Goal: Task Accomplishment & Management: Complete application form

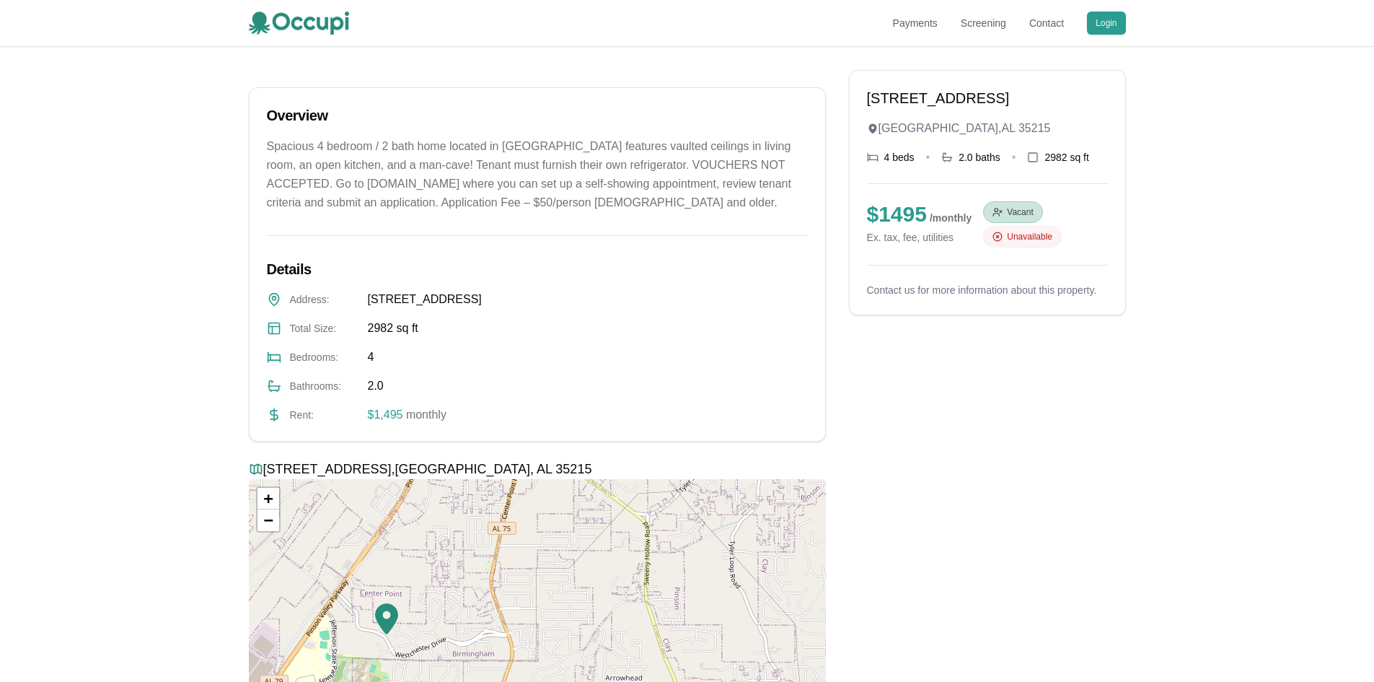
click at [904, 274] on div "[STREET_ADDRESS][PERSON_NAME] 4 beds • 2.0 baths • 2982 sq ft $ 1495 / monthly …" at bounding box center [987, 192] width 241 height 209
click at [930, 224] on span "/ monthly" at bounding box center [951, 218] width 42 height 12
drag, startPoint x: 1041, startPoint y: 171, endPoint x: 1027, endPoint y: 159, distance: 17.9
click at [1041, 170] on div "450 Westchester Dr Birmingham , AL 35215 4 beds • 2.0 baths • 2982 sq ft $ 1495…" at bounding box center [987, 192] width 241 height 209
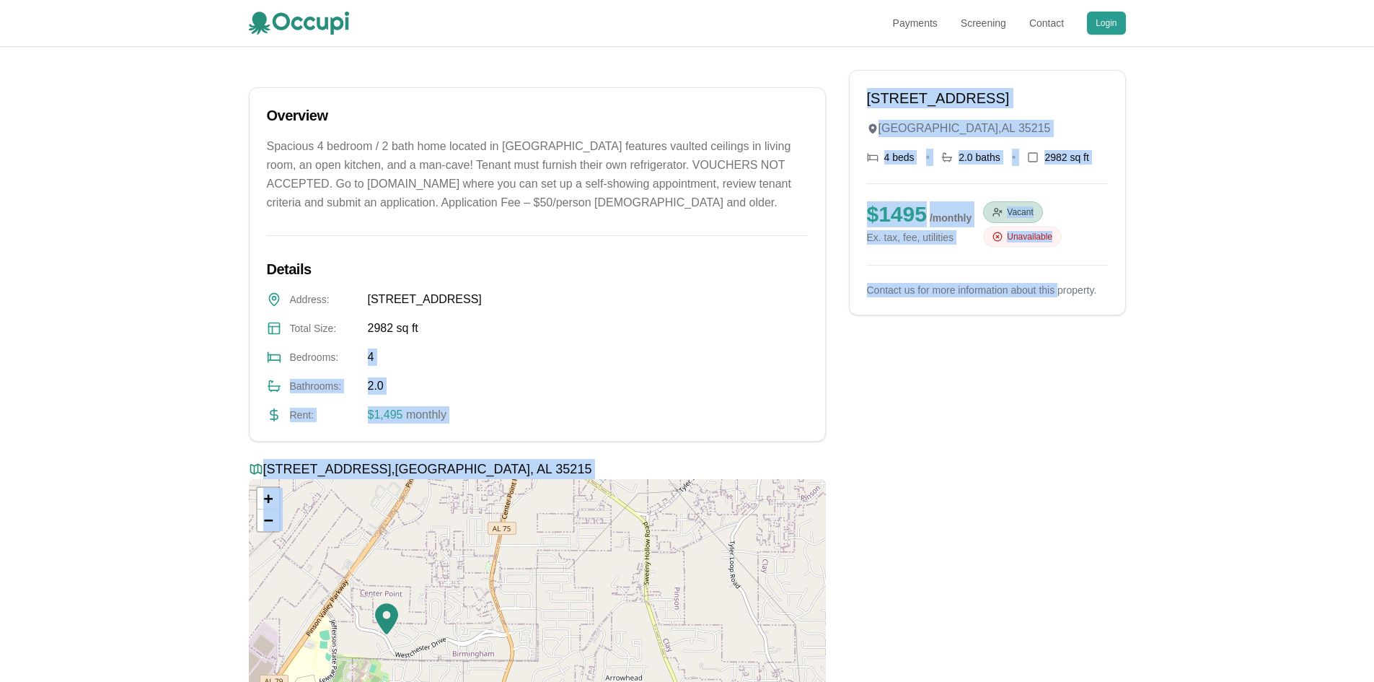
drag, startPoint x: 350, startPoint y: 368, endPoint x: 759, endPoint y: 468, distance: 421.0
click at [772, 471] on div "450 Westchester Dr Birmingham , AL 35215 4 beds • 2.0 baths • 2982 sq ft $ 1495…" at bounding box center [537, 418] width 577 height 697
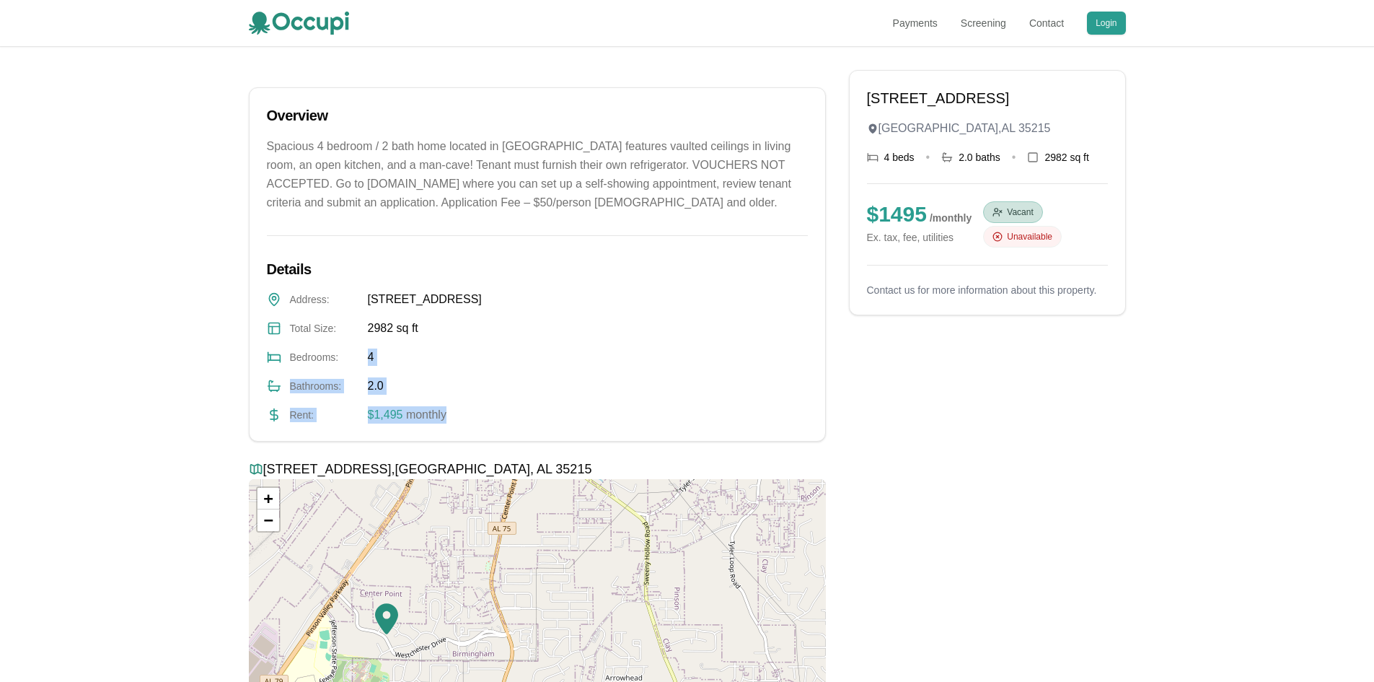
click at [612, 395] on div "Bathrooms : 2.0" at bounding box center [537, 385] width 541 height 17
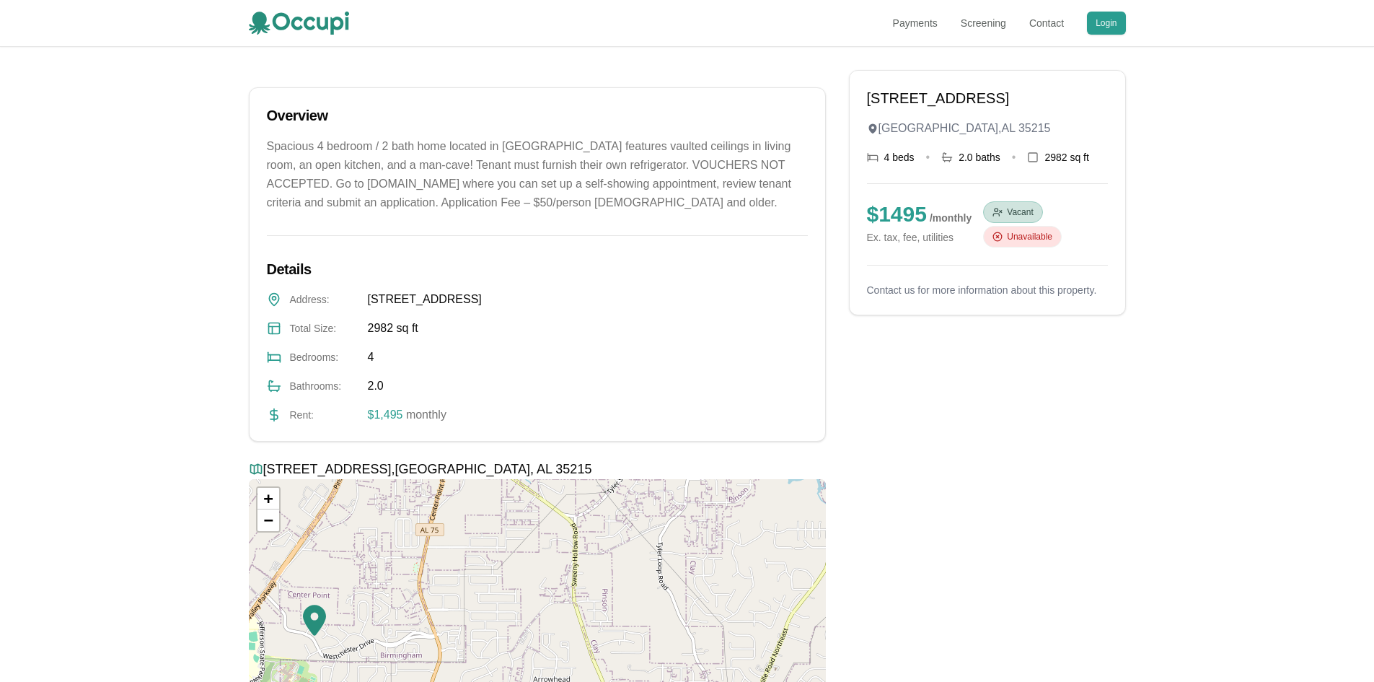
click at [1016, 229] on div "Unavailable" at bounding box center [1022, 237] width 79 height 22
click at [1020, 247] on div "$ 1495 / monthly Ex. tax, fee, utilities Vacant Unavailable" at bounding box center [987, 224] width 241 height 46
click at [1020, 245] on div "Unavailable" at bounding box center [1022, 237] width 79 height 22
click at [1008, 216] on span "Vacant" at bounding box center [1020, 212] width 26 height 12
drag, startPoint x: 1035, startPoint y: 156, endPoint x: 1080, endPoint y: 155, distance: 44.7
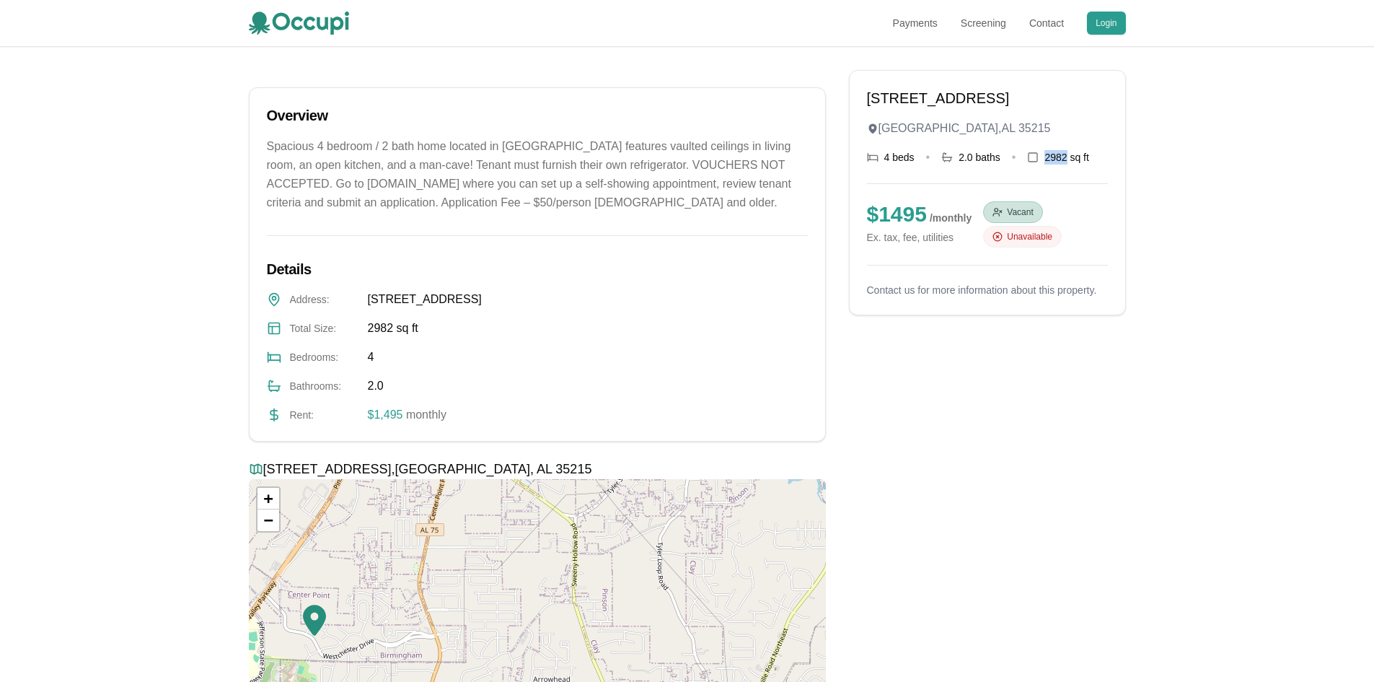
click at [1080, 155] on div "4 beds • 2.0 baths • 2982 sq ft" at bounding box center [987, 157] width 241 height 17
click at [1052, 155] on div "2982 sq ft" at bounding box center [1058, 157] width 62 height 14
click at [290, 126] on div "Overview Spacious 4 bedroom / 2 bath home located in Center Point features vaul…" at bounding box center [537, 158] width 541 height 107
click at [247, 217] on div "450 Westchester Dr Birmingham , AL 35215 4 beds • 2.0 baths • 2982 sq ft $ 1495…" at bounding box center [687, 418] width 923 height 697
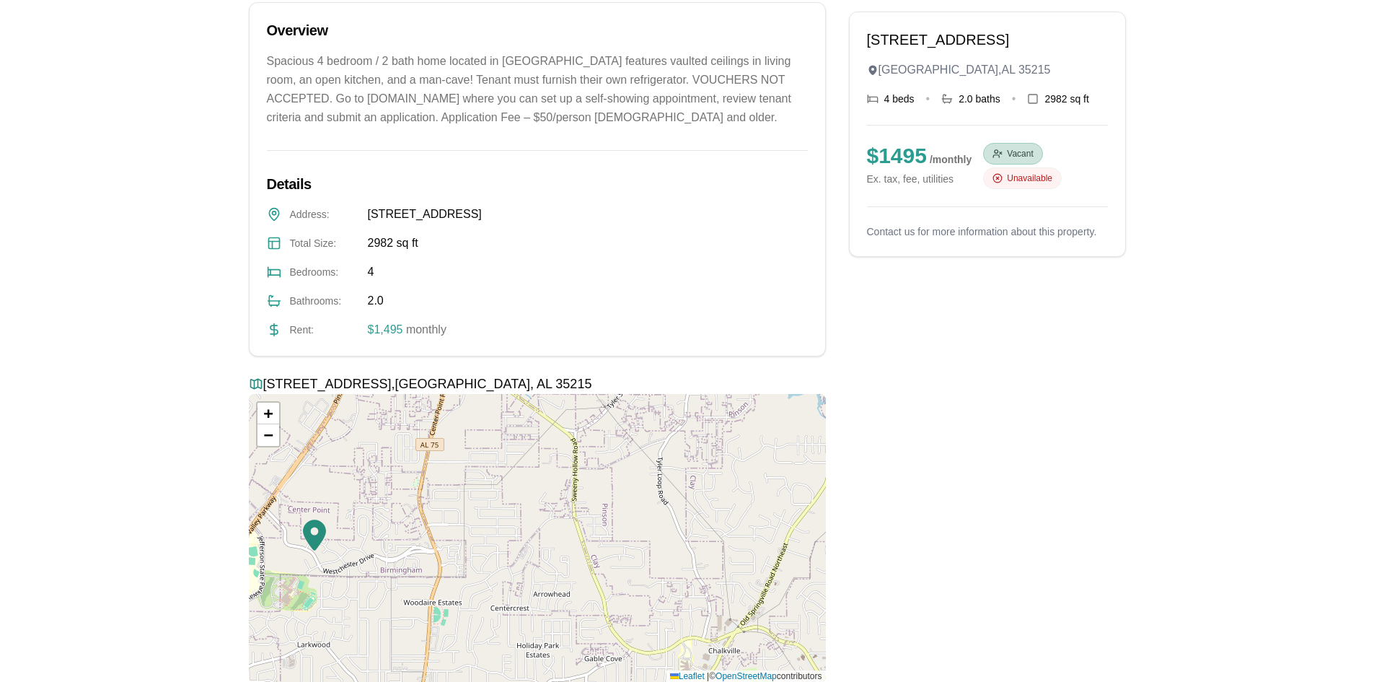
scroll to position [328, 0]
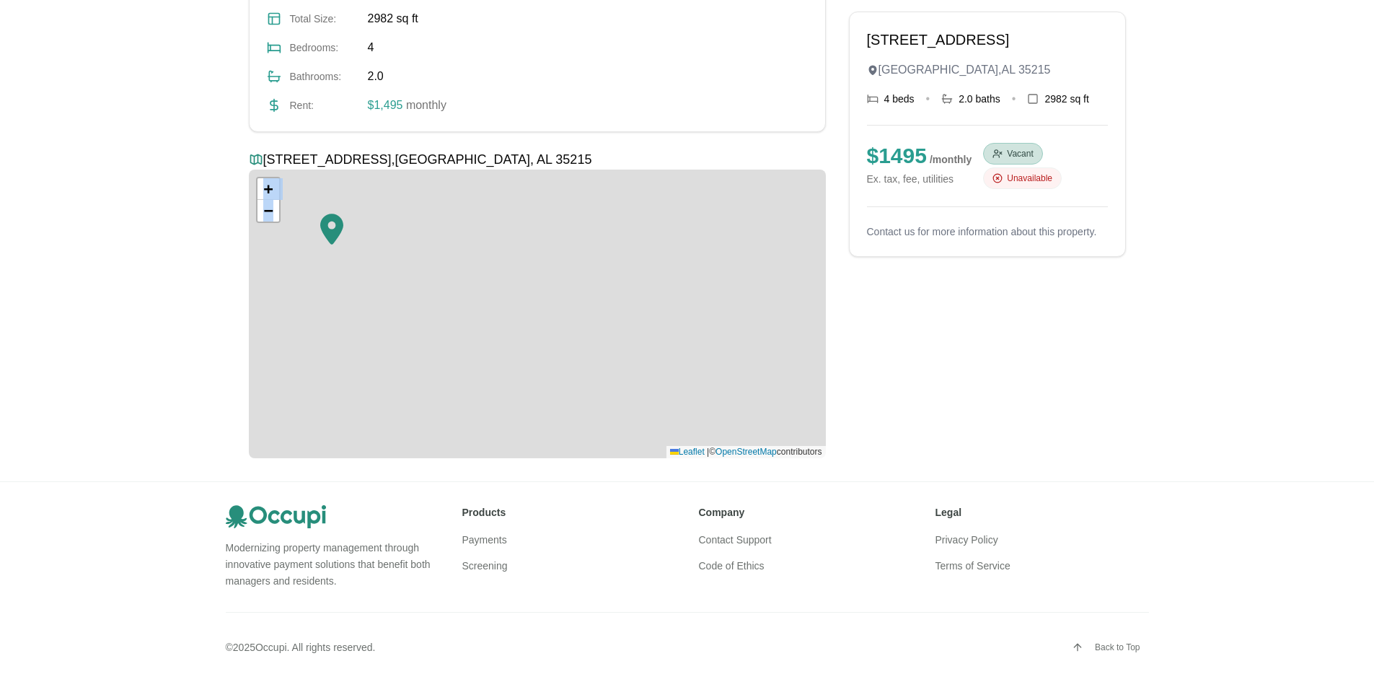
drag, startPoint x: 116, startPoint y: 308, endPoint x: 167, endPoint y: 127, distance: 188.1
click at [103, 430] on div "450 Westchester Dr Birmingham , AL 35215 4 beds • 2.0 baths • 2982 sq ft $ 1495…" at bounding box center [687, 109] width 1374 height 744
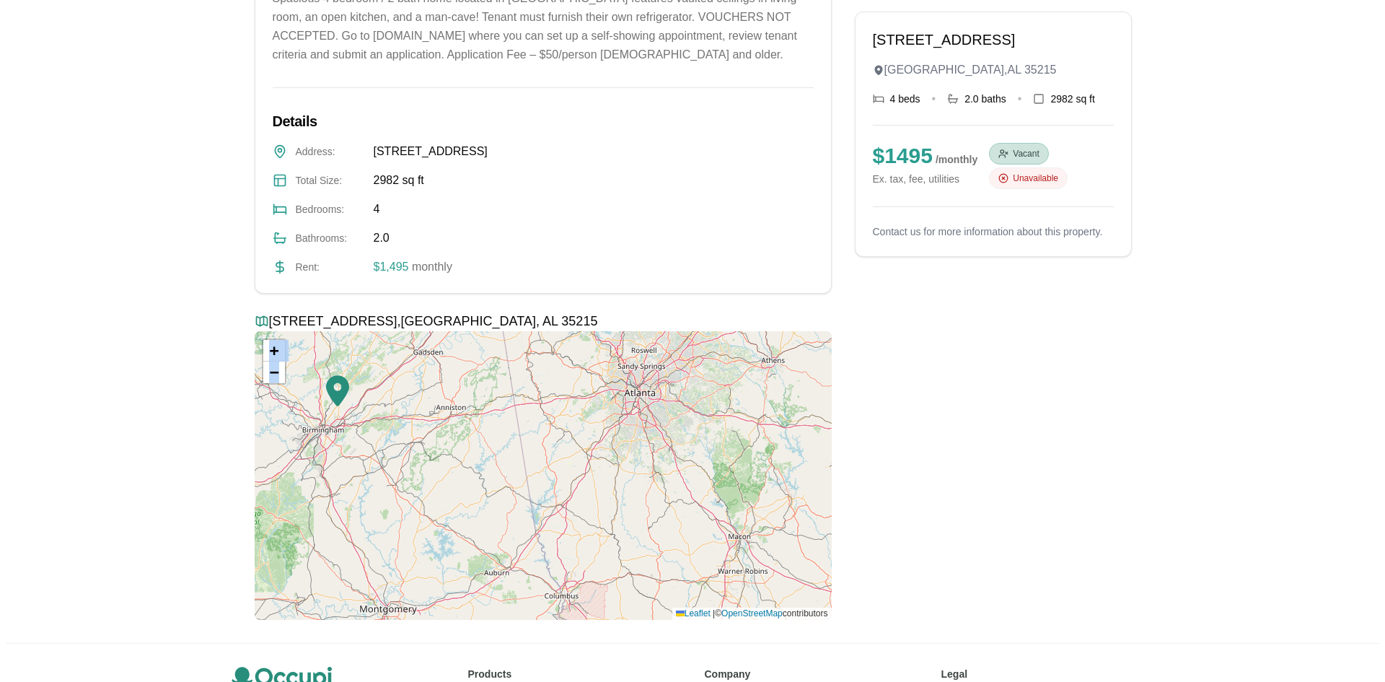
scroll to position [0, 0]
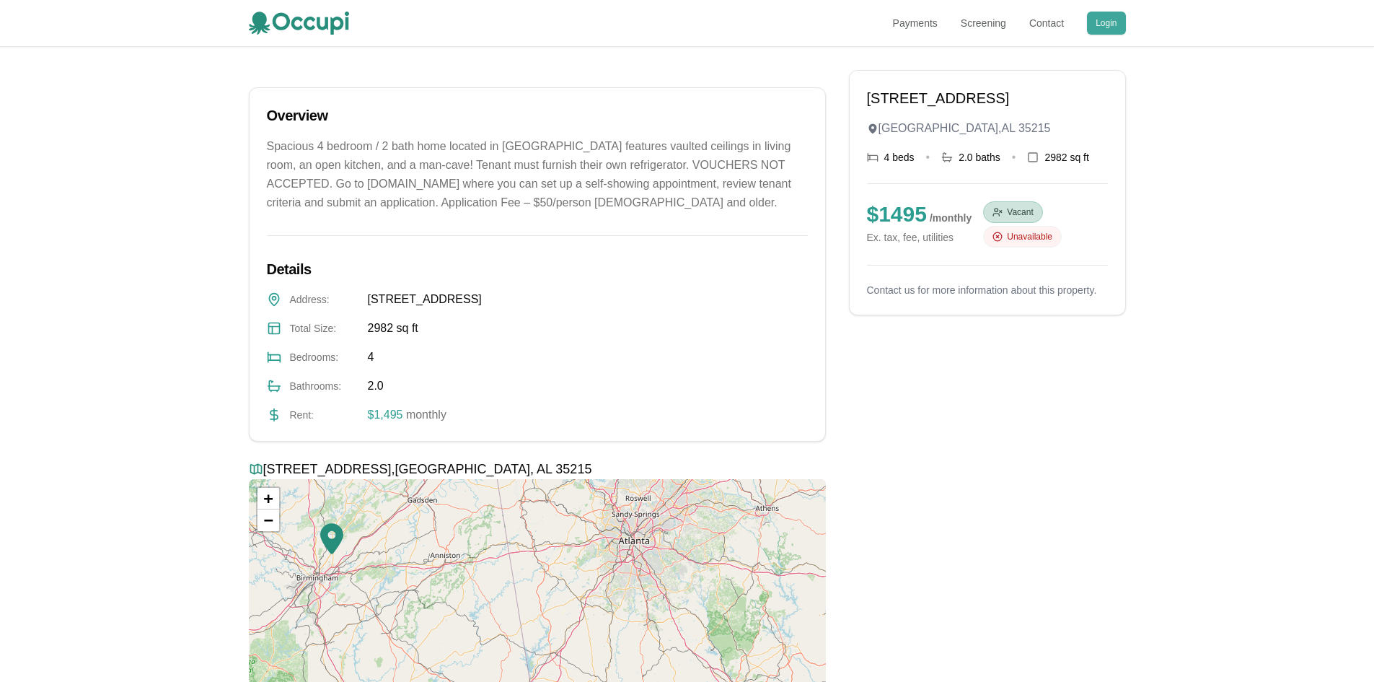
click at [1124, 19] on div "Payments Screening Contact Login" at bounding box center [687, 23] width 923 height 46
click at [1116, 25] on button "Login" at bounding box center [1106, 23] width 38 height 23
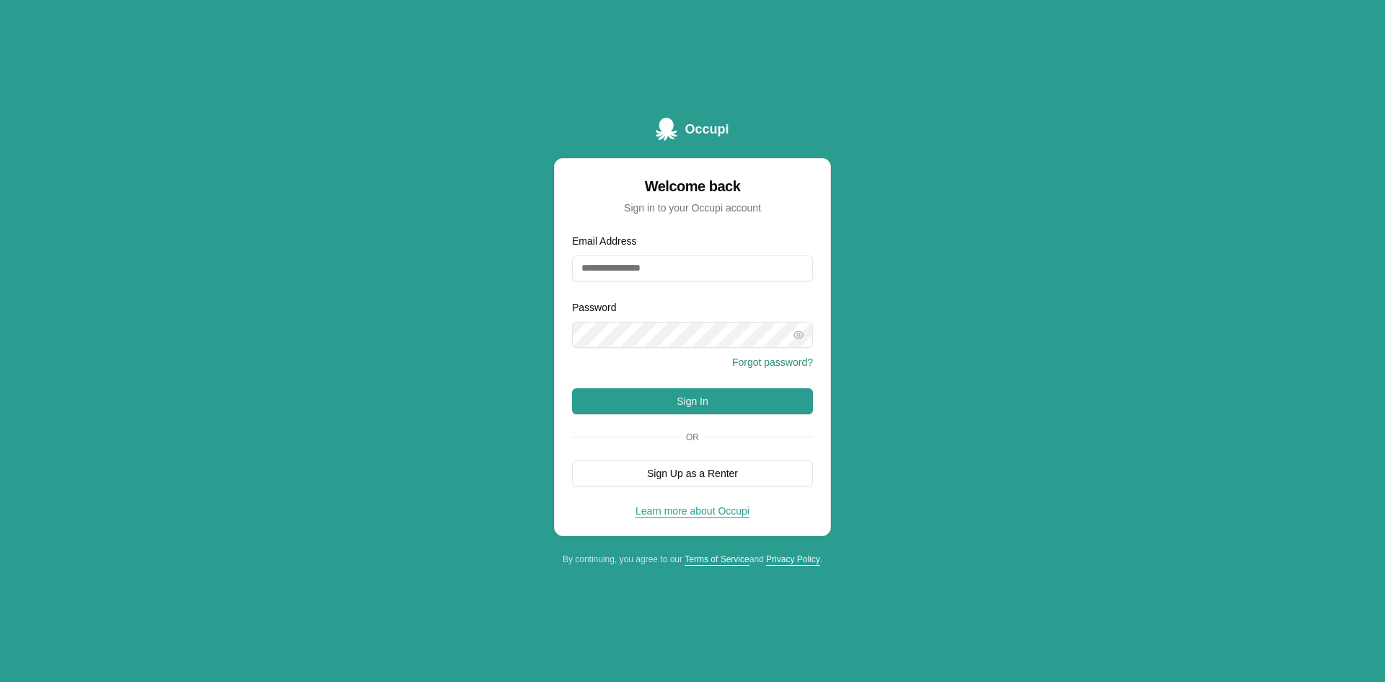
drag, startPoint x: 645, startPoint y: 283, endPoint x: 664, endPoint y: 256, distance: 33.6
click at [650, 276] on form "Email Address Password Forgot password? Sign In Or Sign Up as a Renter" at bounding box center [692, 359] width 241 height 254
click at [682, 239] on div "Email Address" at bounding box center [692, 256] width 241 height 49
drag, startPoint x: 671, startPoint y: 256, endPoint x: 666, endPoint y: 267, distance: 11.9
click at [666, 267] on input "Email Address" at bounding box center [692, 268] width 241 height 26
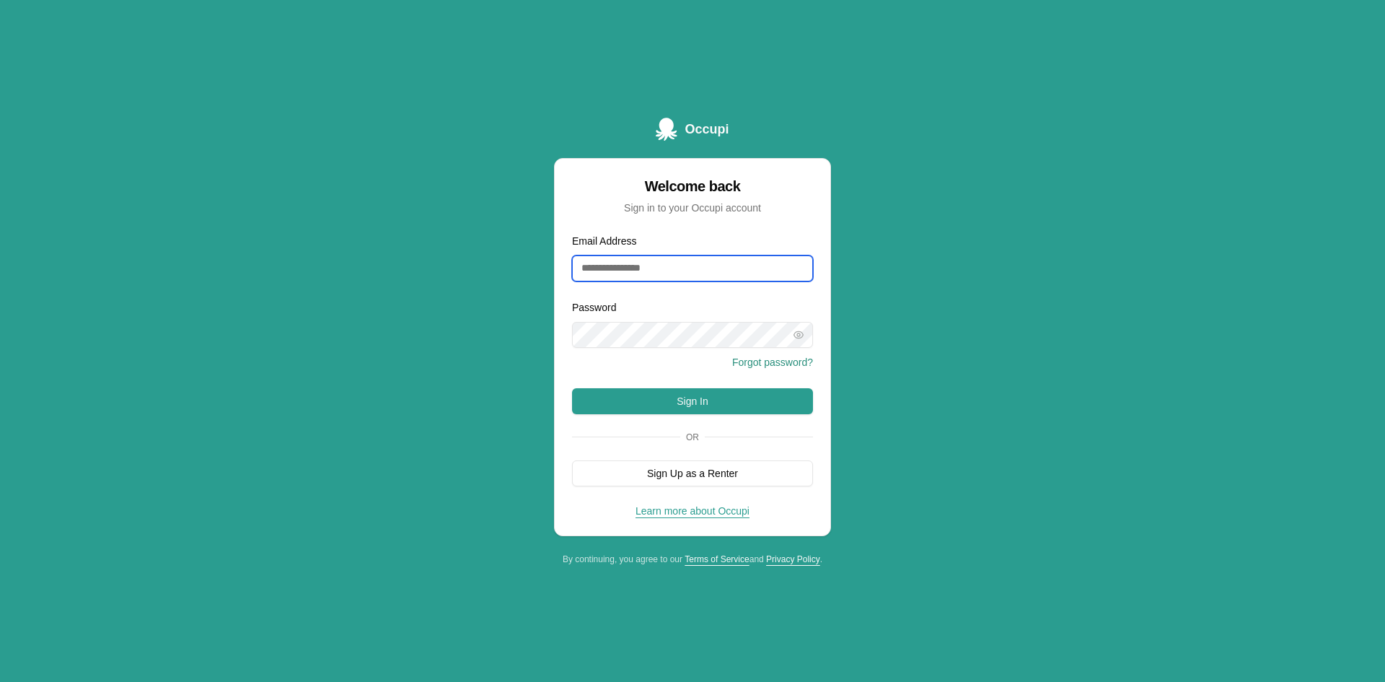
type input "**********"
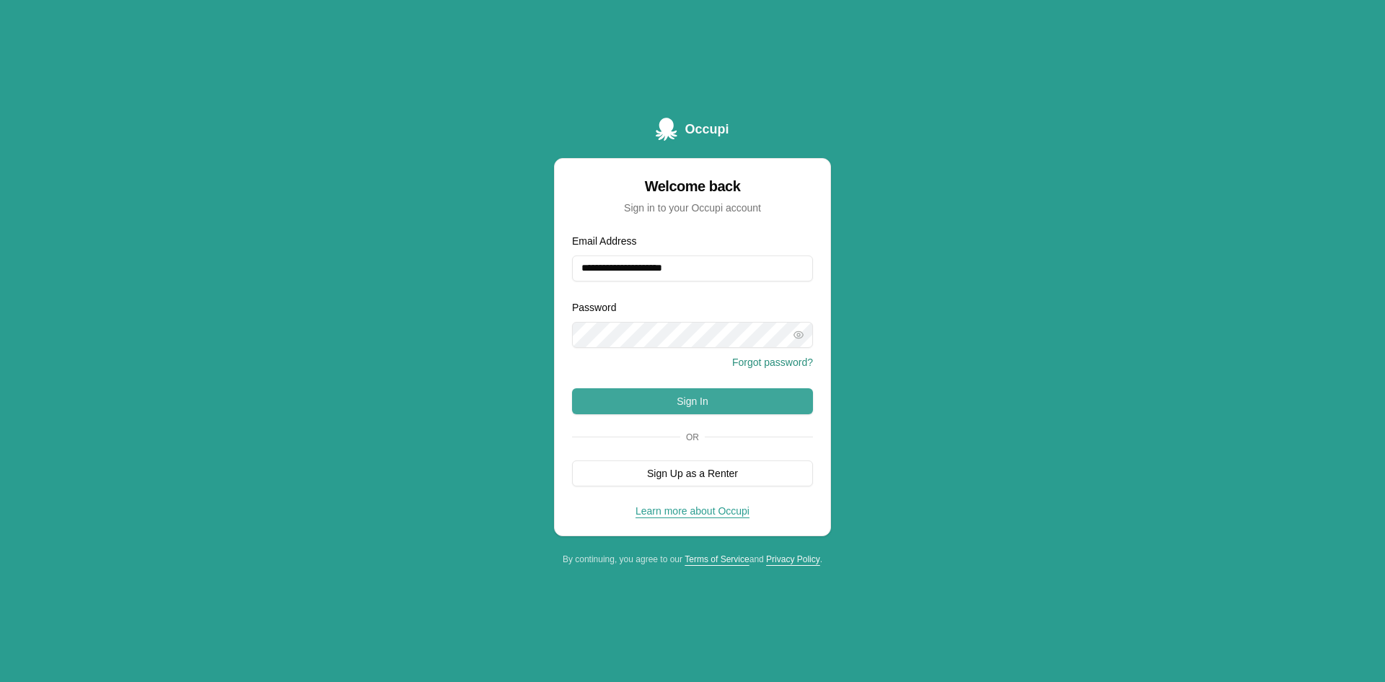
click at [650, 390] on button "Sign In" at bounding box center [692, 401] width 241 height 26
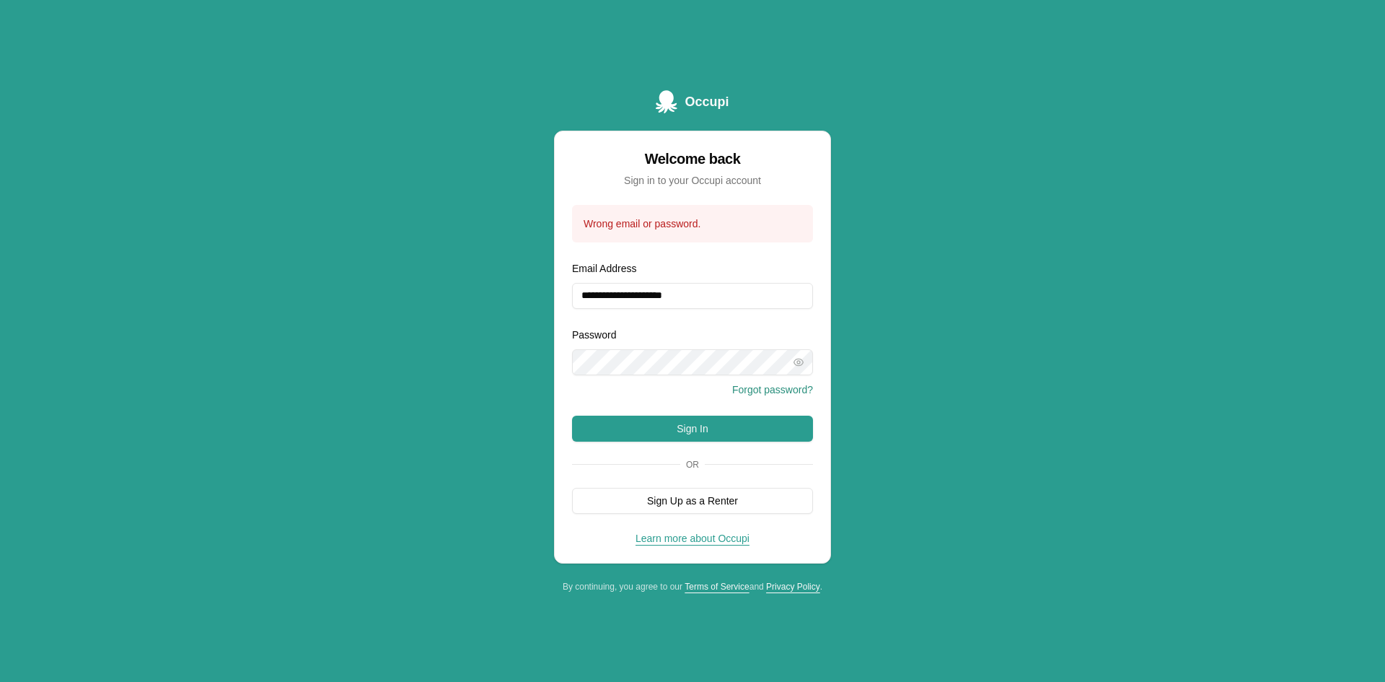
click at [798, 374] on div "Password Forgot password?" at bounding box center [692, 362] width 241 height 72
click at [789, 389] on button "Forgot password?" at bounding box center [772, 389] width 81 height 14
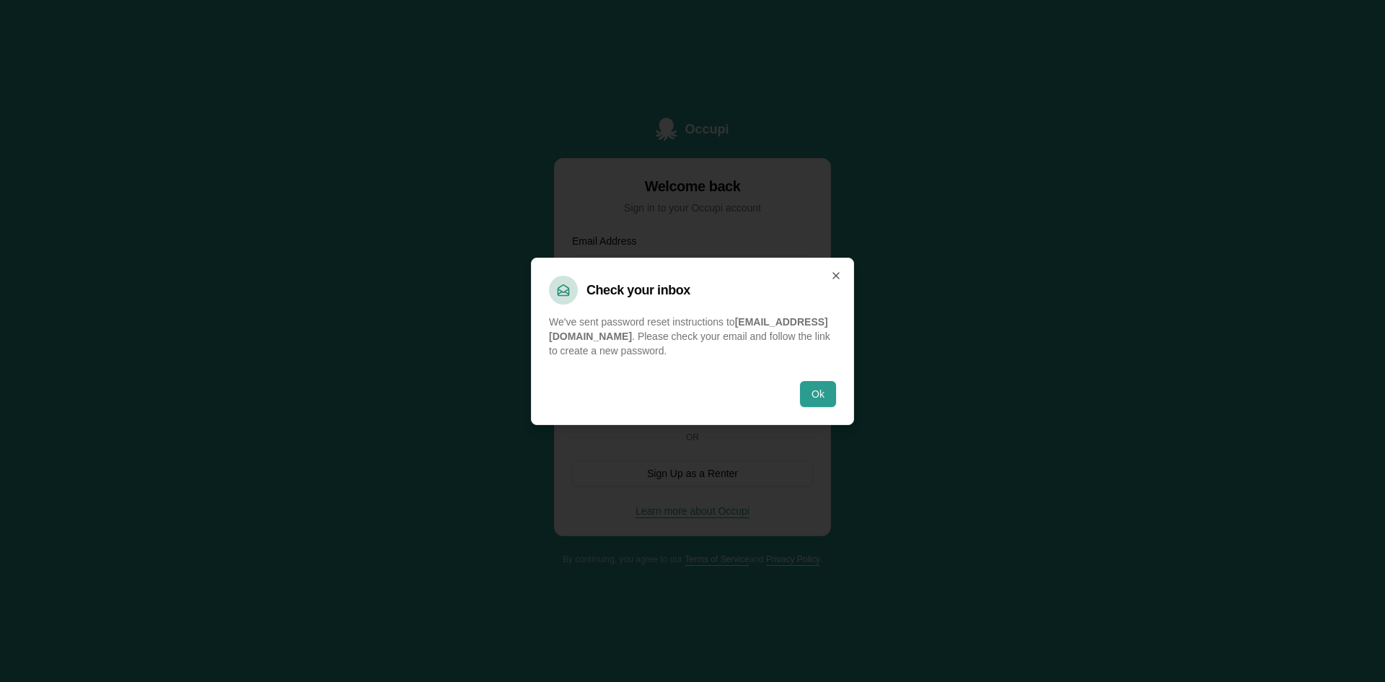
click at [798, 391] on div "Ok" at bounding box center [692, 388] width 287 height 38
click at [805, 379] on div "Ok" at bounding box center [692, 388] width 287 height 38
drag, startPoint x: 814, startPoint y: 379, endPoint x: 814, endPoint y: 396, distance: 17.3
click at [814, 396] on div "Ok" at bounding box center [692, 388] width 287 height 38
click at [814, 396] on button "Ok" at bounding box center [818, 394] width 36 height 26
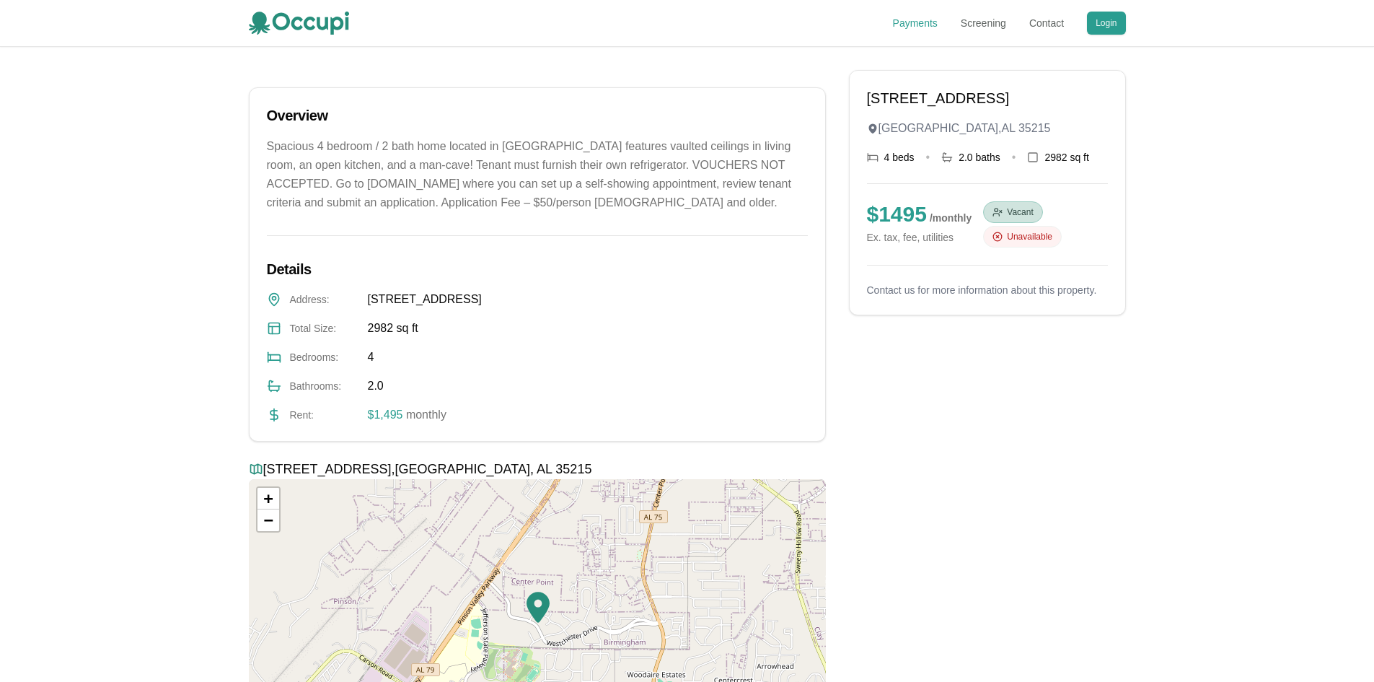
click at [922, 30] on link "Payments" at bounding box center [915, 23] width 45 height 14
drag, startPoint x: 917, startPoint y: 146, endPoint x: 1163, endPoint y: 165, distance: 246.0
click at [1163, 165] on div "450 Westchester Dr Birmingham , AL 35215 4 beds • 2.0 baths • 2982 sq ft $ 1495…" at bounding box center [687, 419] width 1374 height 744
click at [1155, 181] on div "450 Westchester Dr Birmingham , AL 35215 4 beds • 2.0 baths • 2982 sq ft $ 1495…" at bounding box center [687, 419] width 1374 height 744
click at [992, 238] on icon at bounding box center [997, 237] width 10 height 10
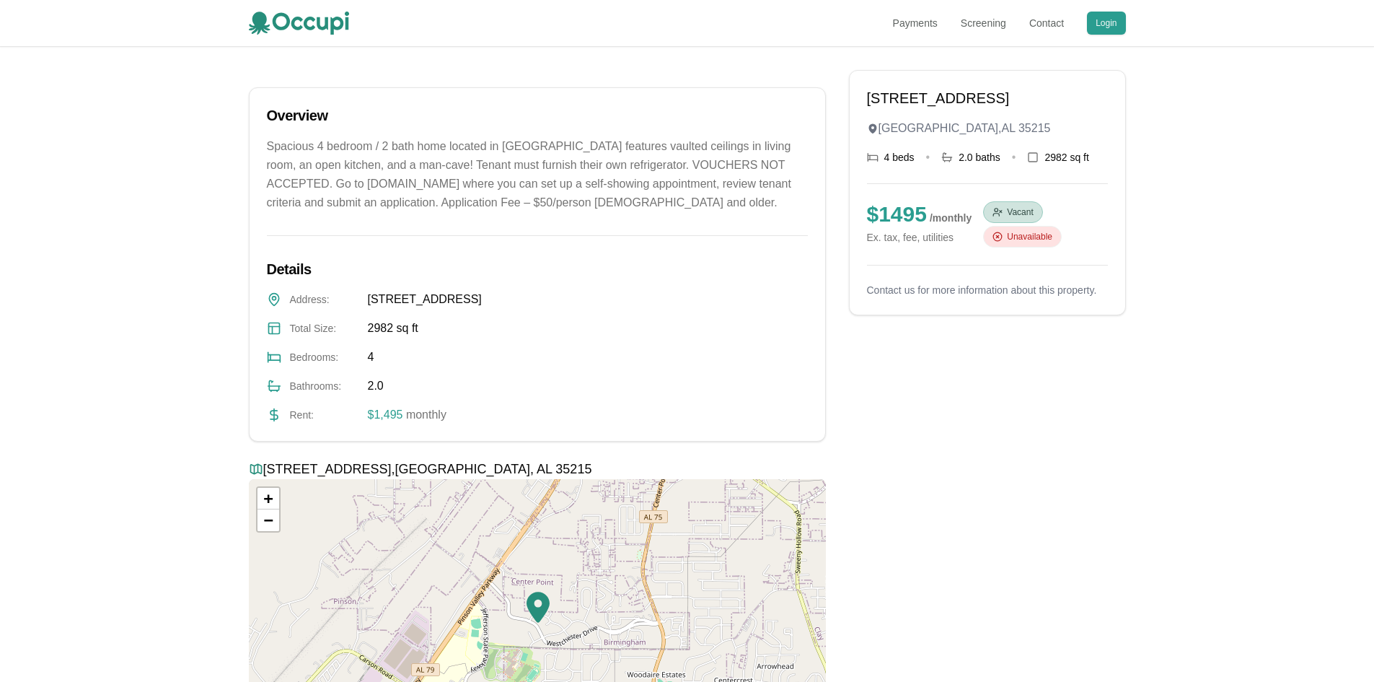
click at [1014, 237] on span "Unavailable" at bounding box center [1029, 237] width 45 height 12
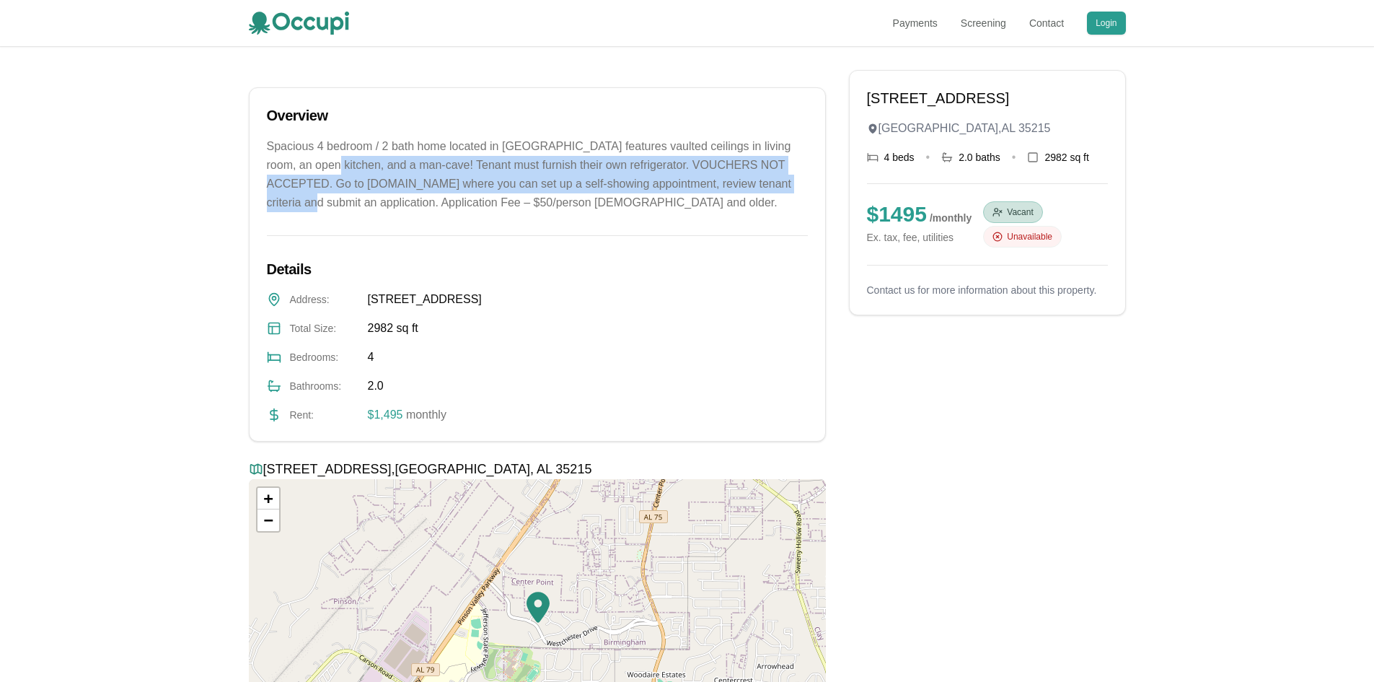
drag, startPoint x: 332, startPoint y: 168, endPoint x: 359, endPoint y: 197, distance: 39.3
click at [406, 197] on p "Spacious 4 bedroom / 2 bath home located in Center Point features vaulted ceili…" at bounding box center [537, 174] width 541 height 75
click at [299, 197] on p "Spacious 4 bedroom / 2 bath home located in Center Point features vaulted ceili…" at bounding box center [537, 174] width 541 height 75
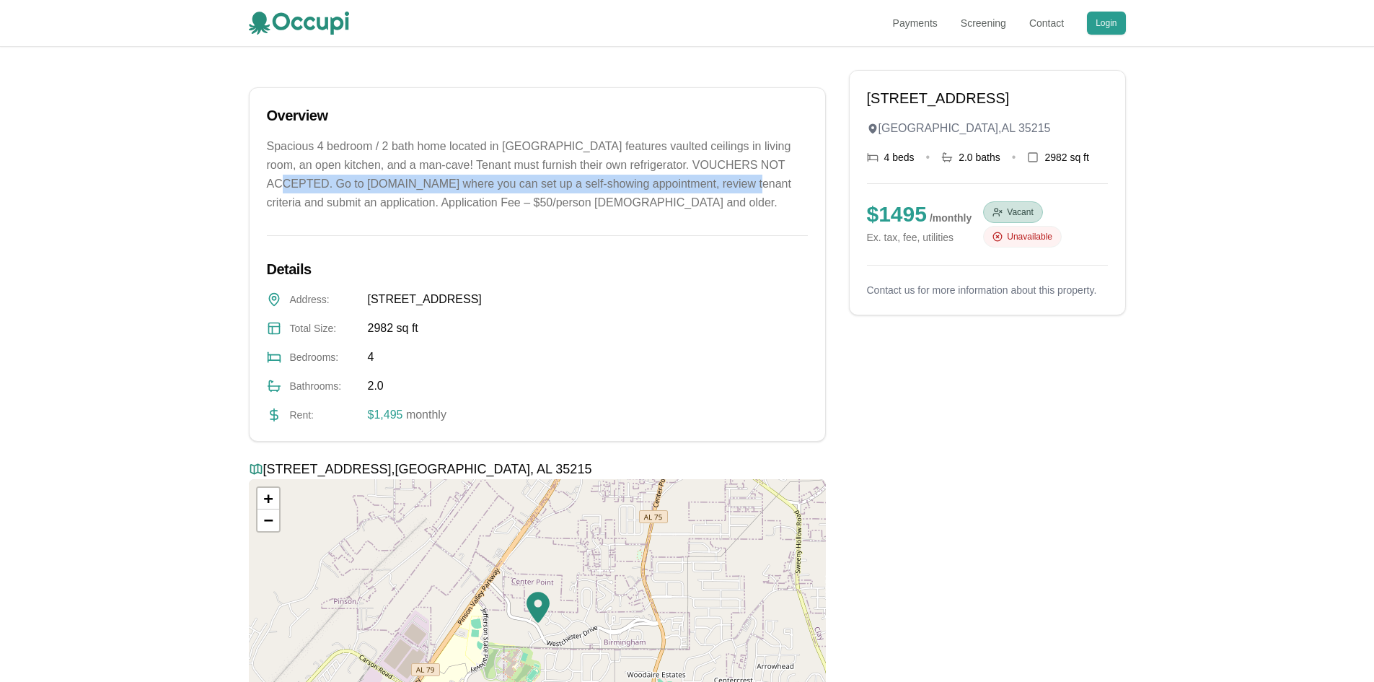
drag, startPoint x: 322, startPoint y: 182, endPoint x: 334, endPoint y: 207, distance: 27.4
click at [334, 207] on p "Spacious 4 bedroom / 2 bath home located in Center Point features vaulted ceili…" at bounding box center [537, 174] width 541 height 75
click at [331, 211] on p "Spacious 4 bedroom / 2 bath home located in Center Point features vaulted ceili…" at bounding box center [537, 174] width 541 height 75
drag, startPoint x: 392, startPoint y: 185, endPoint x: 511, endPoint y: 185, distance: 119.7
click at [511, 185] on p "Spacious 4 bedroom / 2 bath home located in Center Point features vaulted ceili…" at bounding box center [537, 174] width 541 height 75
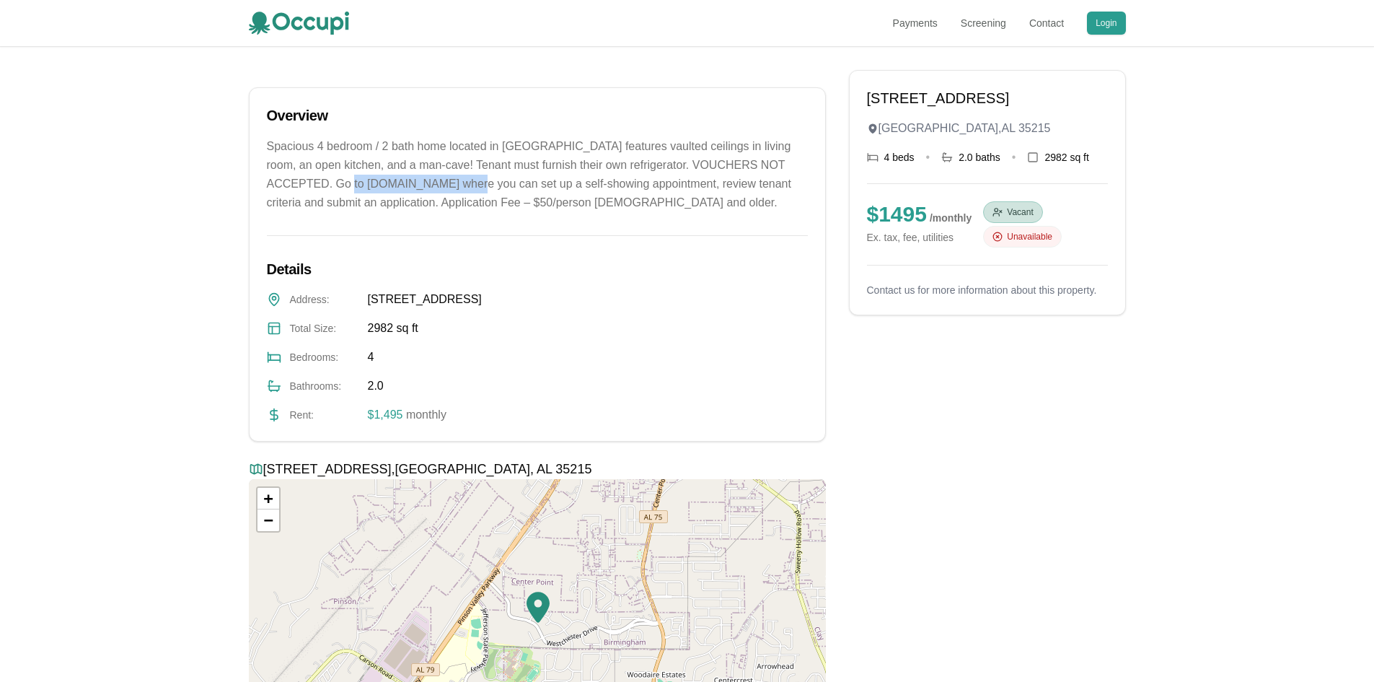
drag, startPoint x: 388, startPoint y: 183, endPoint x: 374, endPoint y: 187, distance: 14.9
click at [387, 185] on p "Spacious 4 bedroom / 2 bath home located in Center Point features vaulted ceili…" at bounding box center [537, 174] width 541 height 75
click at [365, 185] on p "Spacious 4 bedroom / 2 bath home located in Center Point features vaulted ceili…" at bounding box center [537, 174] width 541 height 75
drag, startPoint x: 365, startPoint y: 185, endPoint x: 524, endPoint y: 184, distance: 159.4
click at [524, 184] on p "Spacious 4 bedroom / 2 bath home located in Center Point features vaulted ceili…" at bounding box center [537, 174] width 541 height 75
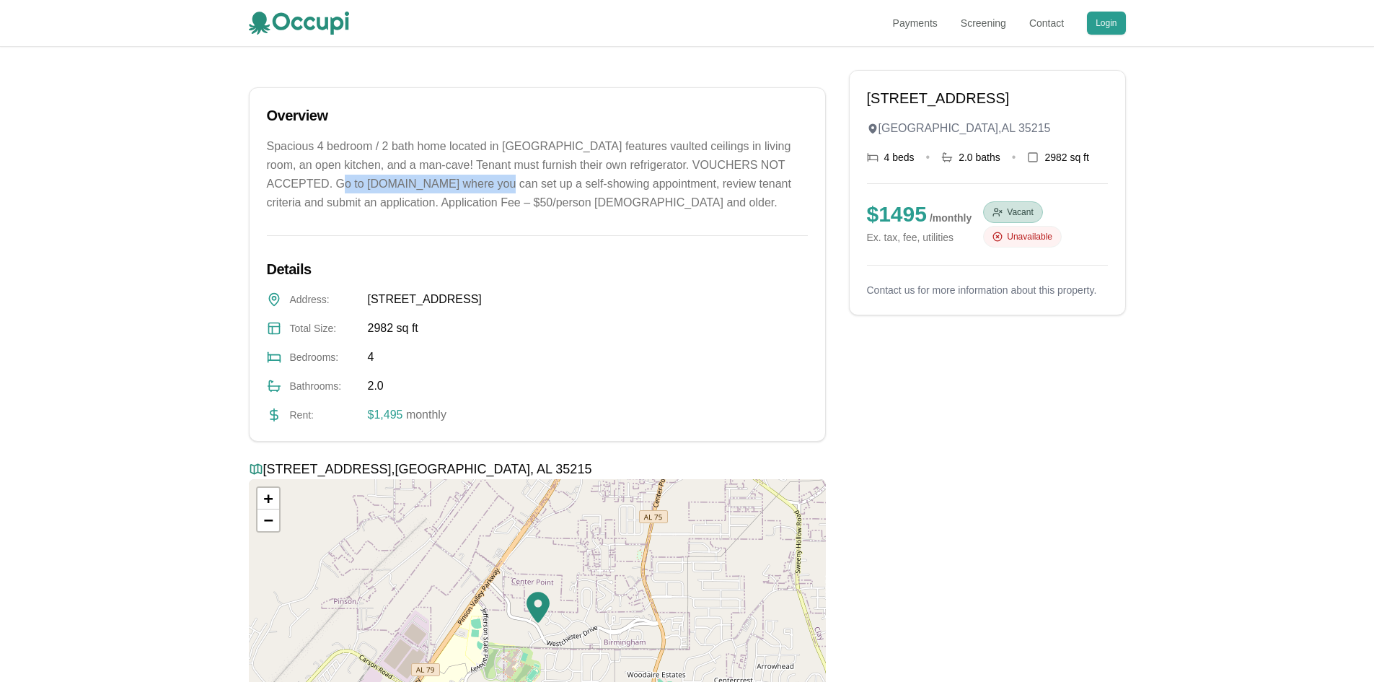
copy p "www.risingtidemanagement.net"
click at [975, 386] on aside "450 Westchester Dr Birmingham , AL 35215 4 beds • 2.0 baths • 2982 sq ft $ 1495…" at bounding box center [987, 418] width 277 height 697
click at [1103, 30] on button "Login" at bounding box center [1106, 23] width 38 height 23
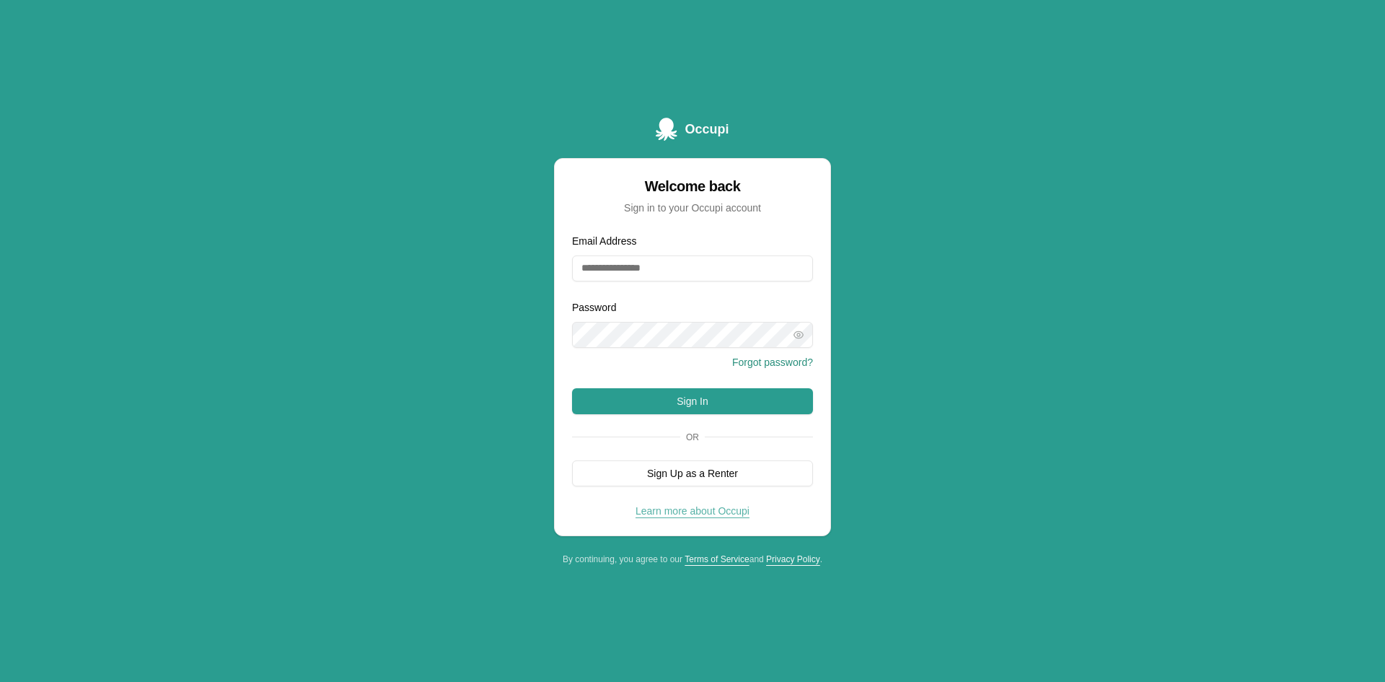
click at [661, 505] on link "Learn more about Occupi" at bounding box center [692, 511] width 114 height 12
click at [674, 270] on input "Email Address" at bounding box center [692, 268] width 241 height 26
click at [562, 351] on div "Email Address Password Forgot password? Sign In Or Sign Up as a Renter Learn mo…" at bounding box center [693, 383] width 276 height 303
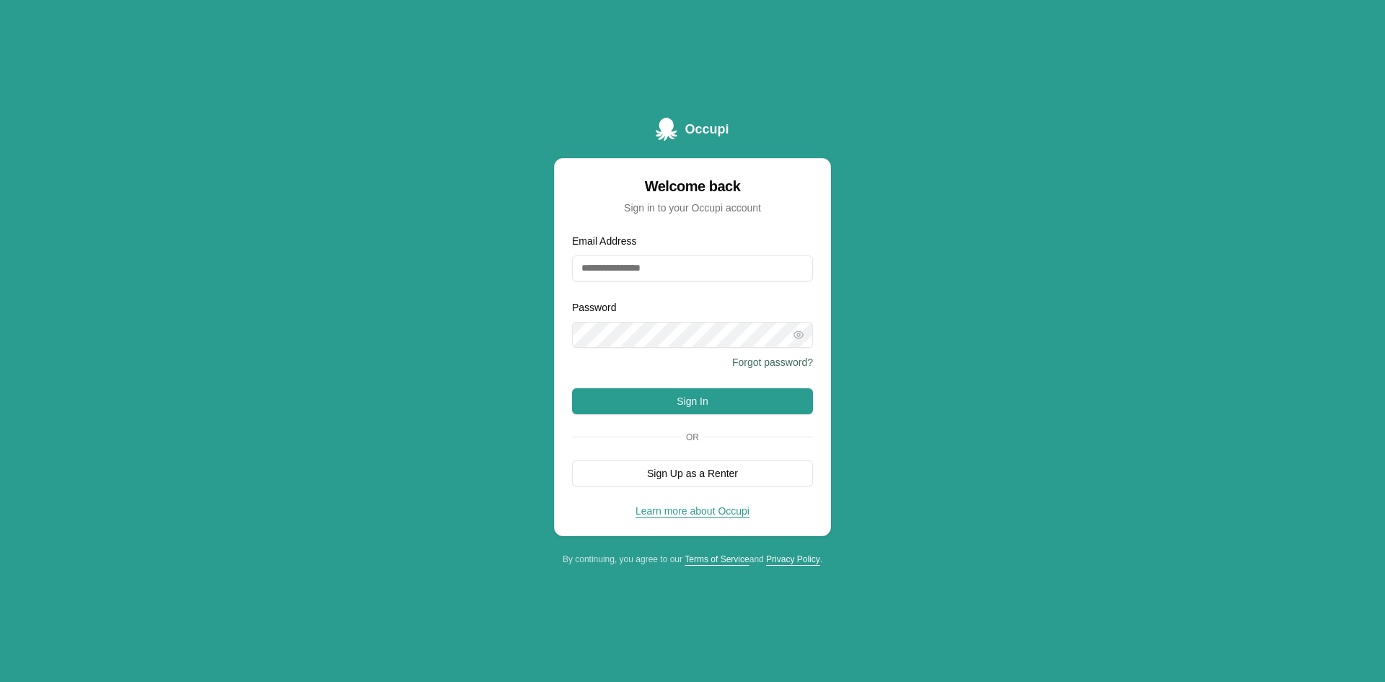
click at [778, 357] on button "Forgot password?" at bounding box center [772, 362] width 81 height 14
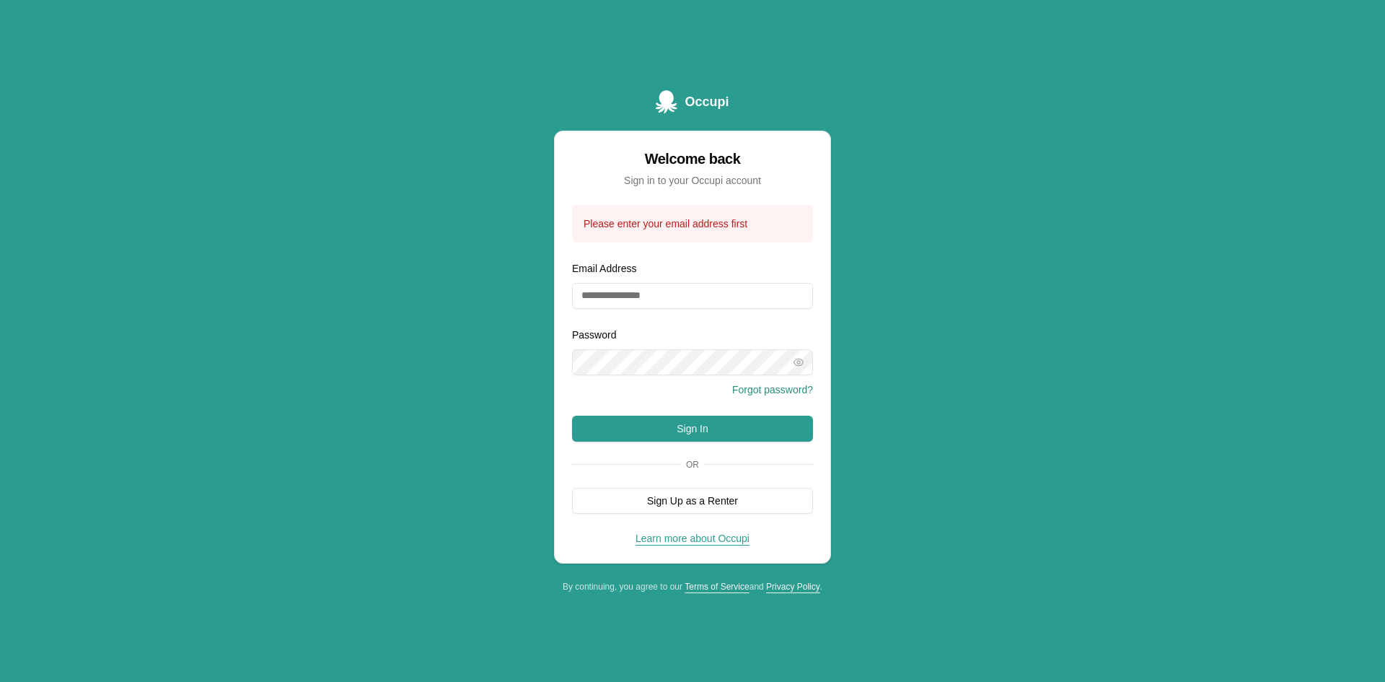
click at [780, 381] on div "Forgot password?" at bounding box center [692, 389] width 241 height 17
click at [724, 420] on button "Sign In" at bounding box center [692, 428] width 241 height 26
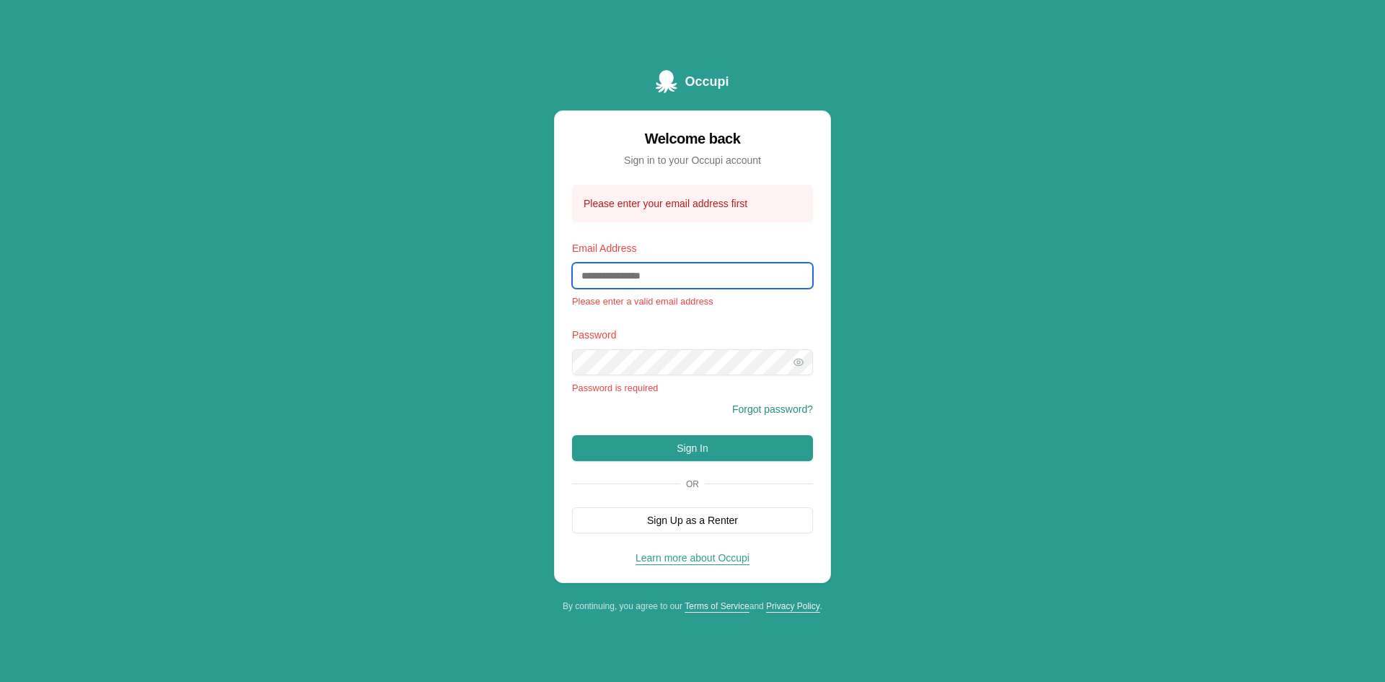
click at [625, 275] on input "Email Address" at bounding box center [692, 276] width 241 height 26
type input "**********"
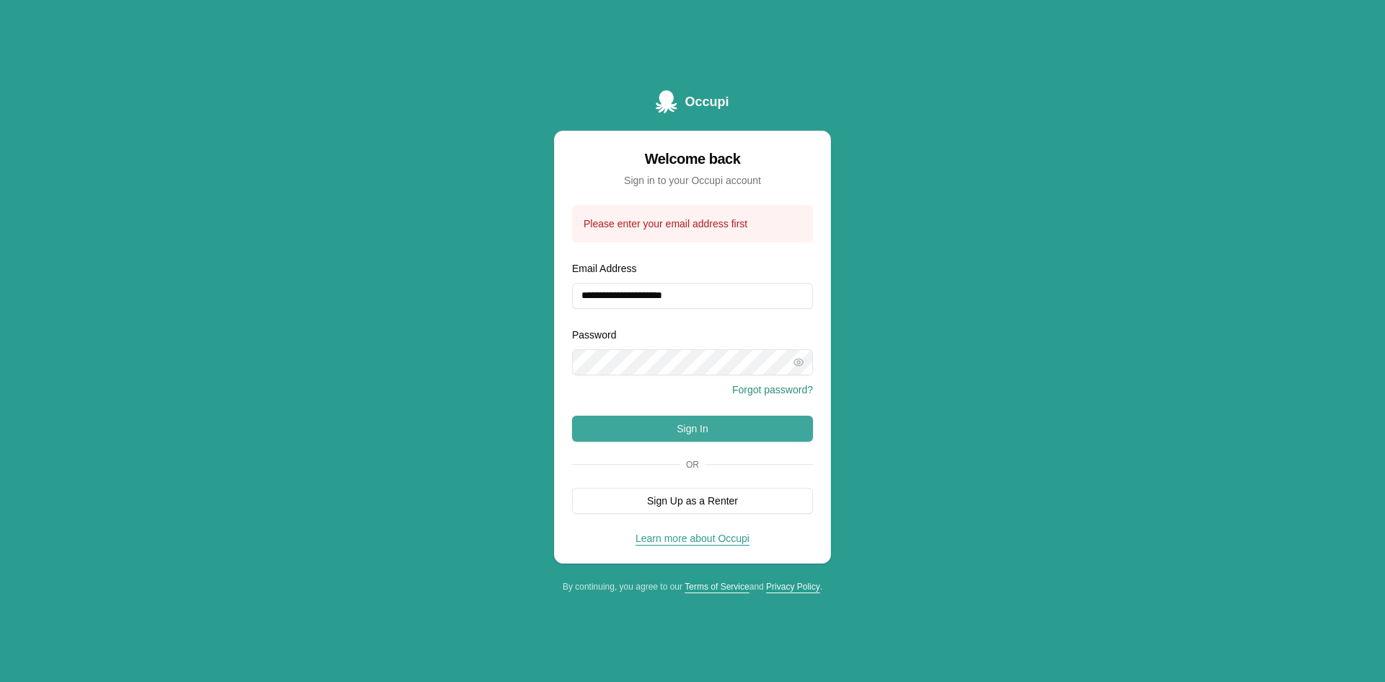
click at [749, 431] on button "Sign In" at bounding box center [692, 428] width 241 height 26
click at [412, 229] on div "**********" at bounding box center [692, 341] width 1385 height 682
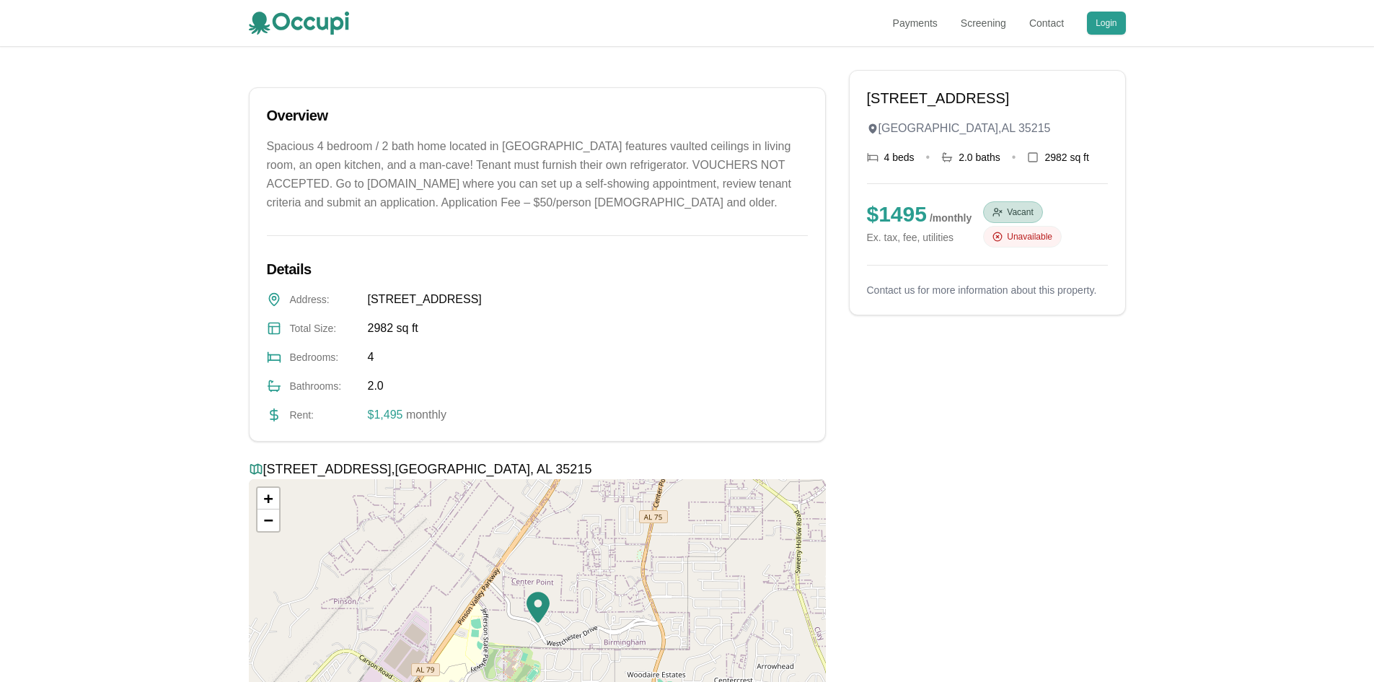
click at [339, 182] on p "Spacious 4 bedroom / 2 bath home located in Center Point features vaulted ceili…" at bounding box center [537, 174] width 541 height 75
drag, startPoint x: 333, startPoint y: 185, endPoint x: 521, endPoint y: 192, distance: 187.6
click at [521, 192] on p "Spacious 4 bedroom / 2 bath home located in Center Point features vaulted ceili…" at bounding box center [537, 174] width 541 height 75
click at [393, 184] on p "Spacious 4 bedroom / 2 bath home located in Center Point features vaulted ceili…" at bounding box center [537, 174] width 541 height 75
drag, startPoint x: 368, startPoint y: 182, endPoint x: 541, endPoint y: 190, distance: 173.3
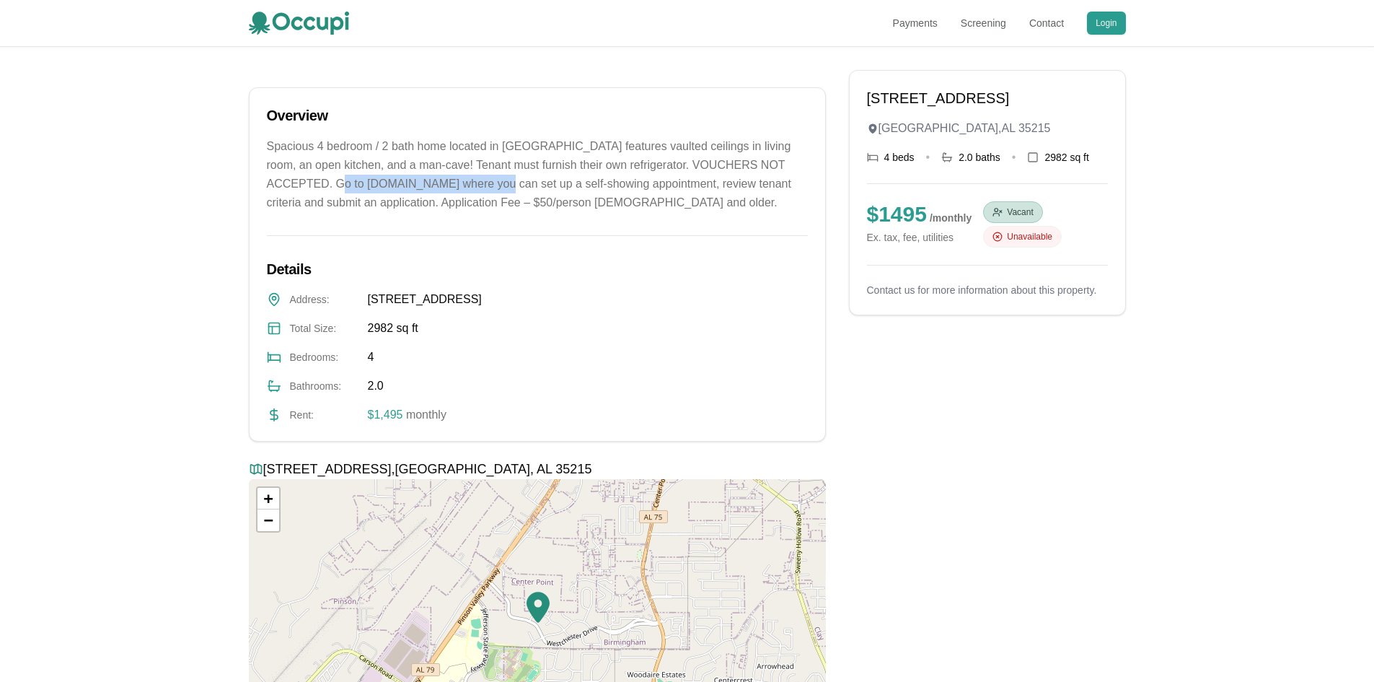
click at [541, 190] on p "Spacious 4 bedroom / 2 bath home located in Center Point features vaulted ceili…" at bounding box center [537, 174] width 541 height 75
copy p "www.risingtidemanagement.net"
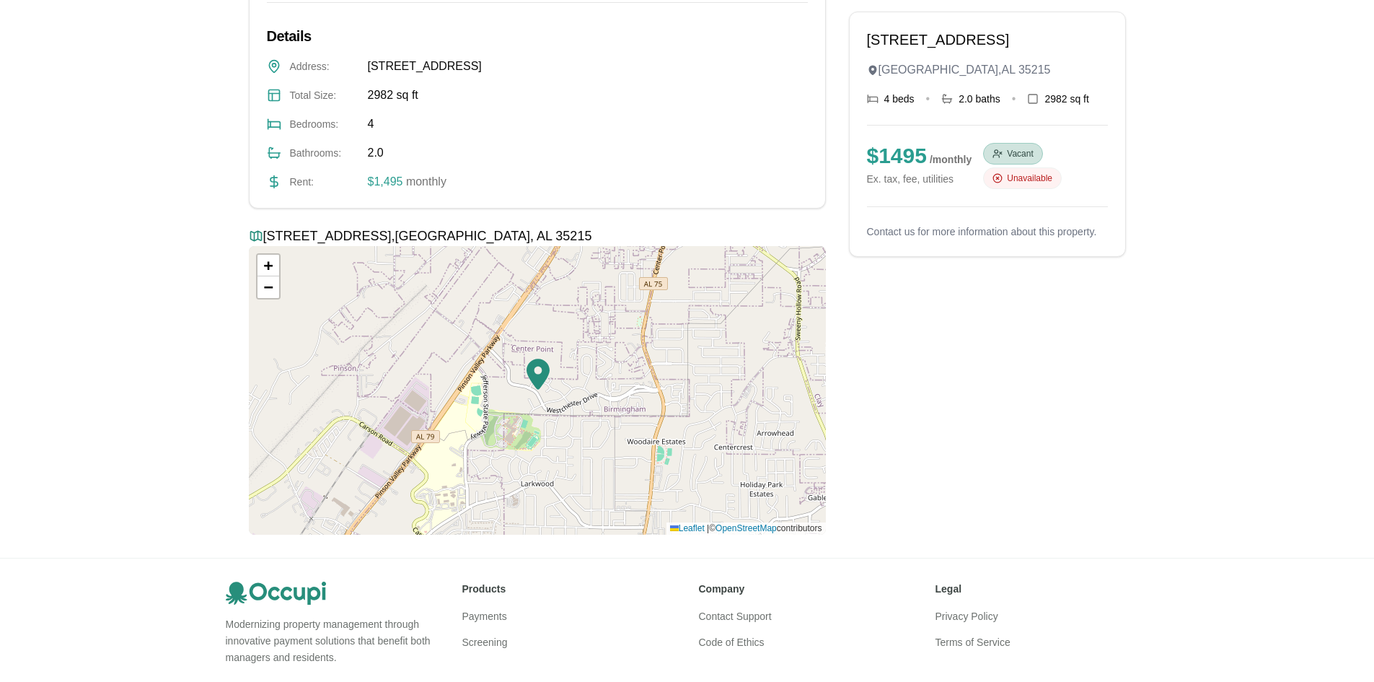
scroll to position [288, 0]
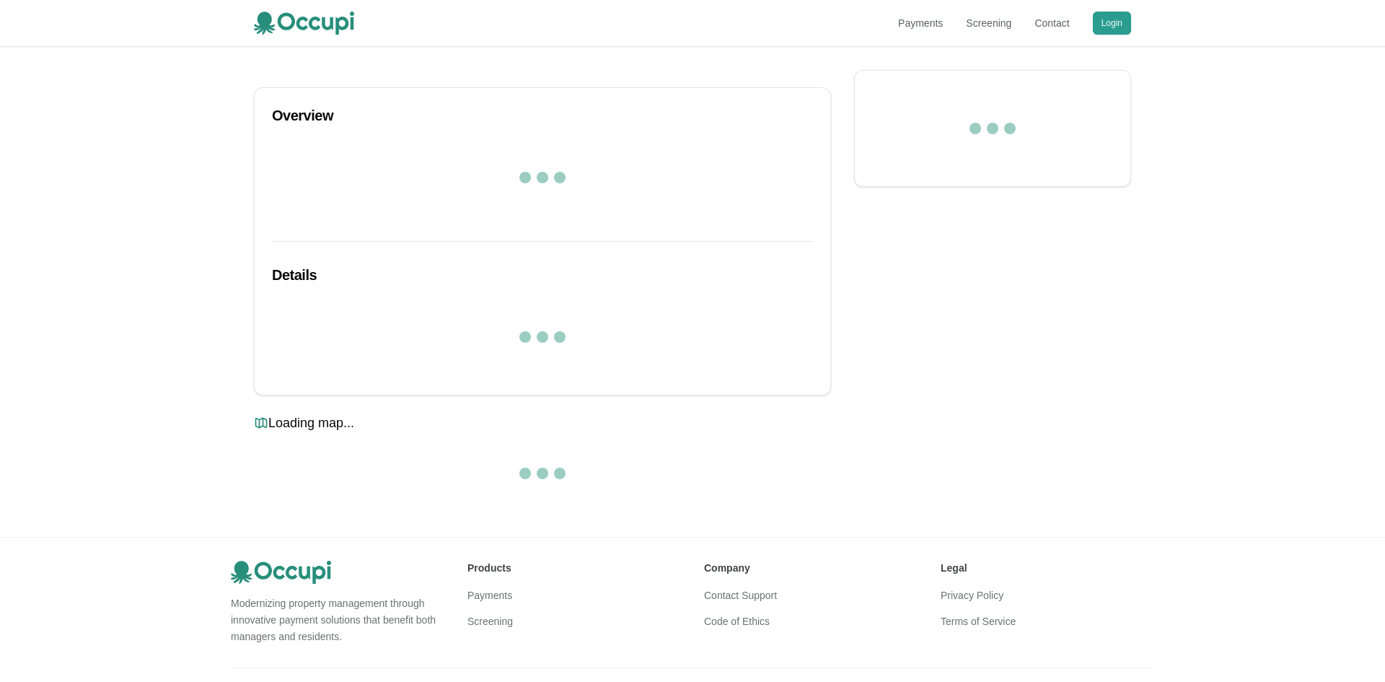
scroll to position [56, 0]
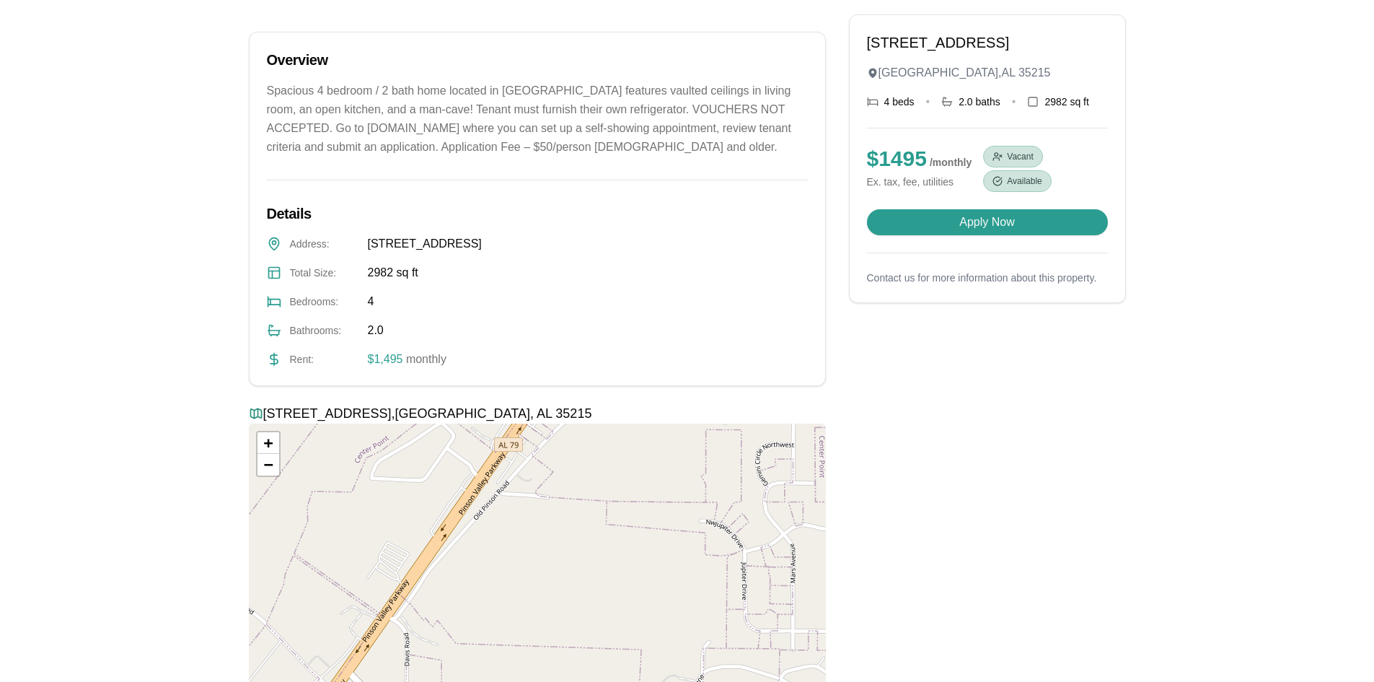
click at [958, 272] on div "450 Westchester Dr Birmingham , AL 35215 4 beds • 2.0 baths • 2982 sq ft $ 1495…" at bounding box center [987, 158] width 241 height 252
click at [956, 235] on button "Apply Now" at bounding box center [987, 222] width 241 height 26
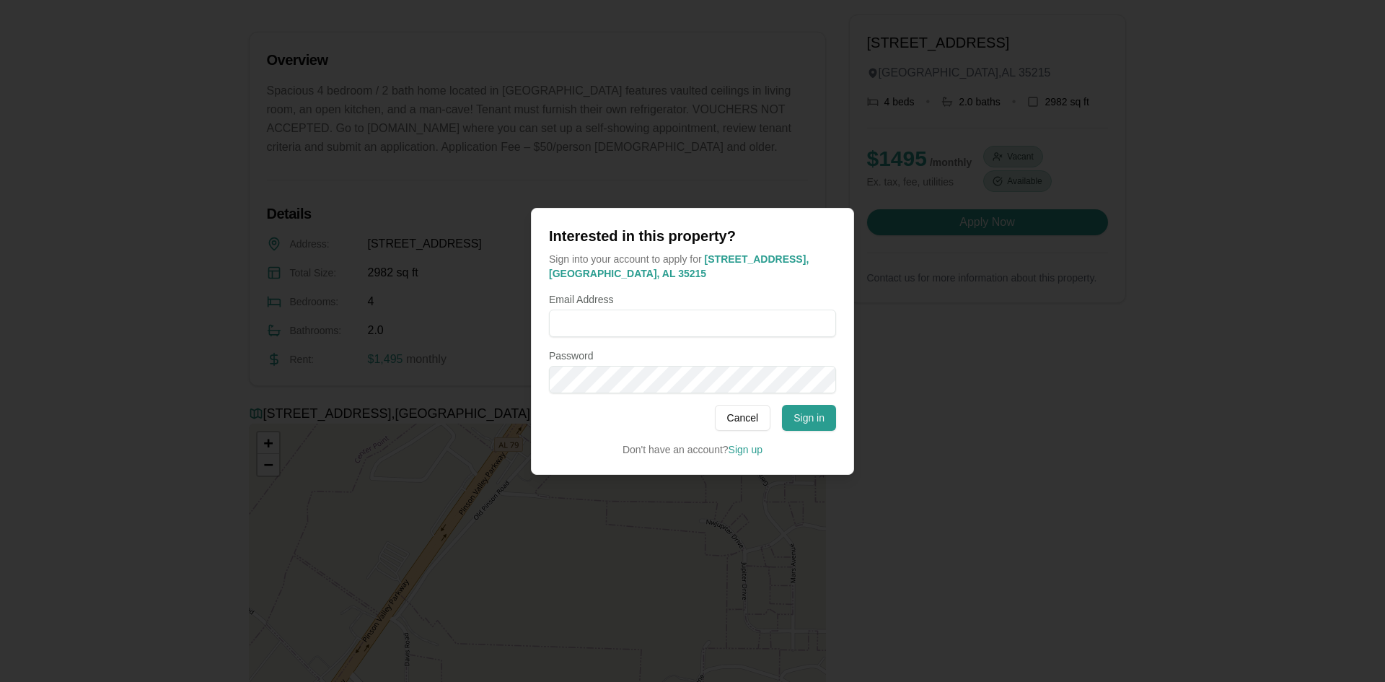
click at [656, 337] on form "Email Address Password" at bounding box center [692, 342] width 287 height 101
click at [666, 308] on div "Email Address" at bounding box center [692, 314] width 287 height 45
click at [672, 322] on input "Email Address" at bounding box center [692, 322] width 287 height 27
type input "**********"
click at [818, 415] on button "Sign in" at bounding box center [809, 418] width 54 height 26
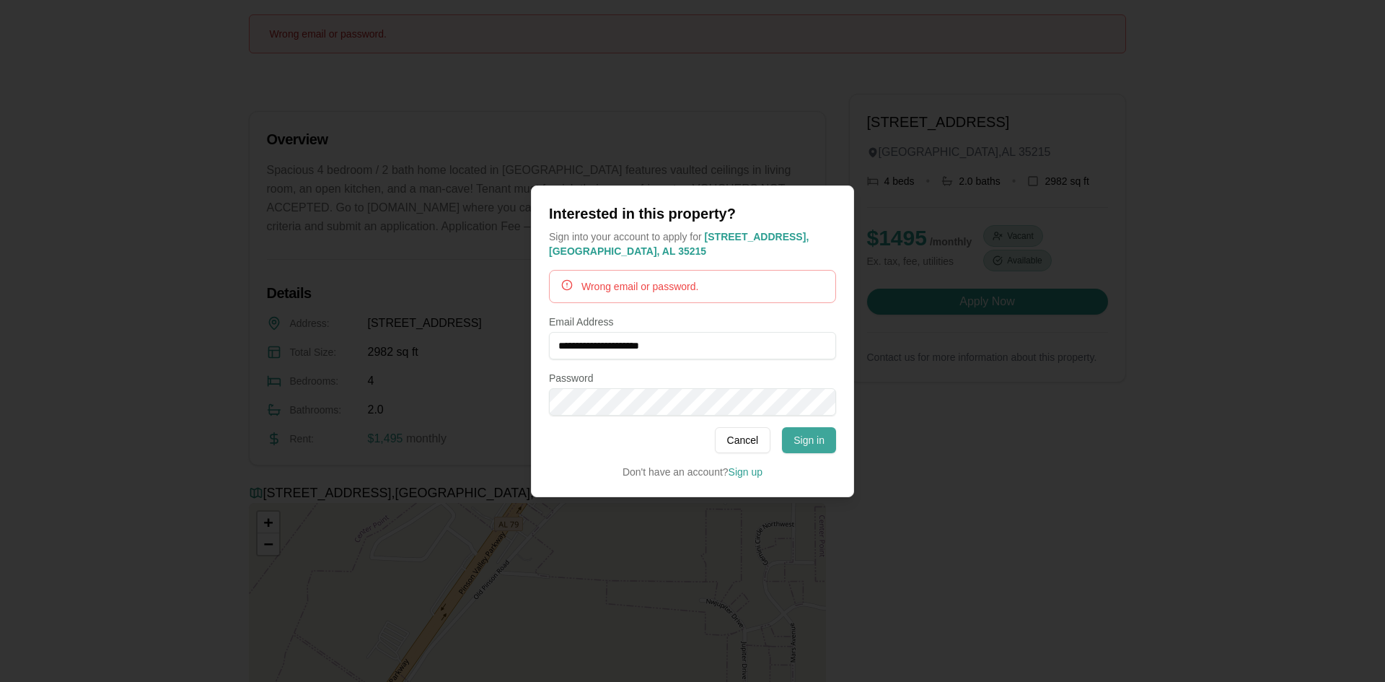
scroll to position [135, 0]
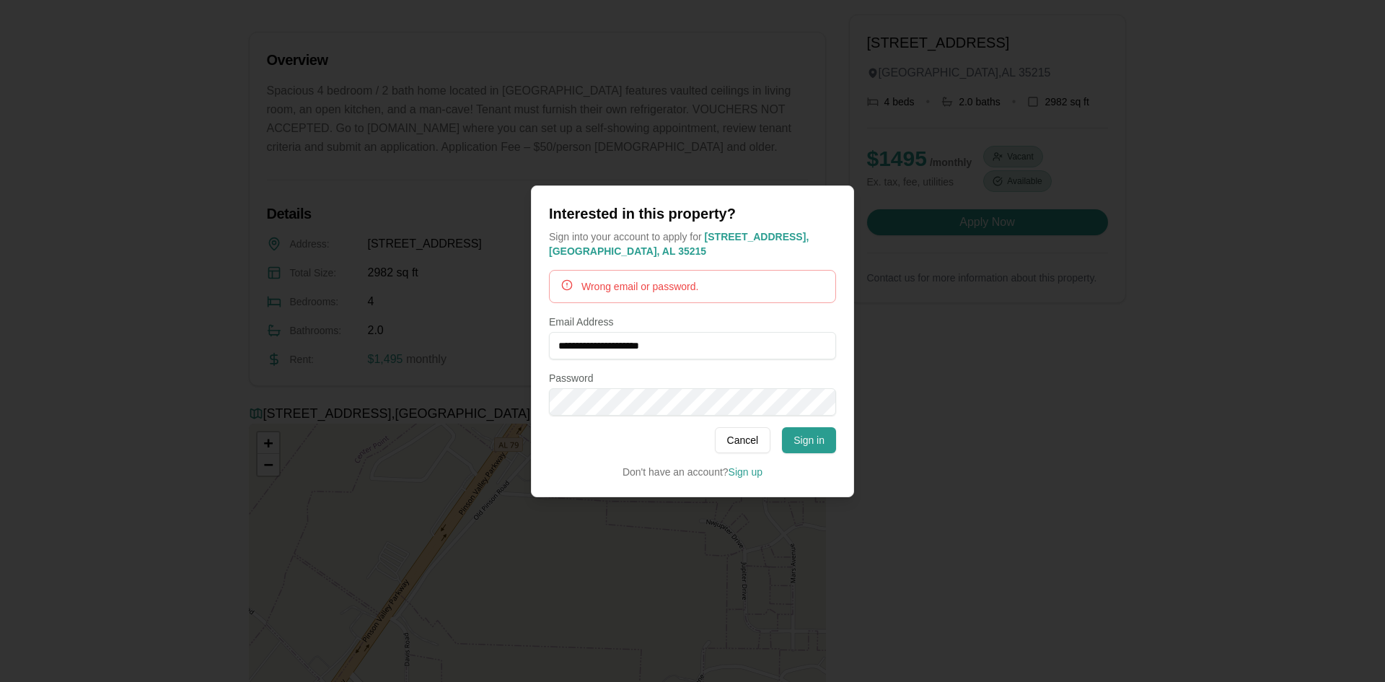
click at [755, 484] on div "**********" at bounding box center [692, 341] width 323 height 312
click at [755, 474] on link "Sign up" at bounding box center [745, 472] width 34 height 12
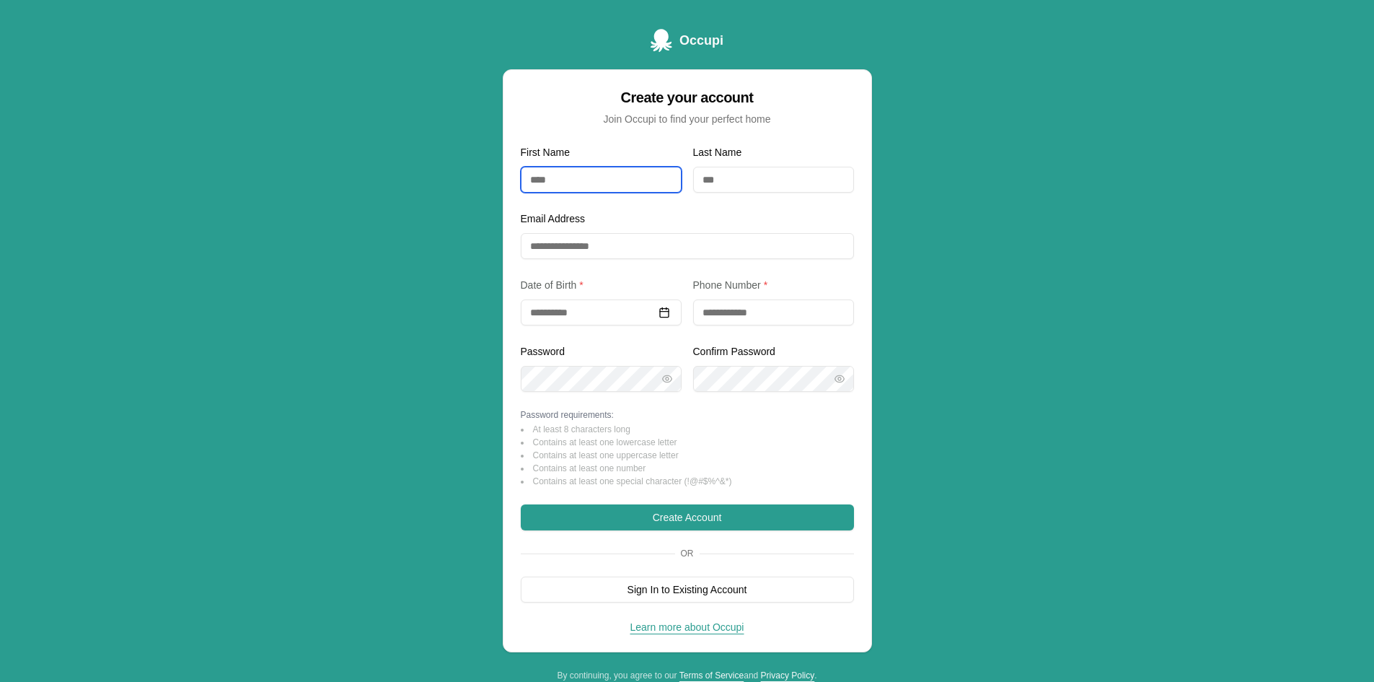
click at [578, 188] on input "First Name" at bounding box center [601, 180] width 161 height 26
type input "*******"
click at [766, 168] on input "Last Name" at bounding box center [773, 180] width 161 height 26
type input "*******"
drag, startPoint x: 703, startPoint y: 260, endPoint x: 704, endPoint y: 252, distance: 8.0
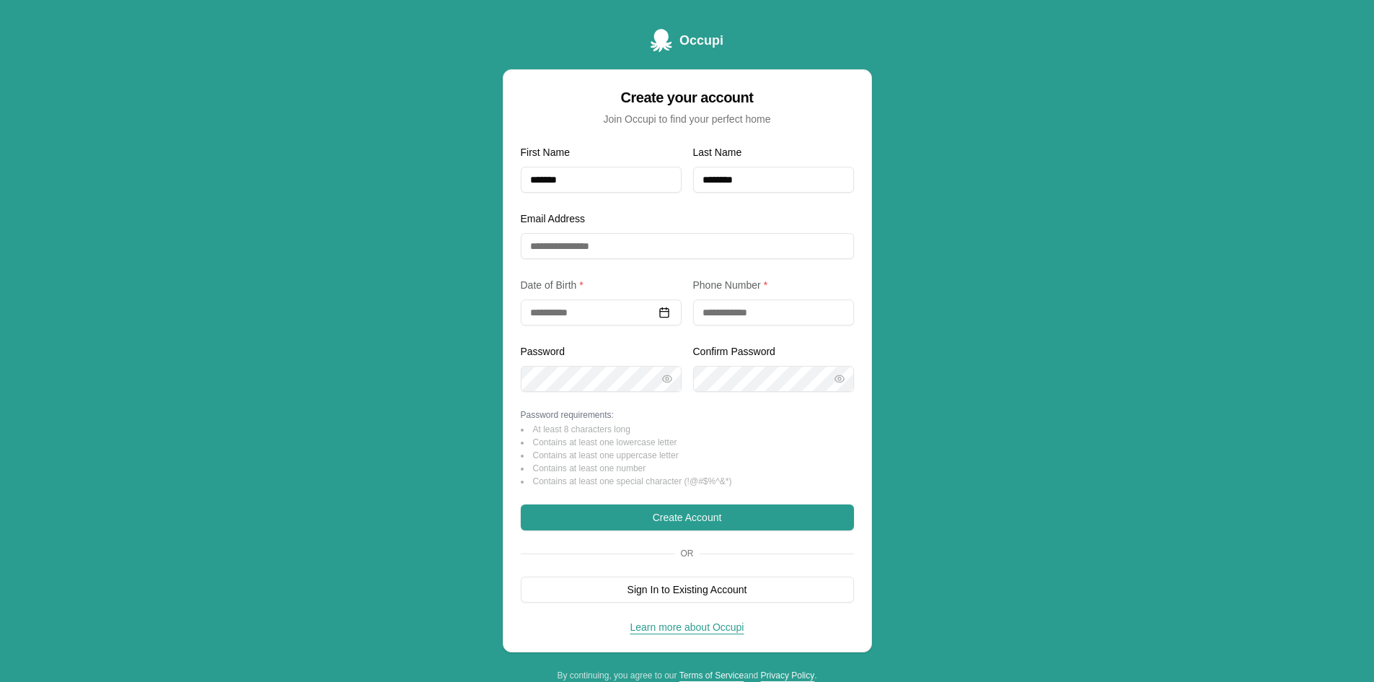
click at [703, 260] on form "First Name ******* Last Name ******* Email Address Date of Birth * Select date …" at bounding box center [687, 373] width 333 height 459
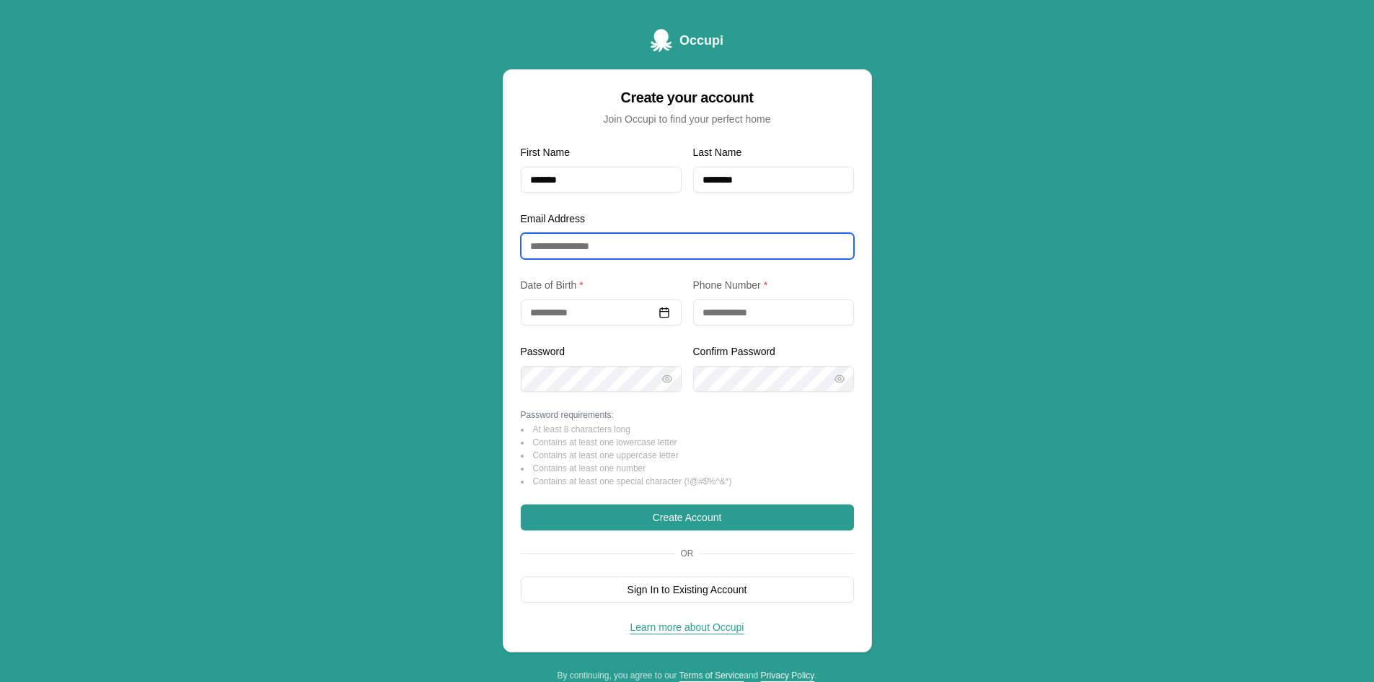
click at [705, 251] on input "Email Address" at bounding box center [687, 246] width 333 height 26
type input "**********"
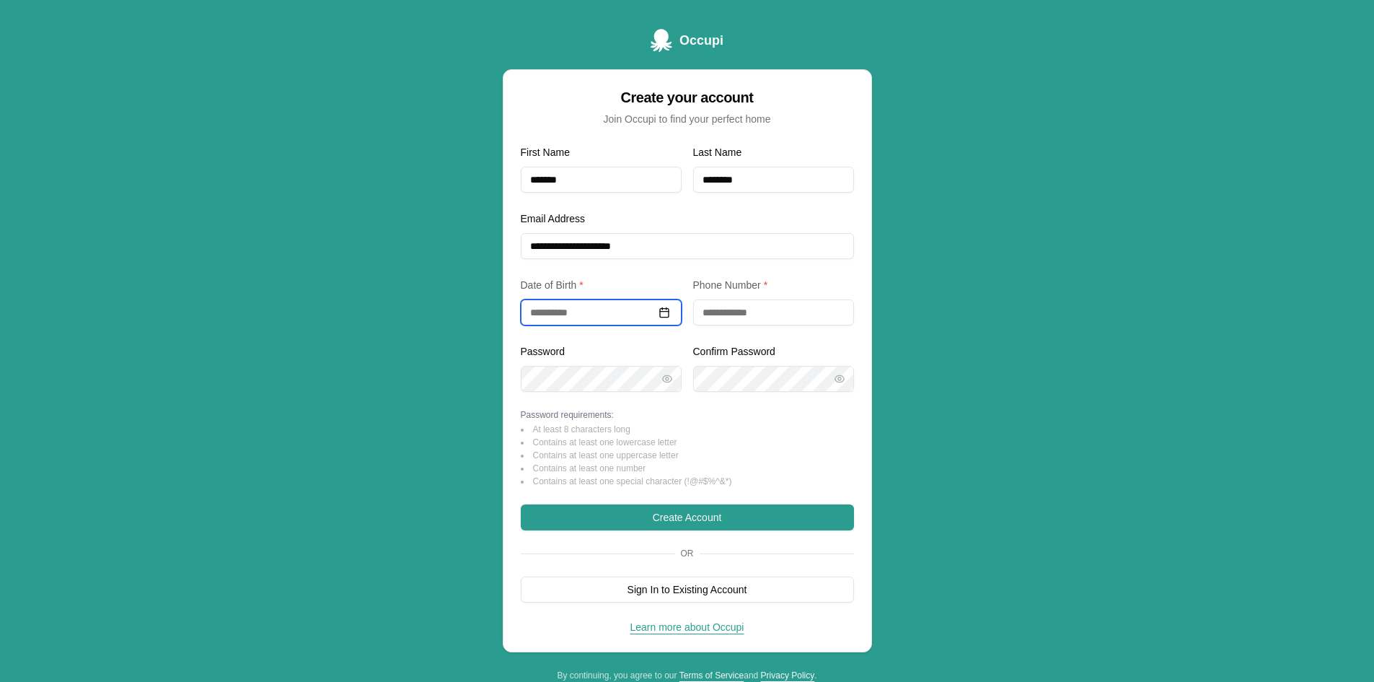
click at [536, 324] on input at bounding box center [601, 312] width 161 height 26
type input "*"
type input "**********"
click at [759, 317] on input "tel" at bounding box center [773, 312] width 161 height 26
type input "**********"
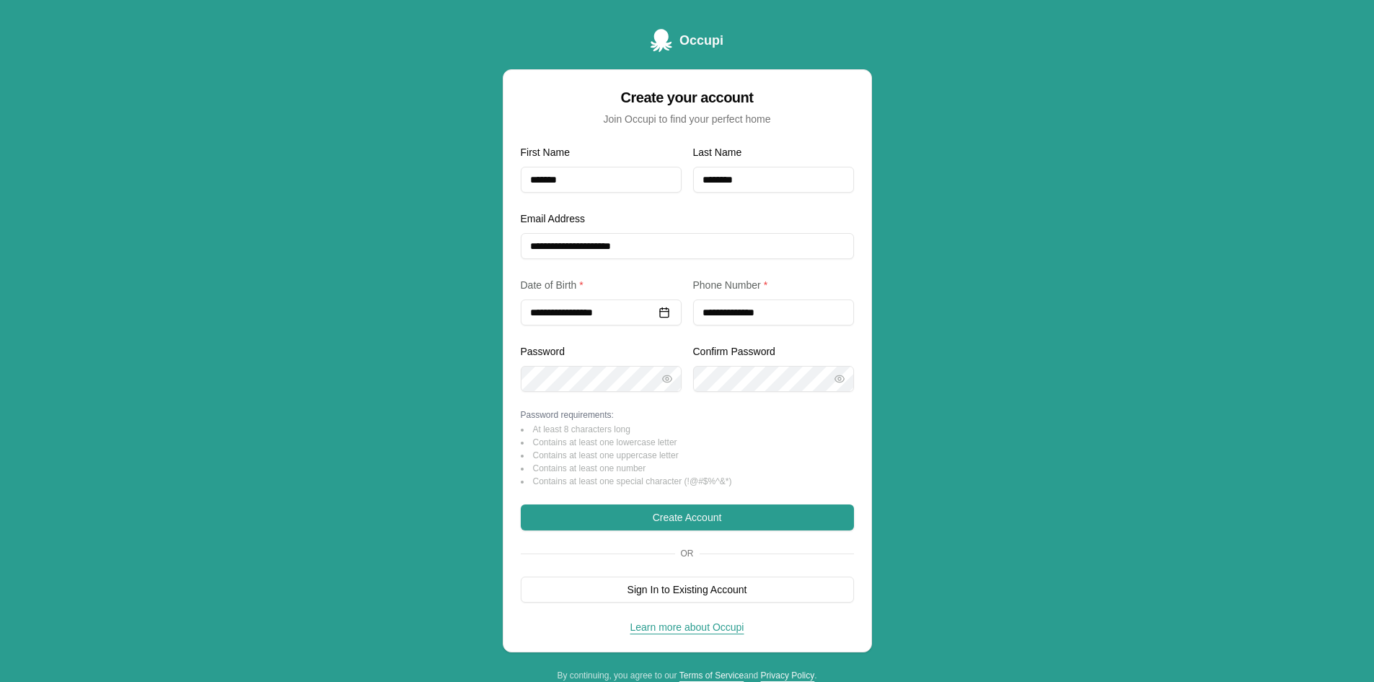
click at [447, 389] on div "**********" at bounding box center [687, 355] width 1374 height 710
click at [746, 508] on button "Create Account" at bounding box center [687, 517] width 333 height 26
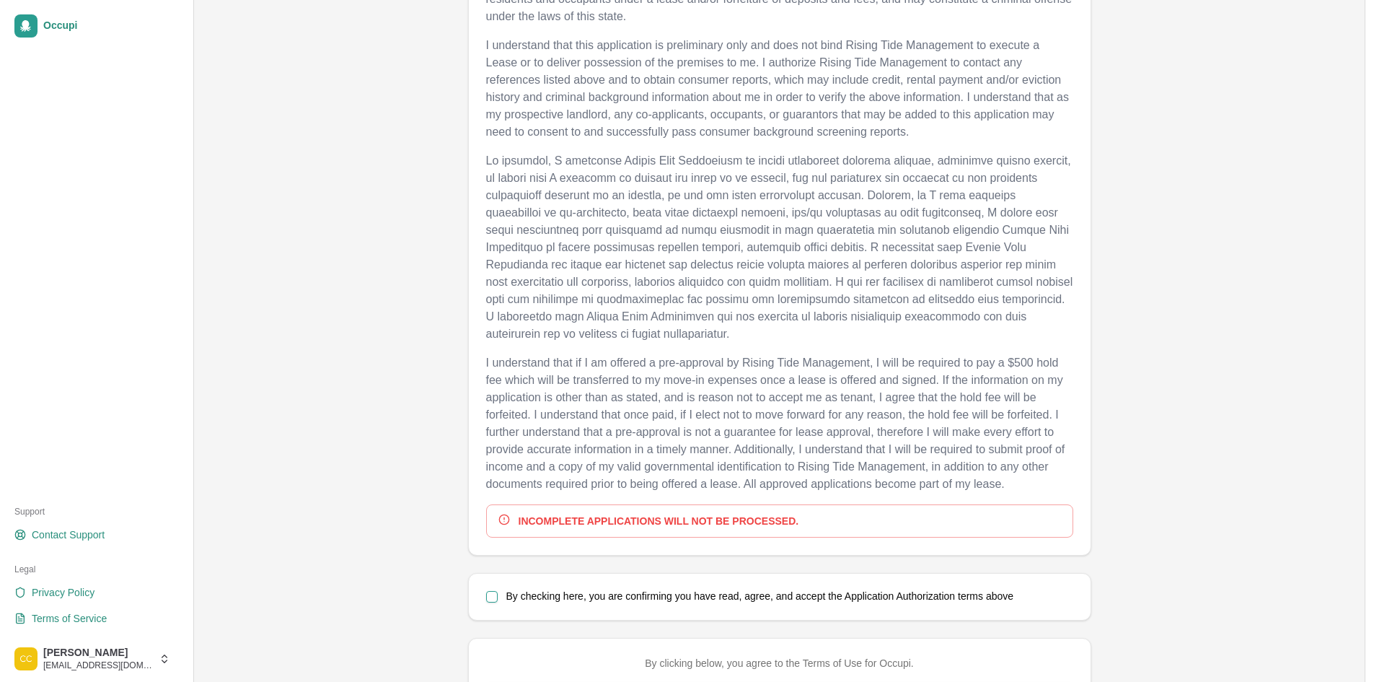
scroll to position [674, 0]
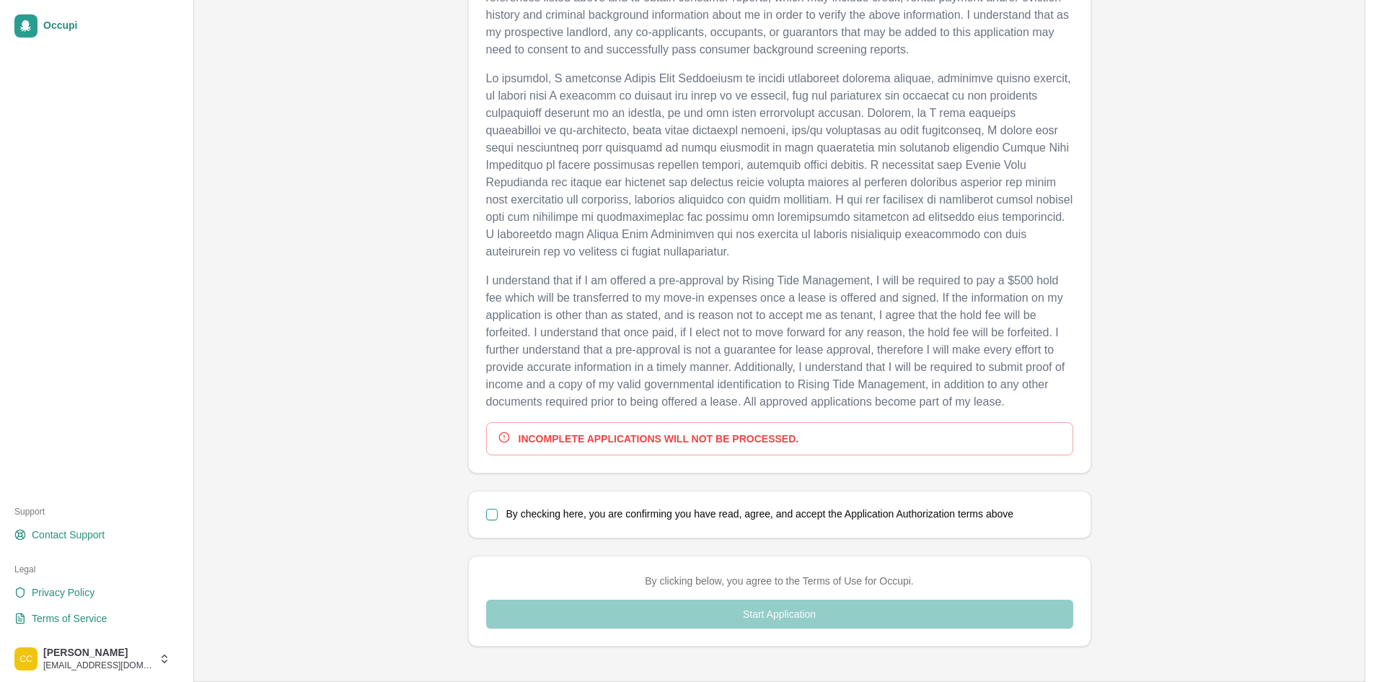
click at [492, 511] on button "By checking here, you are confirming you have read, agree, and accept the Appli…" at bounding box center [492, 514] width 12 height 12
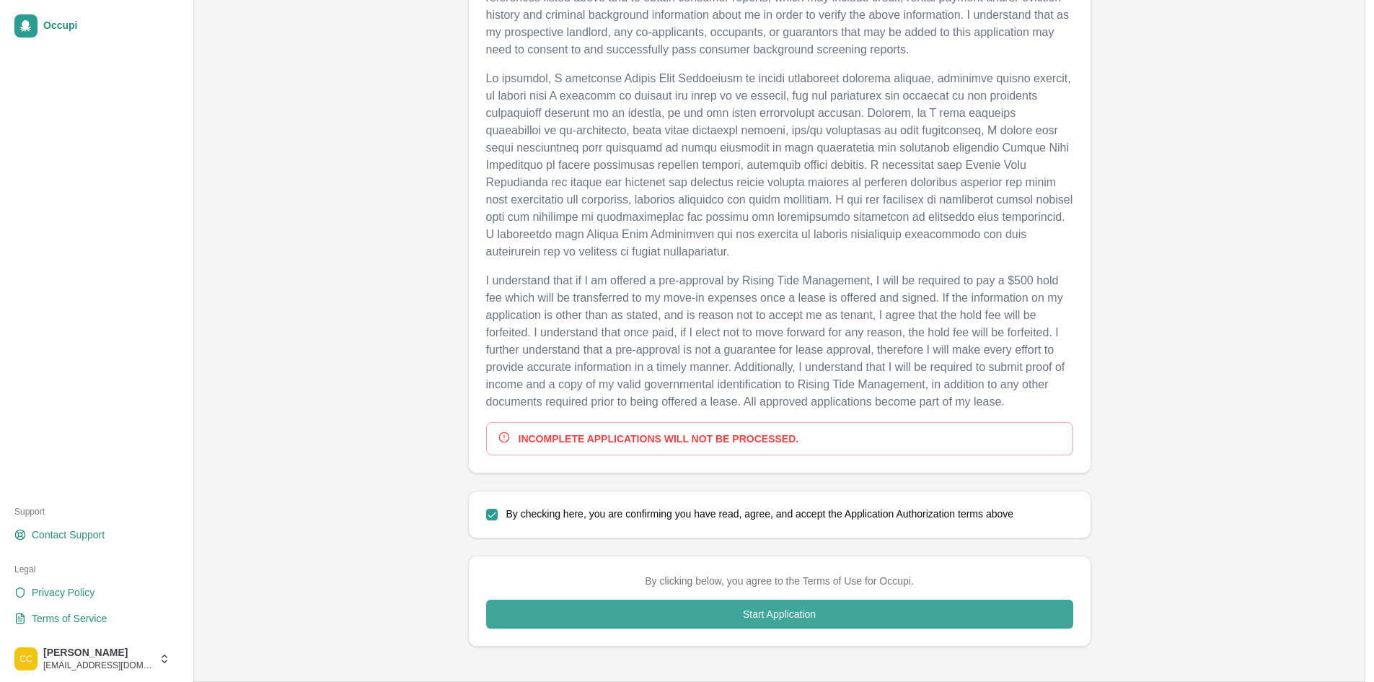
click at [886, 627] on button "Start Application" at bounding box center [779, 613] width 587 height 29
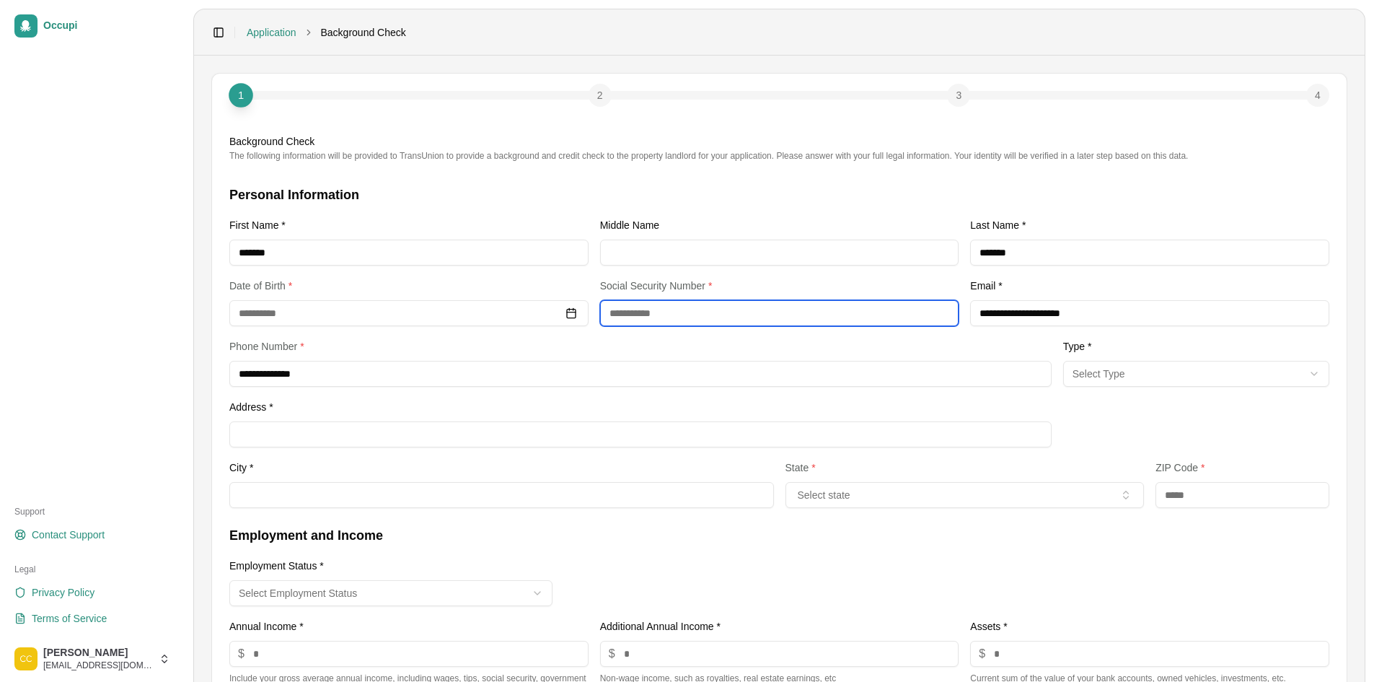
click at [640, 325] on input "text" at bounding box center [779, 313] width 359 height 26
type input "**********"
click at [964, 359] on div "**********" at bounding box center [640, 362] width 822 height 49
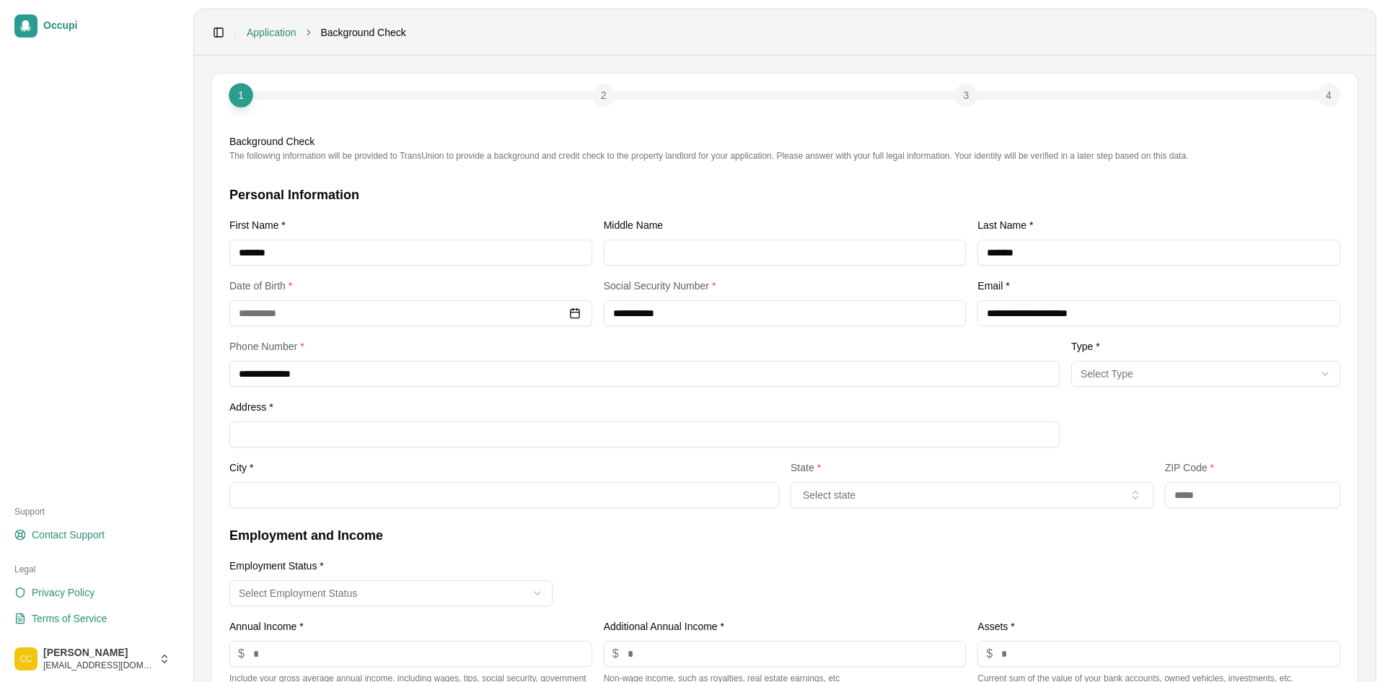
click at [1118, 371] on html "**********" at bounding box center [692, 341] width 1385 height 682
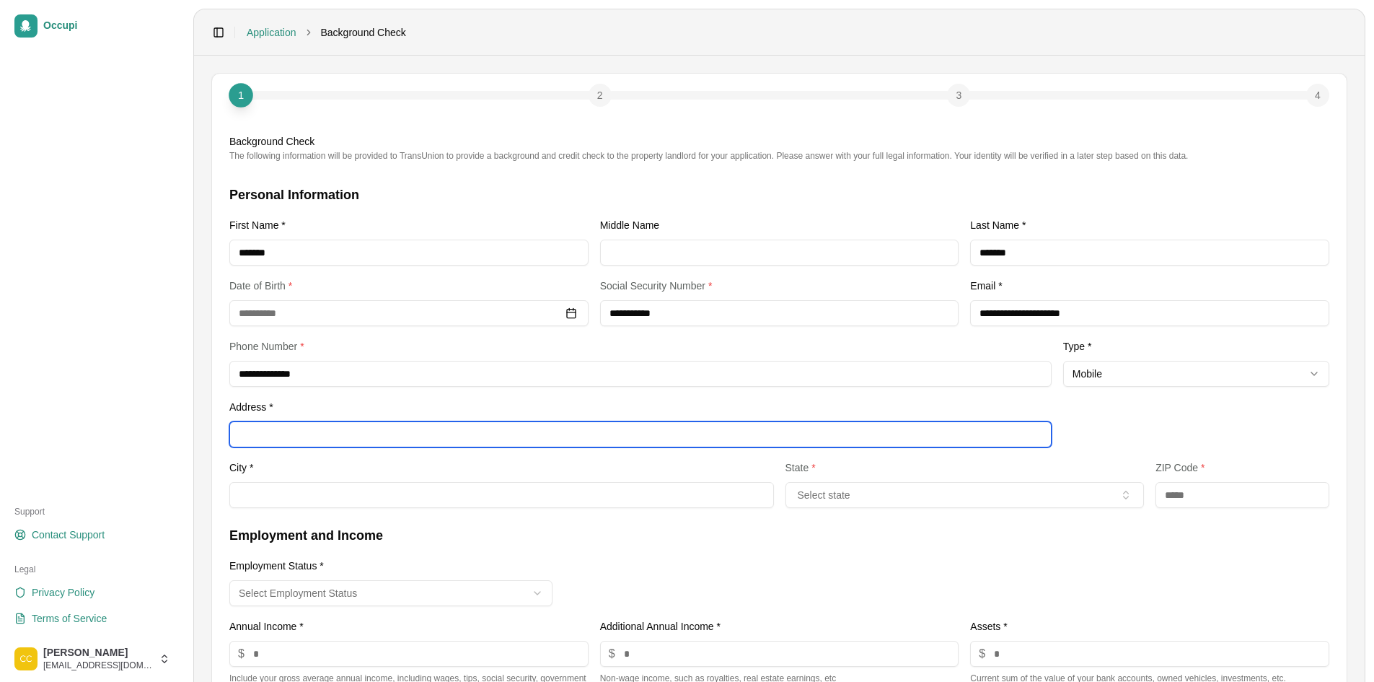
click at [435, 444] on input "Address *" at bounding box center [640, 434] width 822 height 26
type input "**********"
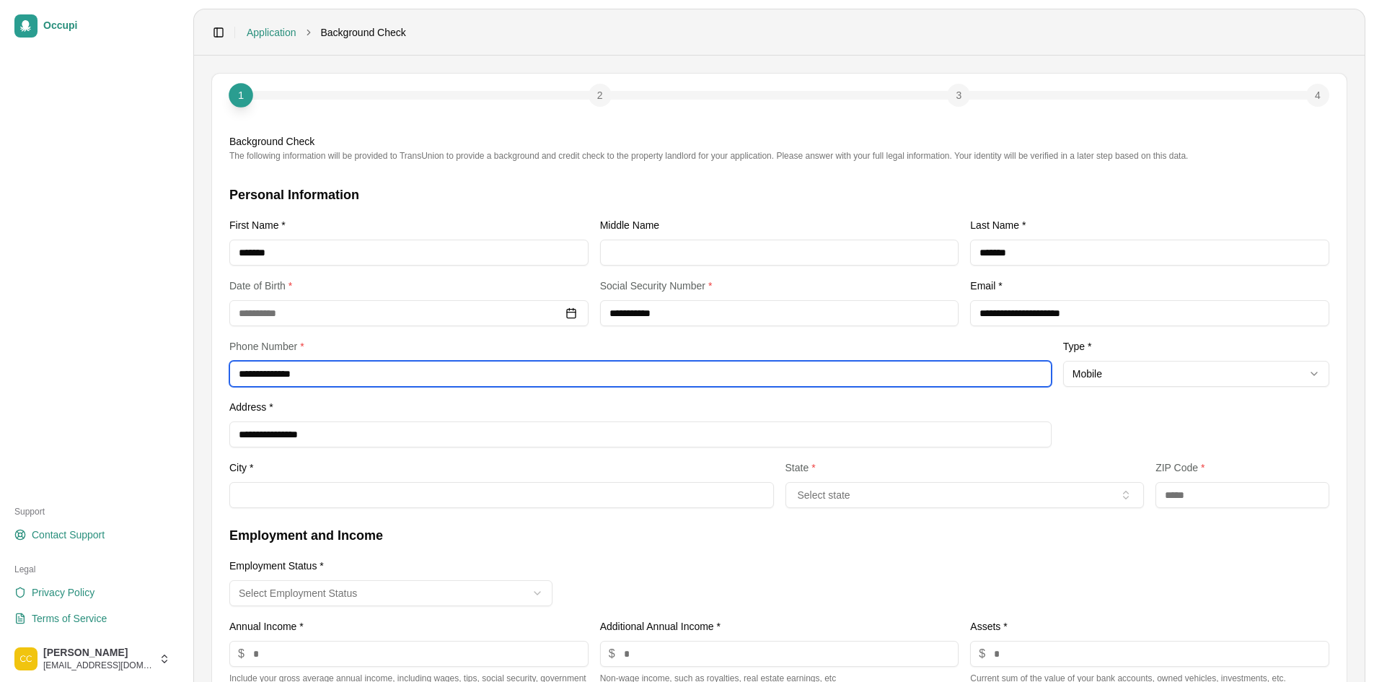
type input "**********"
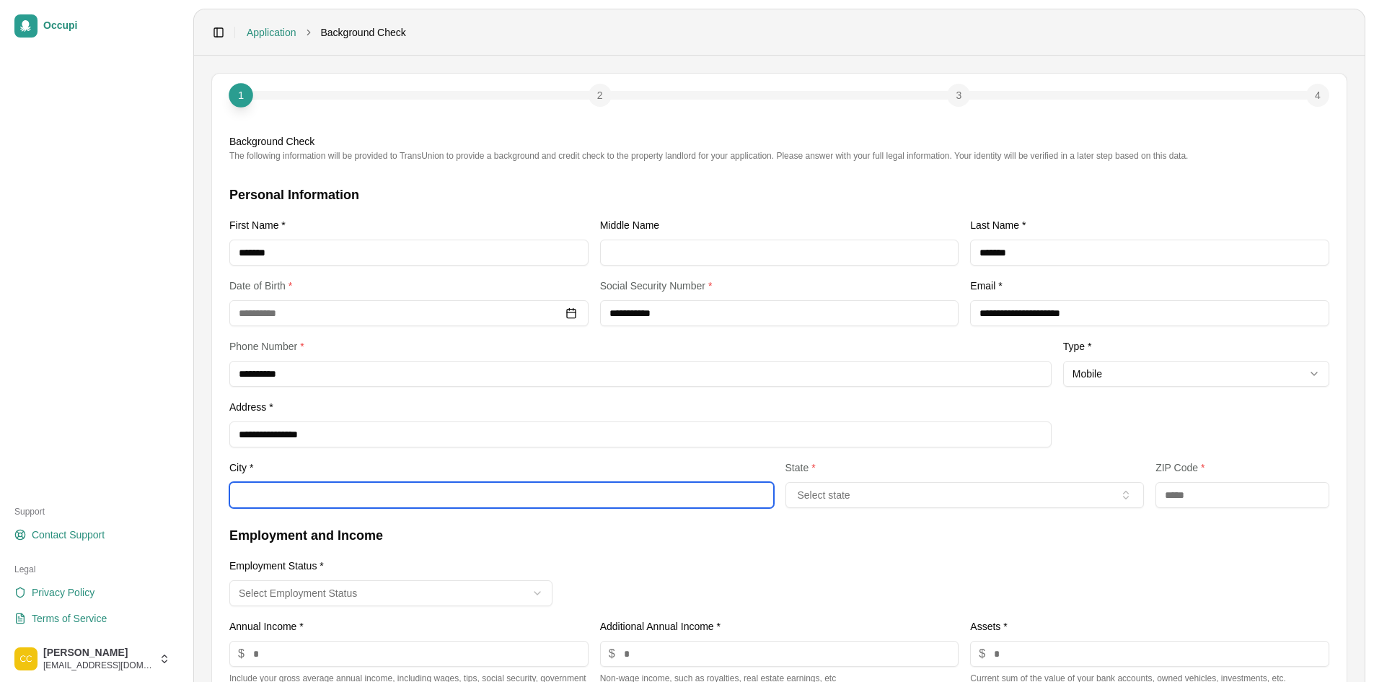
type input "********"
type input "*****"
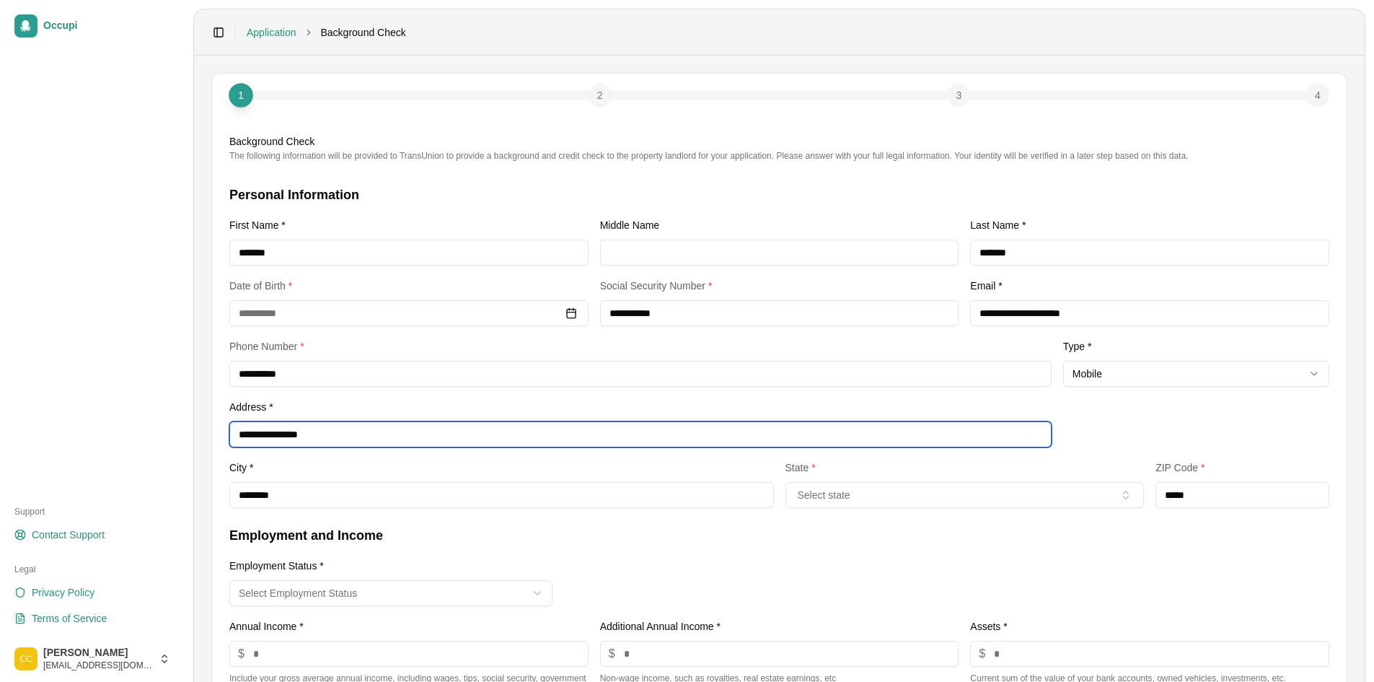
scroll to position [144, 0]
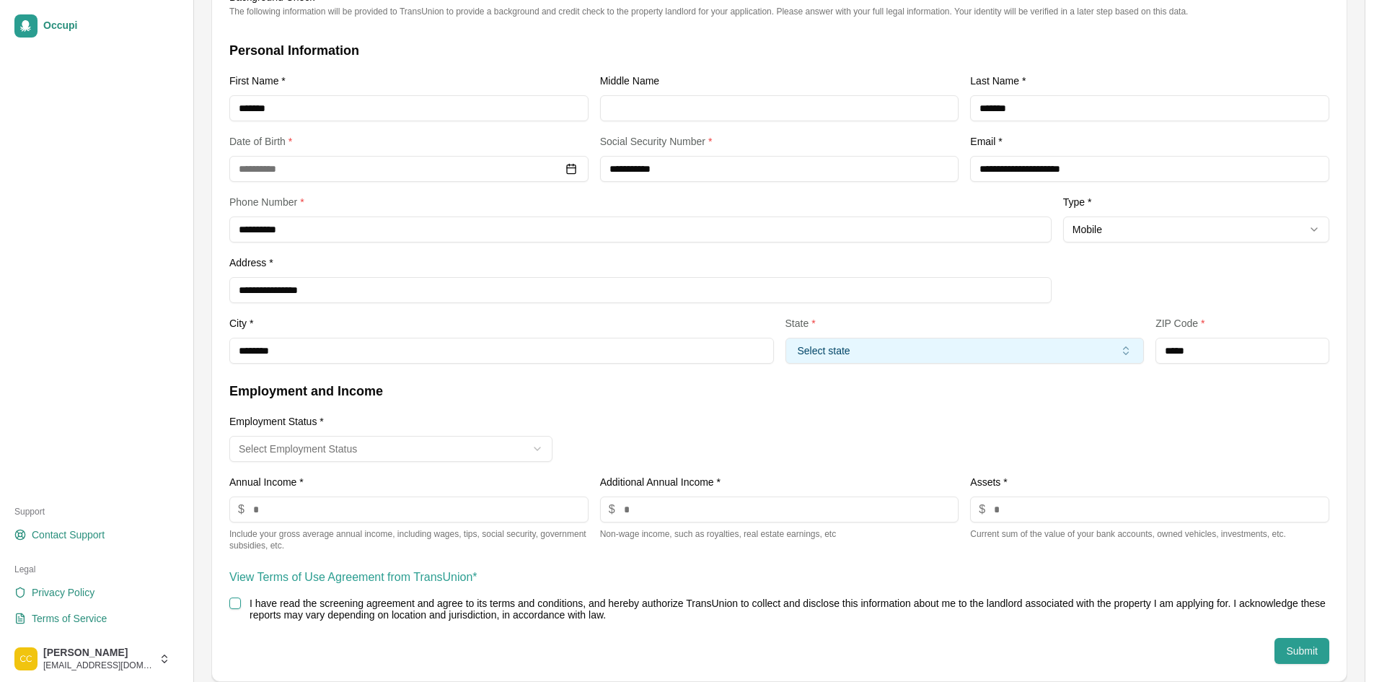
click at [838, 361] on button "Select state" at bounding box center [964, 351] width 359 height 26
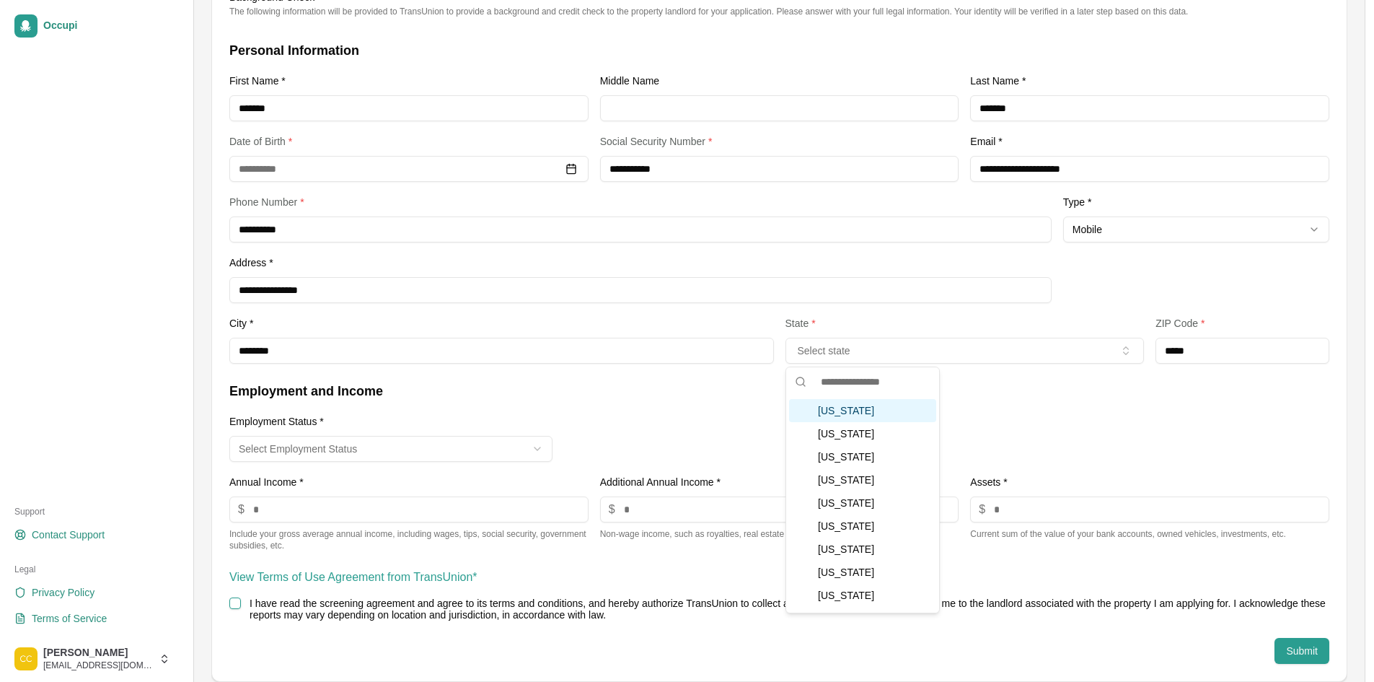
click at [876, 408] on div "Alabama" at bounding box center [862, 410] width 147 height 23
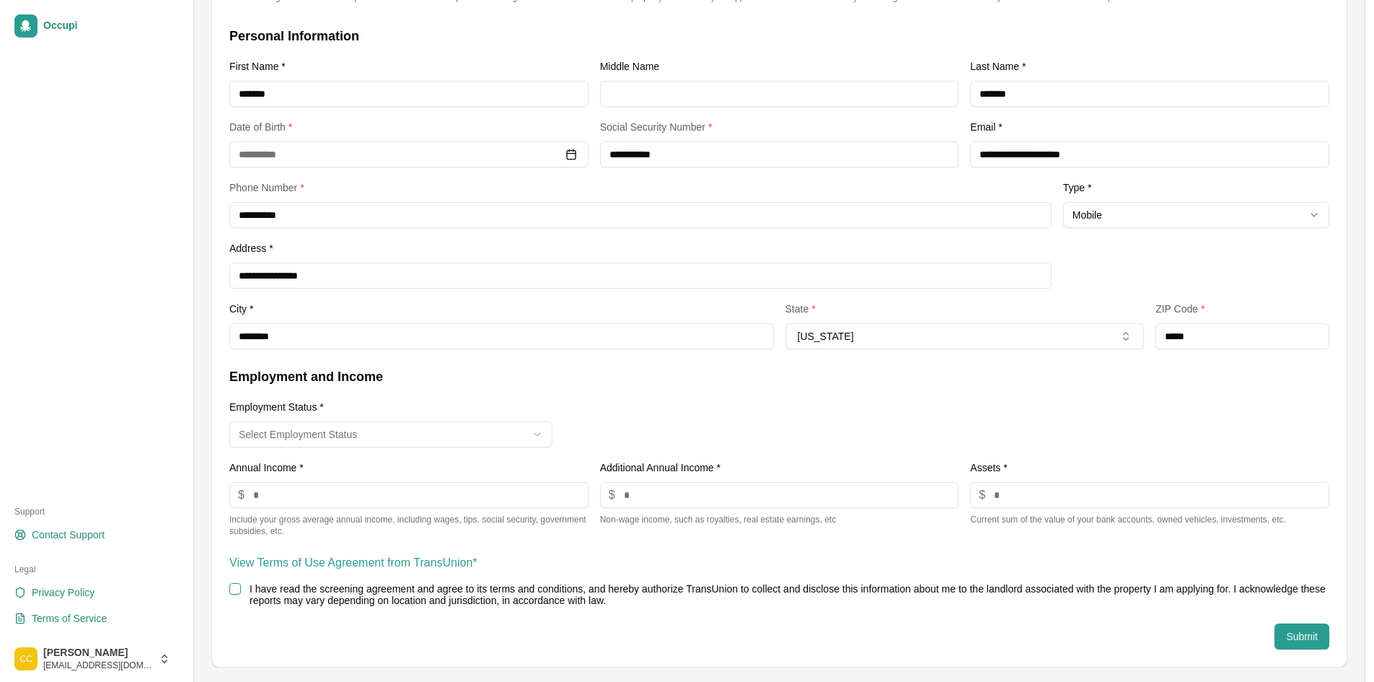
scroll to position [162, 0]
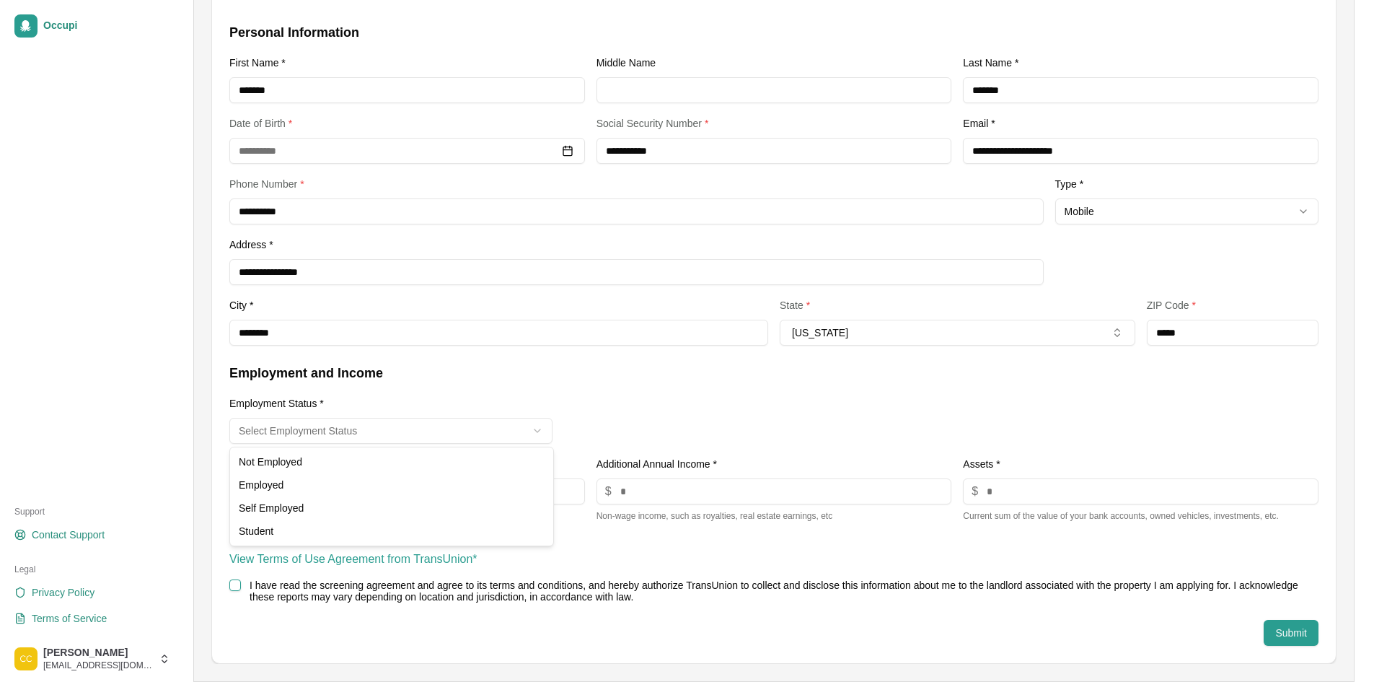
click at [356, 433] on html "**********" at bounding box center [687, 179] width 1374 height 682
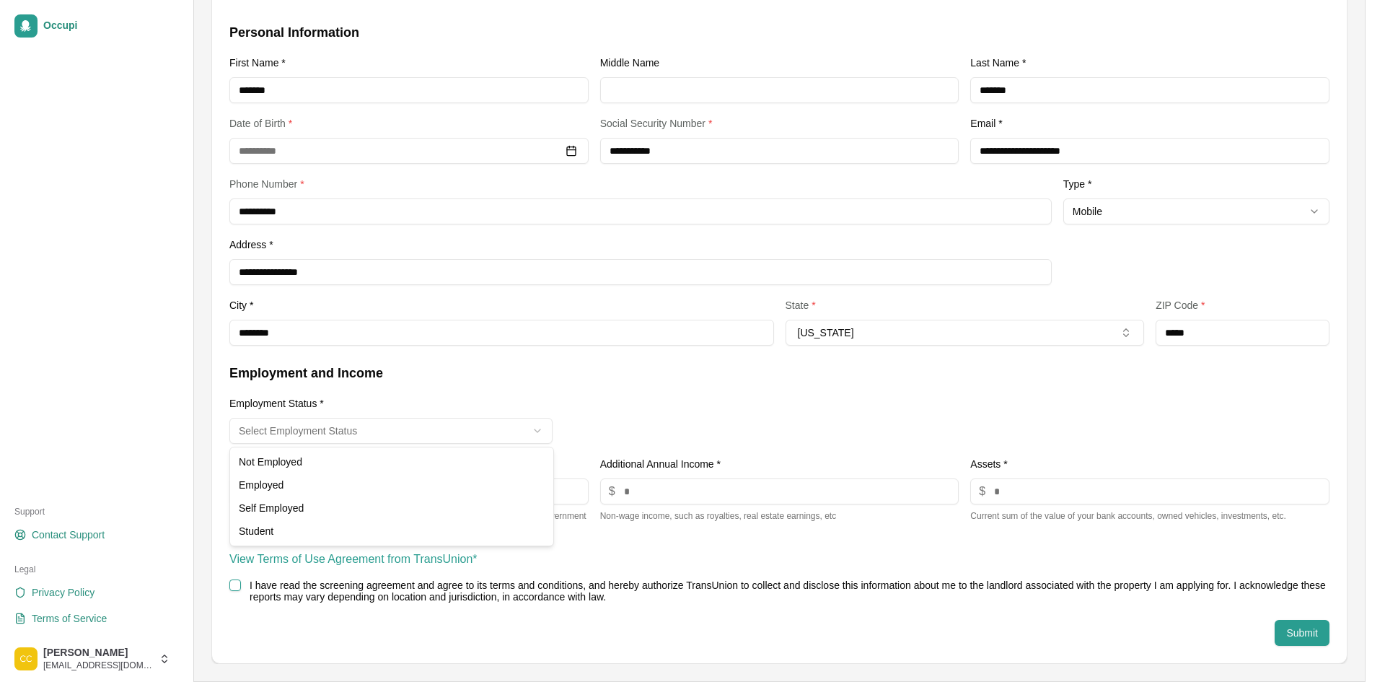
select select "********"
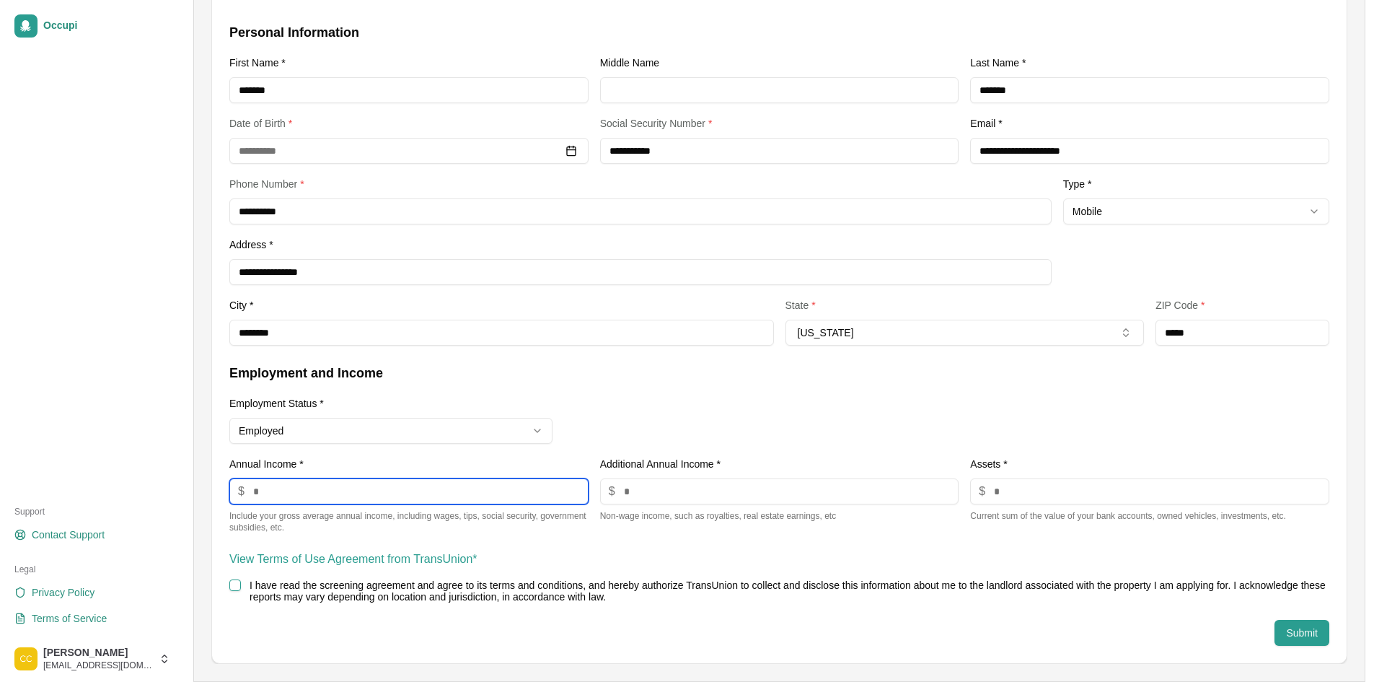
click at [375, 487] on input "number" at bounding box center [408, 491] width 359 height 26
type input "********"
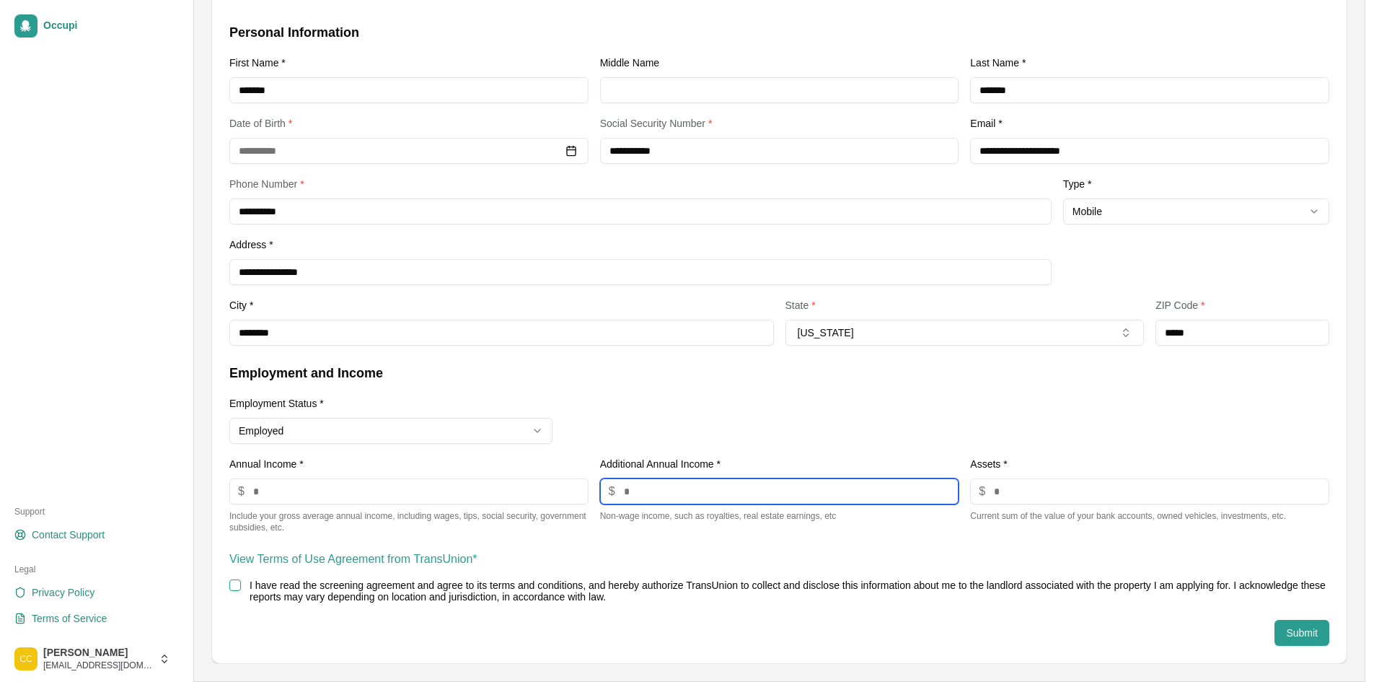
click at [731, 485] on input "number" at bounding box center [779, 491] width 359 height 26
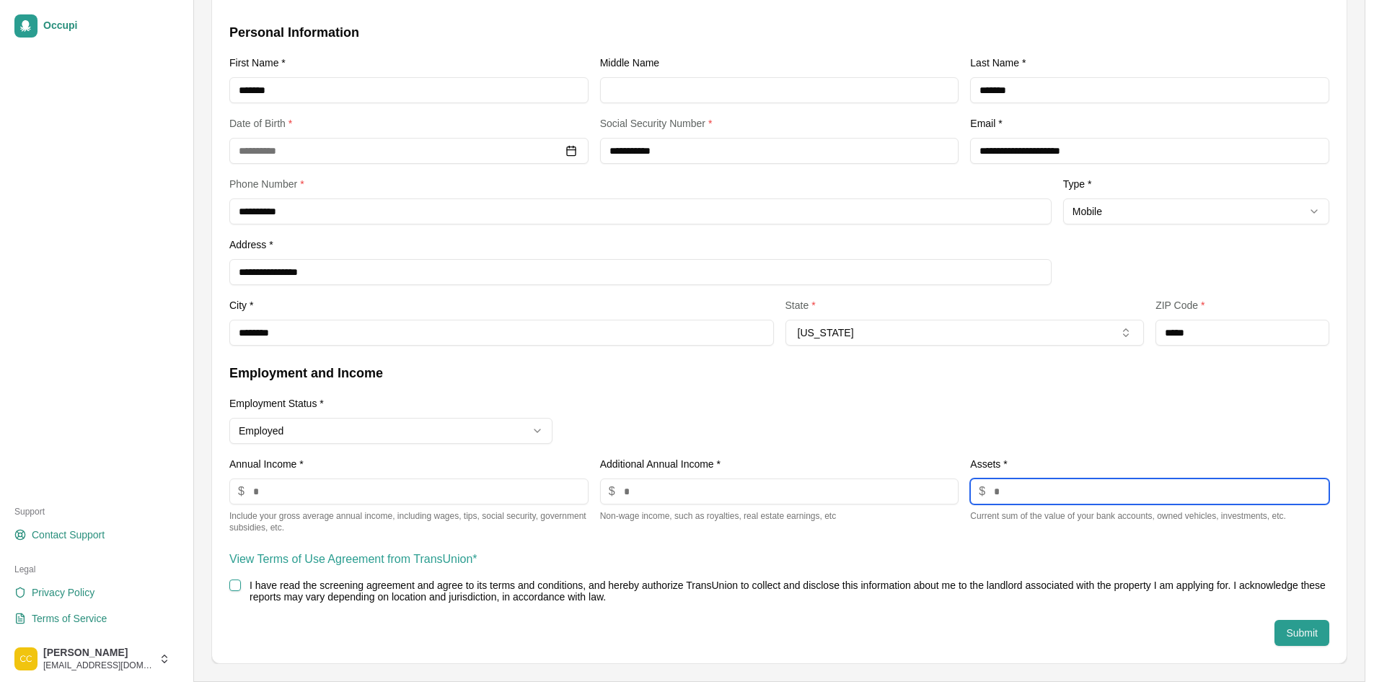
click at [1059, 495] on input "number" at bounding box center [1149, 491] width 359 height 26
click at [678, 606] on form "**********" at bounding box center [779, 333] width 1100 height 623
click at [221, 580] on div "**********" at bounding box center [779, 286] width 1134 height 751
click at [281, 570] on div "View Terms of Use Agreement from TransUnion* I have read the screening agreemen…" at bounding box center [779, 576] width 1100 height 52
click at [294, 587] on label "I have read the screening agreement and agree to its terms and conditions, and …" at bounding box center [788, 590] width 1076 height 23
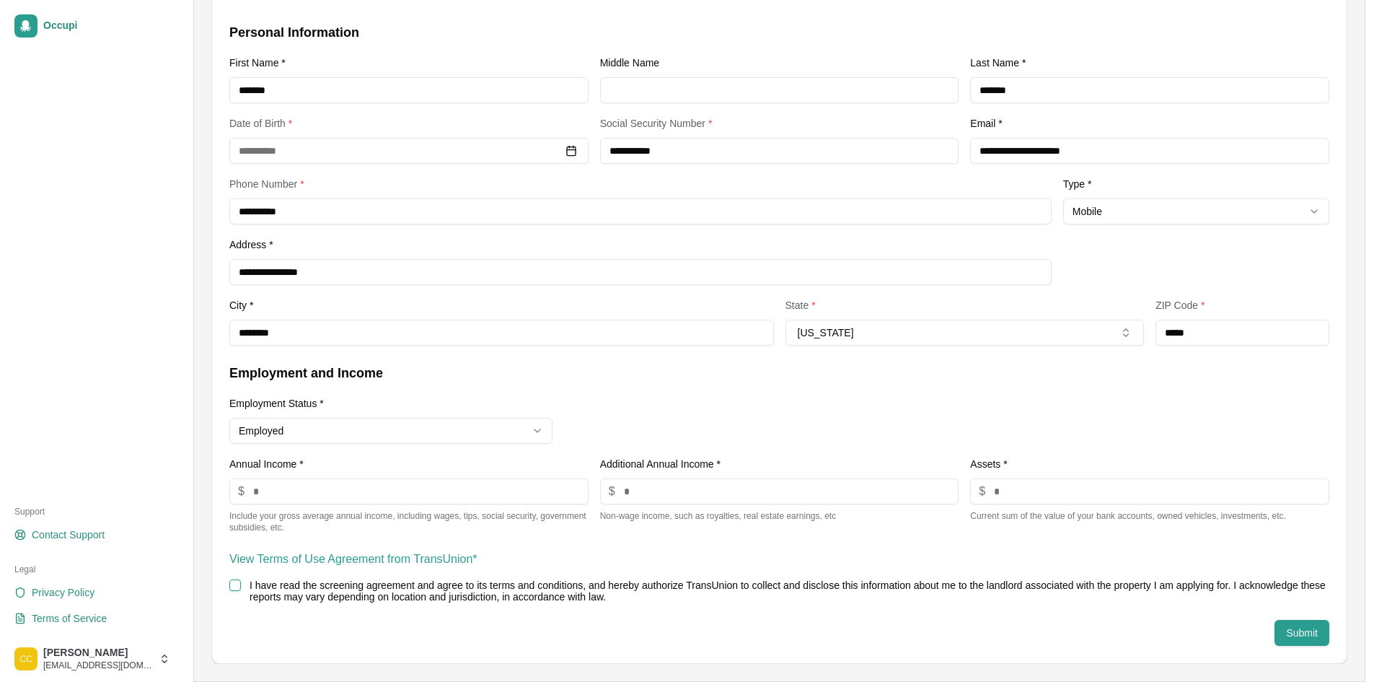
drag, startPoint x: 274, startPoint y: 581, endPoint x: 263, endPoint y: 583, distance: 10.9
click at [271, 583] on label "I have read the screening agreement and agree to its terms and conditions, and …" at bounding box center [788, 590] width 1076 height 23
click at [241, 583] on button "I have read the screening agreement and agree to its terms and conditions, and …" at bounding box center [235, 585] width 12 height 12
click at [242, 585] on div "I have read the screening agreement and agree to its terms and conditions, and …" at bounding box center [779, 590] width 1100 height 23
click at [1290, 626] on button "Submit" at bounding box center [1301, 633] width 55 height 26
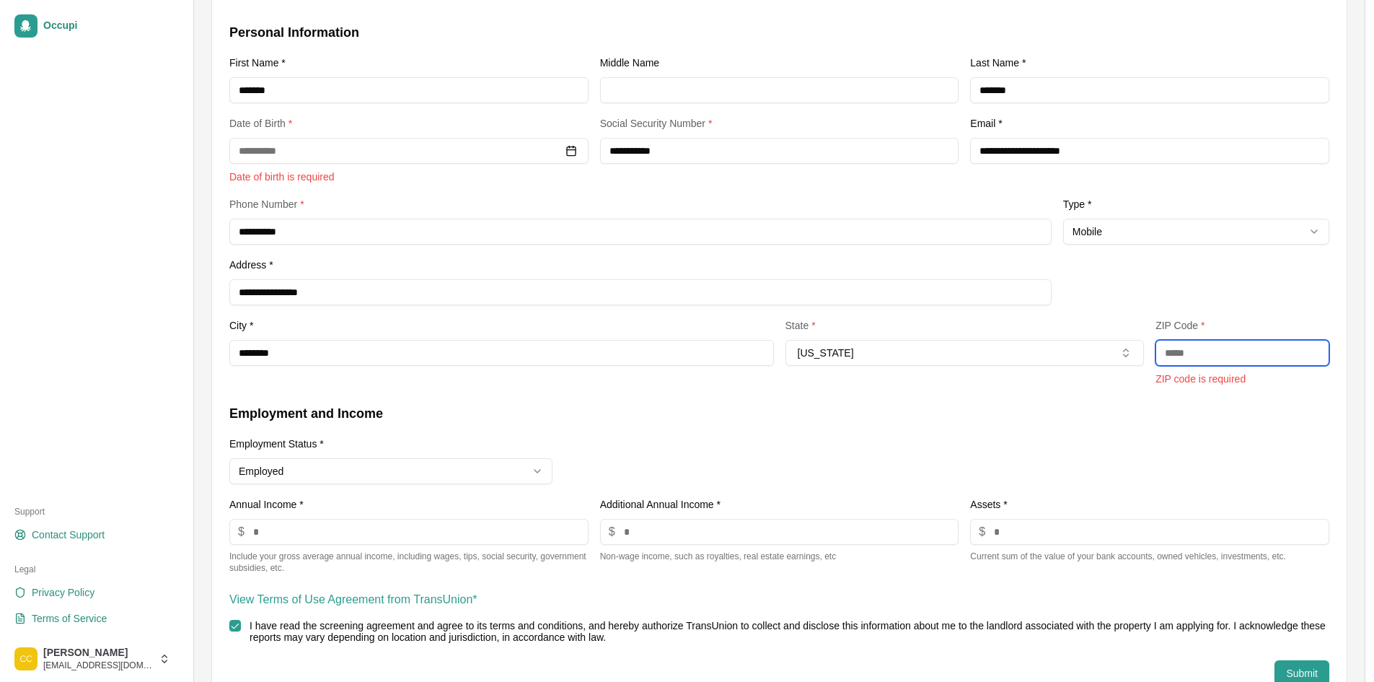
click at [1226, 350] on input "text" at bounding box center [1242, 353] width 174 height 26
type input "*****"
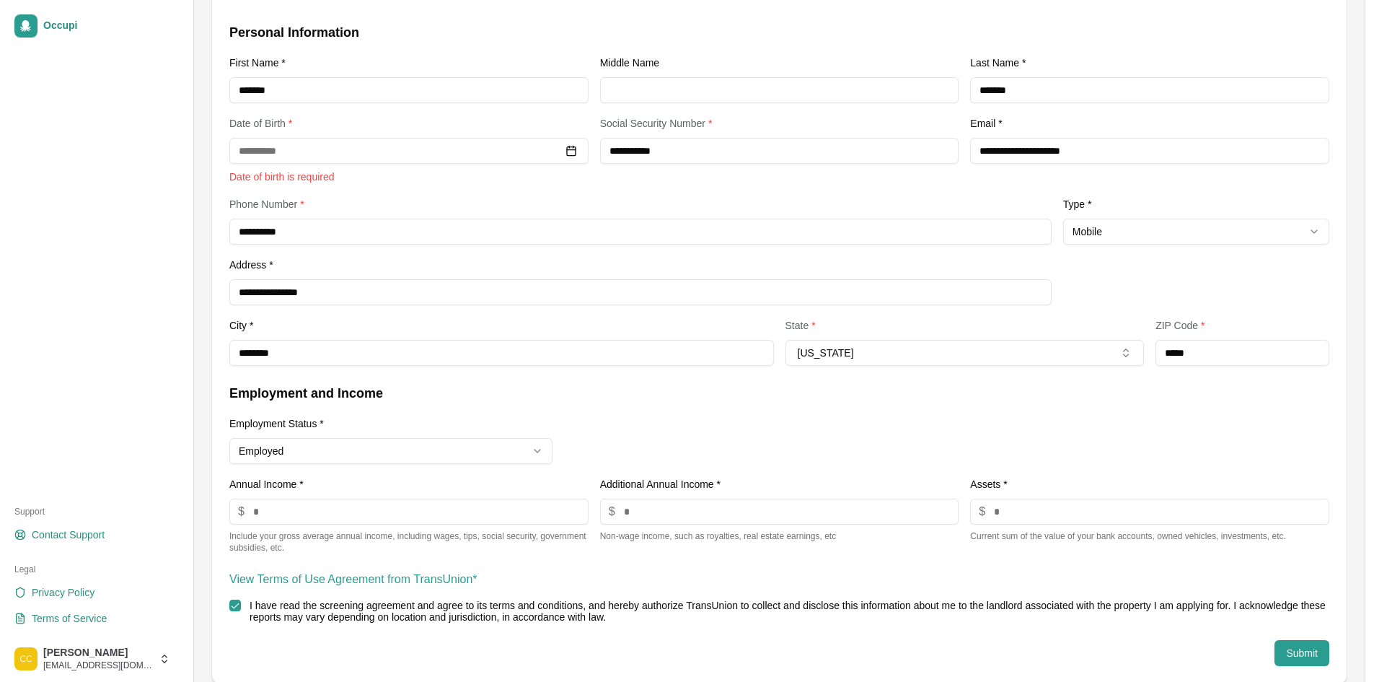
click at [1218, 428] on div "**********" at bounding box center [779, 468] width 1100 height 170
click at [1297, 645] on button "Submit" at bounding box center [1301, 653] width 55 height 26
click at [1310, 653] on button "Submit" at bounding box center [1301, 653] width 55 height 26
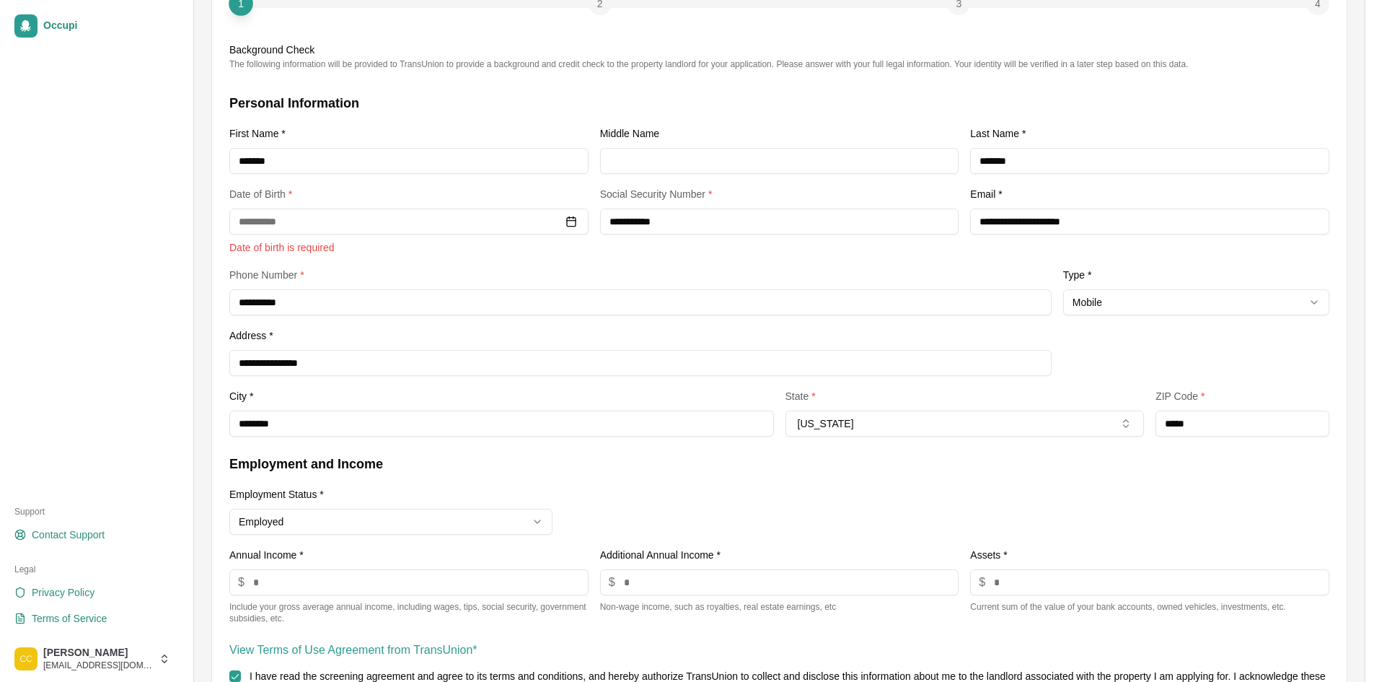
scroll to position [0, 0]
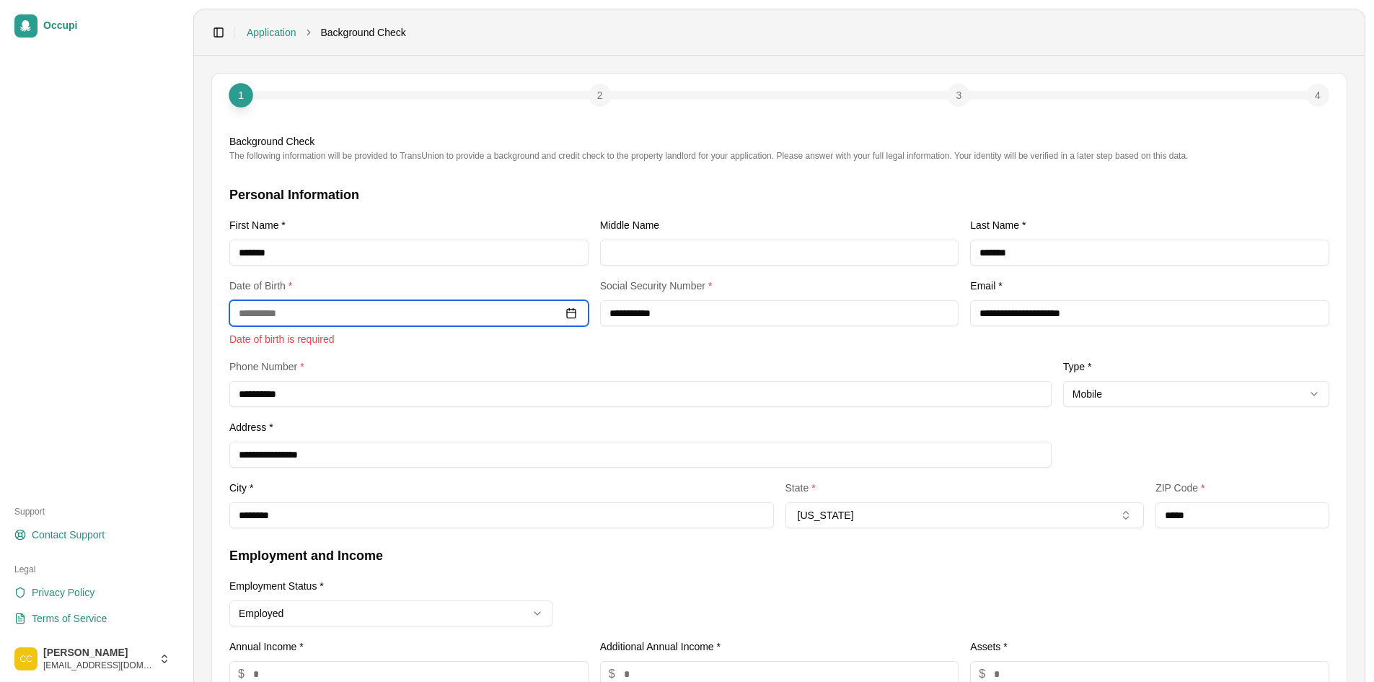
click at [282, 307] on input at bounding box center [408, 313] width 359 height 26
type input "**********"
click at [862, 343] on div "**********" at bounding box center [779, 356] width 1100 height 343
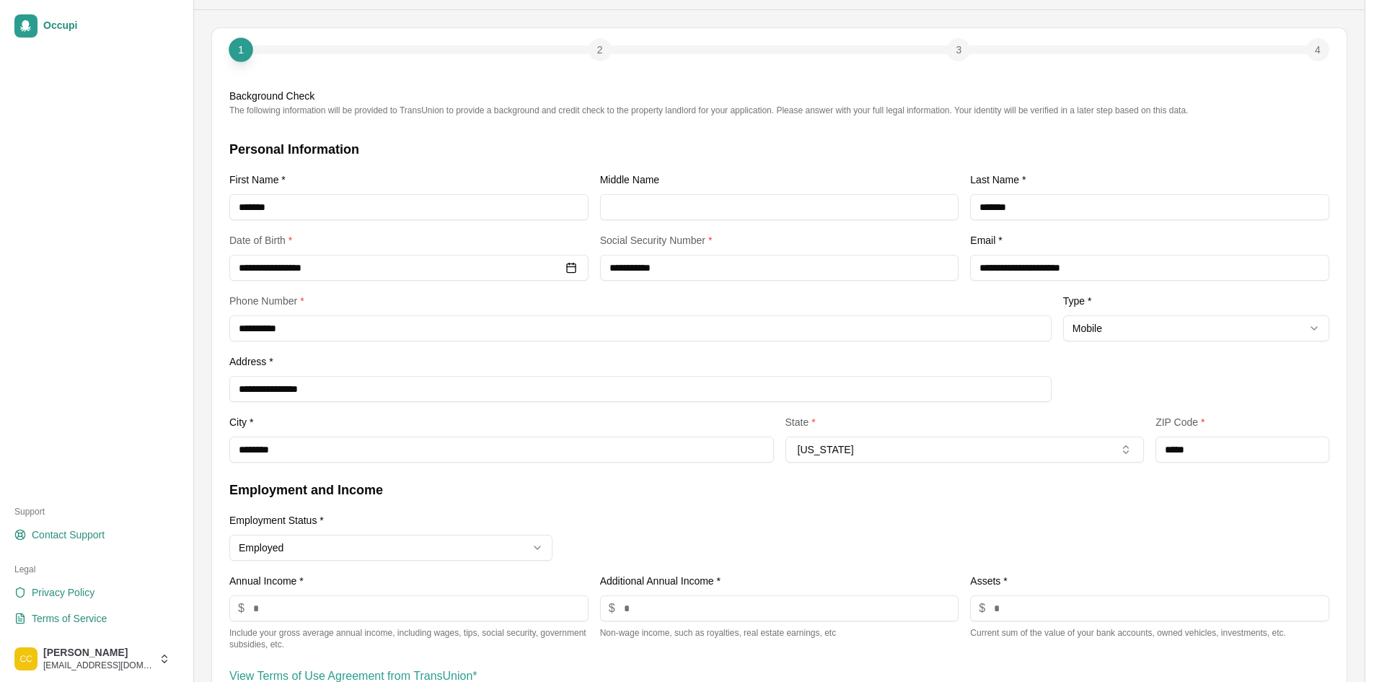
scroll to position [162, 0]
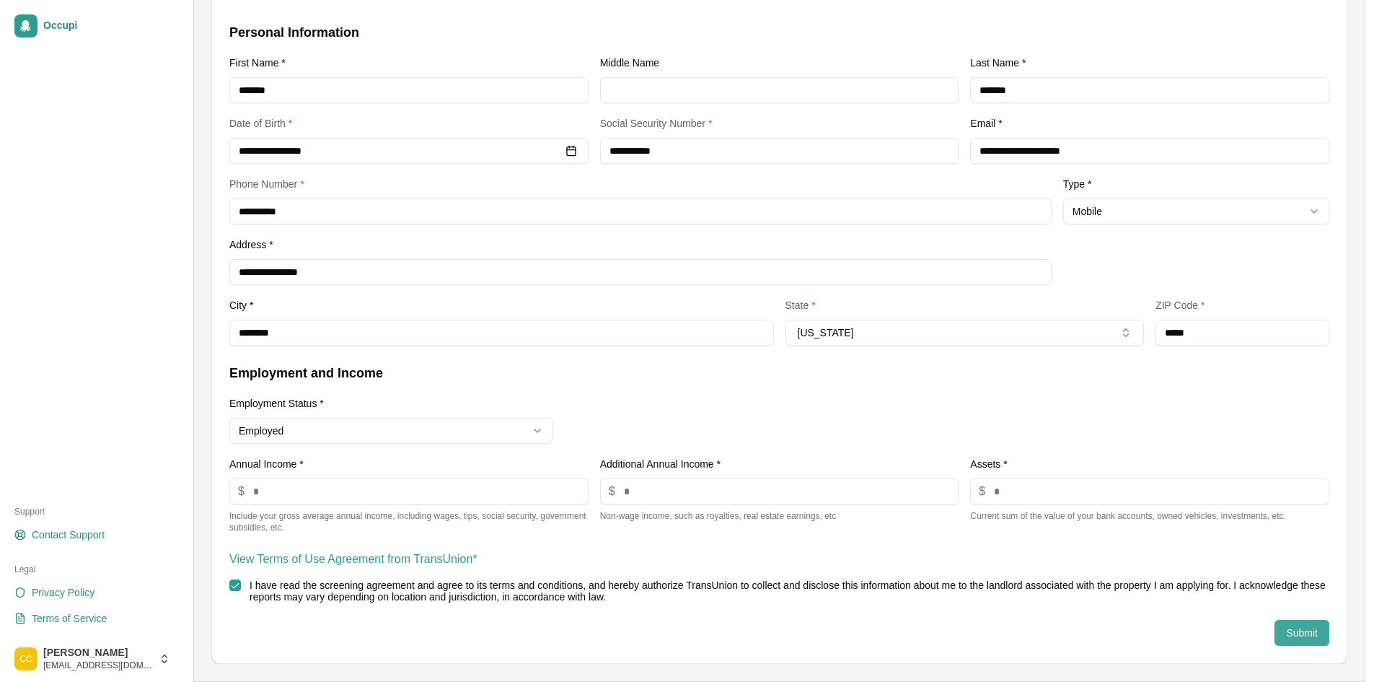
click at [1311, 632] on button "Submit" at bounding box center [1301, 633] width 55 height 26
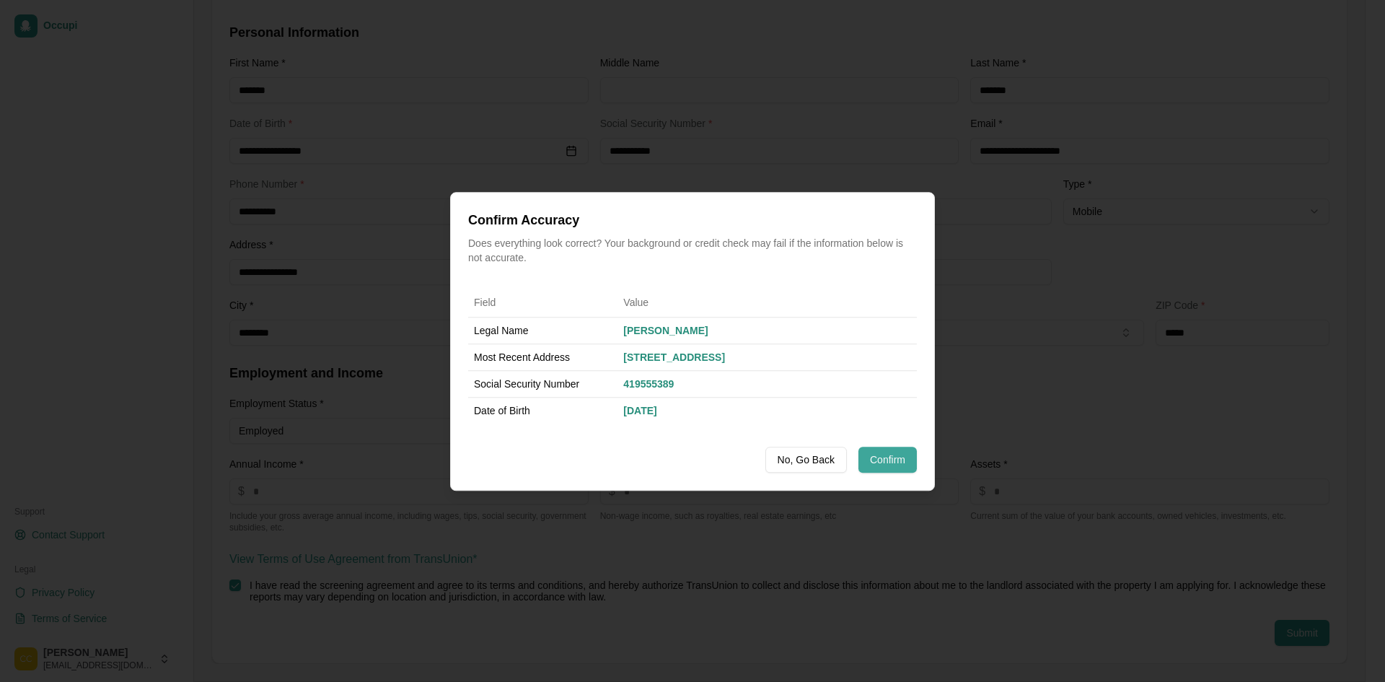
click at [877, 455] on button "Confirm" at bounding box center [887, 459] width 58 height 26
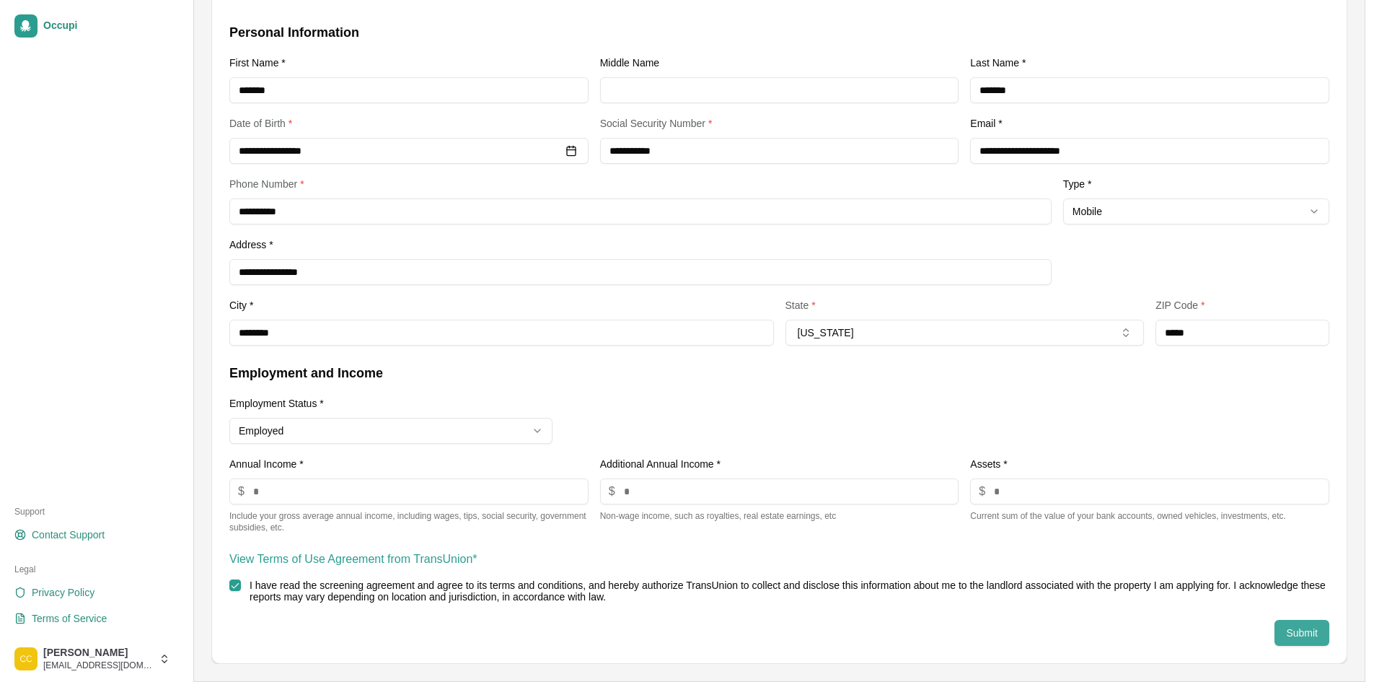
click at [1319, 630] on button "Submit" at bounding box center [1301, 633] width 55 height 26
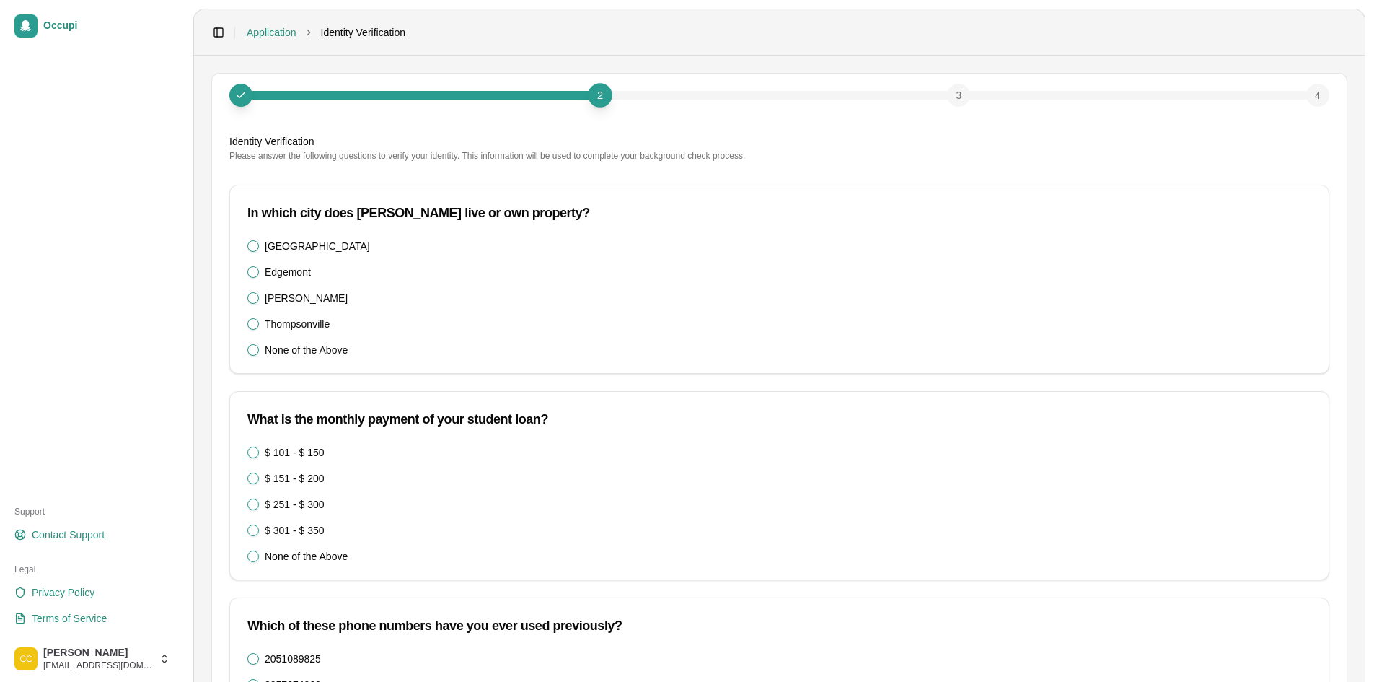
click at [323, 245] on div "Birmingham" at bounding box center [779, 246] width 1064 height 12
click at [234, 249] on div "Birmingham Edgemont Nelson Thompsonville None of the Above" at bounding box center [779, 306] width 1098 height 133
drag, startPoint x: 237, startPoint y: 243, endPoint x: 284, endPoint y: 242, distance: 46.9
click at [243, 242] on div "Birmingham Edgemont Nelson Thompsonville None of the Above" at bounding box center [779, 306] width 1098 height 133
click at [218, 242] on div "2 3 4 Identity Verification Please answer the following questions to verify you…" at bounding box center [779, 460] width 1134 height 773
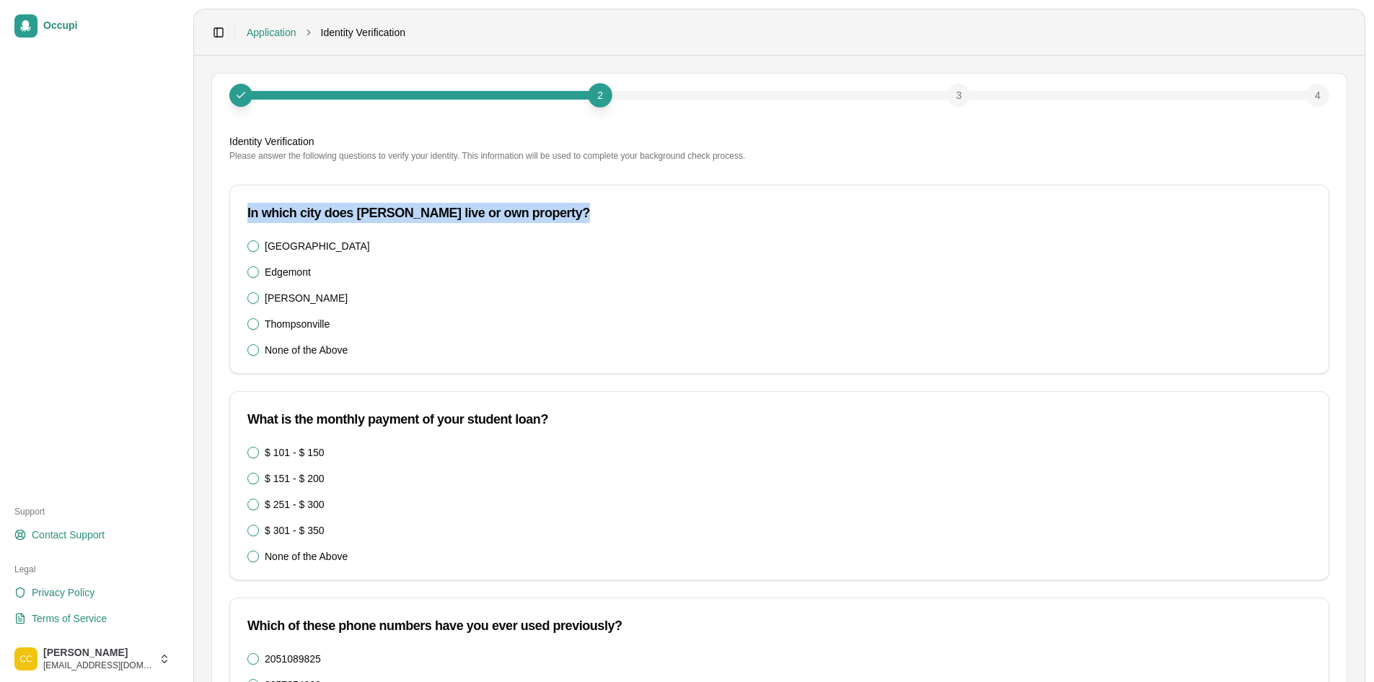
drag, startPoint x: 236, startPoint y: 238, endPoint x: 250, endPoint y: 244, distance: 15.5
click at [246, 243] on div "In which city does CATHERINE COLEMAN live or own property? Birmingham Edgemont …" at bounding box center [779, 279] width 1100 height 189
click at [250, 244] on button "Birmingham" at bounding box center [253, 246] width 12 height 12
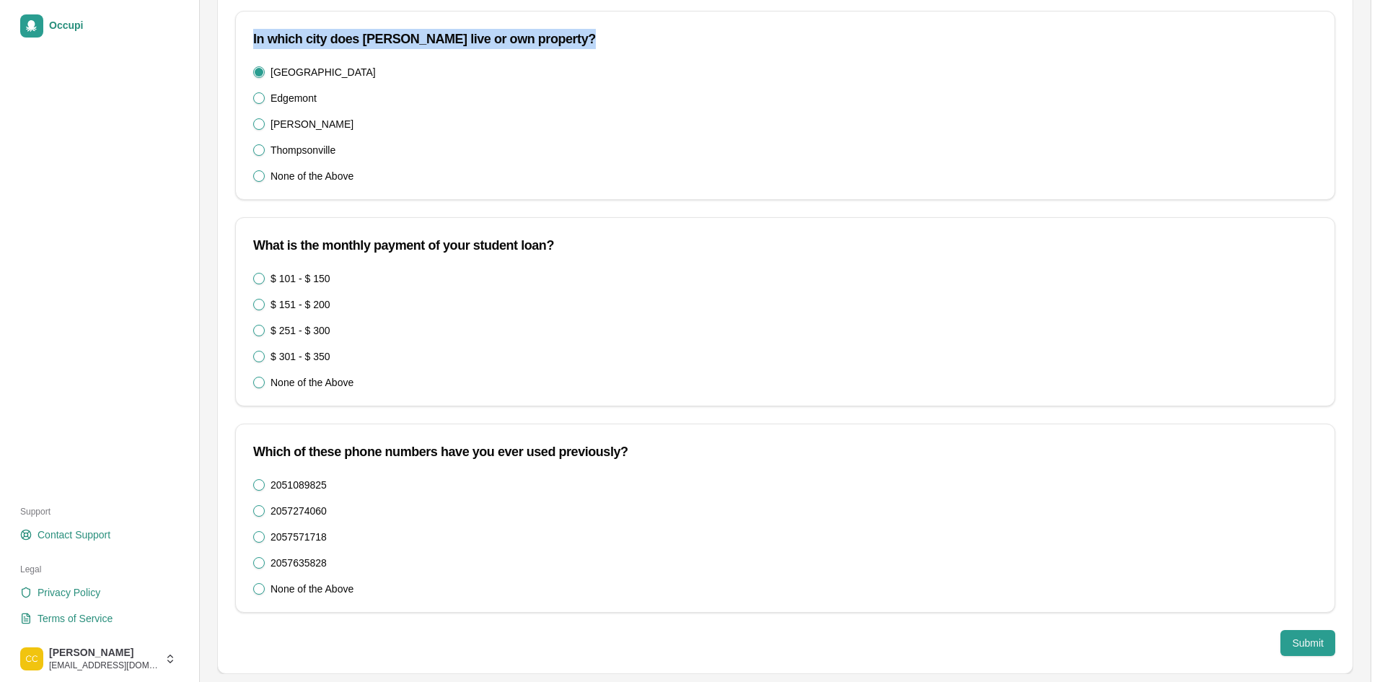
scroll to position [184, 0]
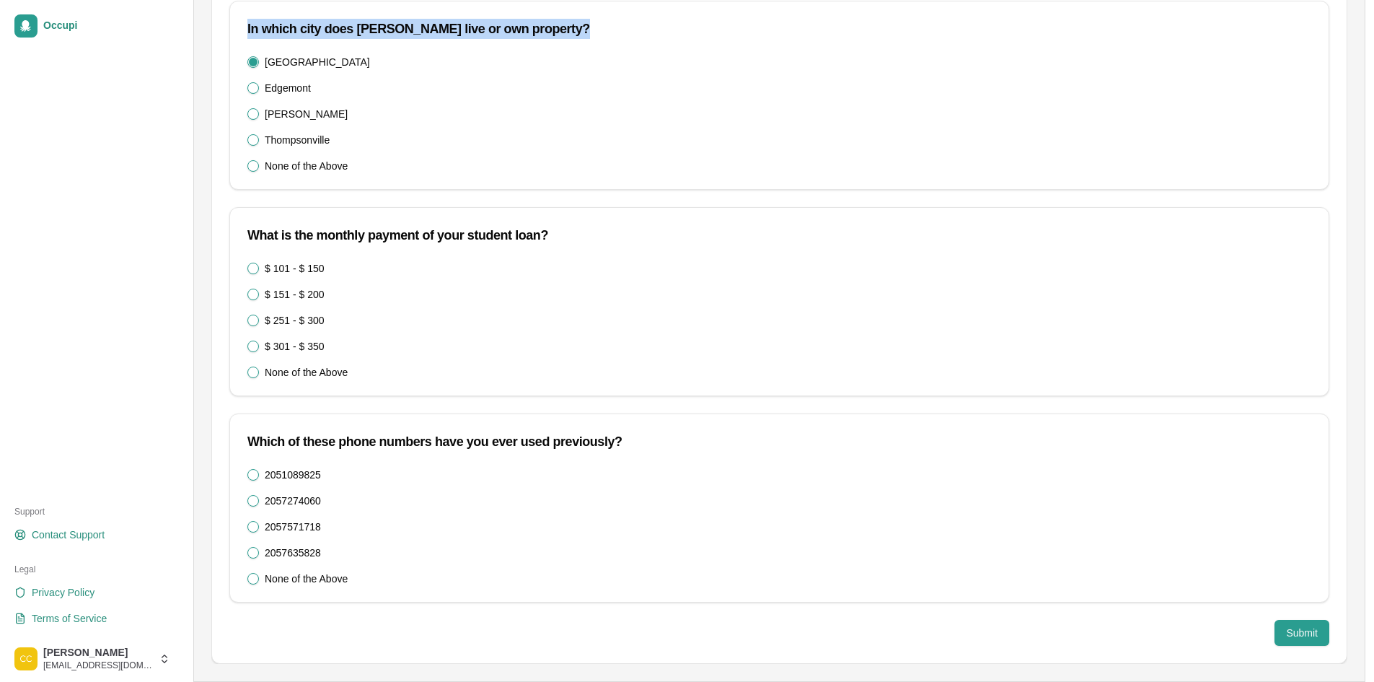
click at [254, 373] on 350\) "None of the Above" at bounding box center [253, 372] width 12 height 12
click at [247, 573] on div "None of the Above" at bounding box center [779, 579] width 1064 height 12
click at [252, 576] on button "None of the Above" at bounding box center [253, 579] width 12 height 12
click at [257, 533] on div "2051089825 2057274060 2057571718 2057635828 None of the Above" at bounding box center [779, 526] width 1064 height 115
click at [255, 528] on button "2057571718" at bounding box center [253, 527] width 12 height 12
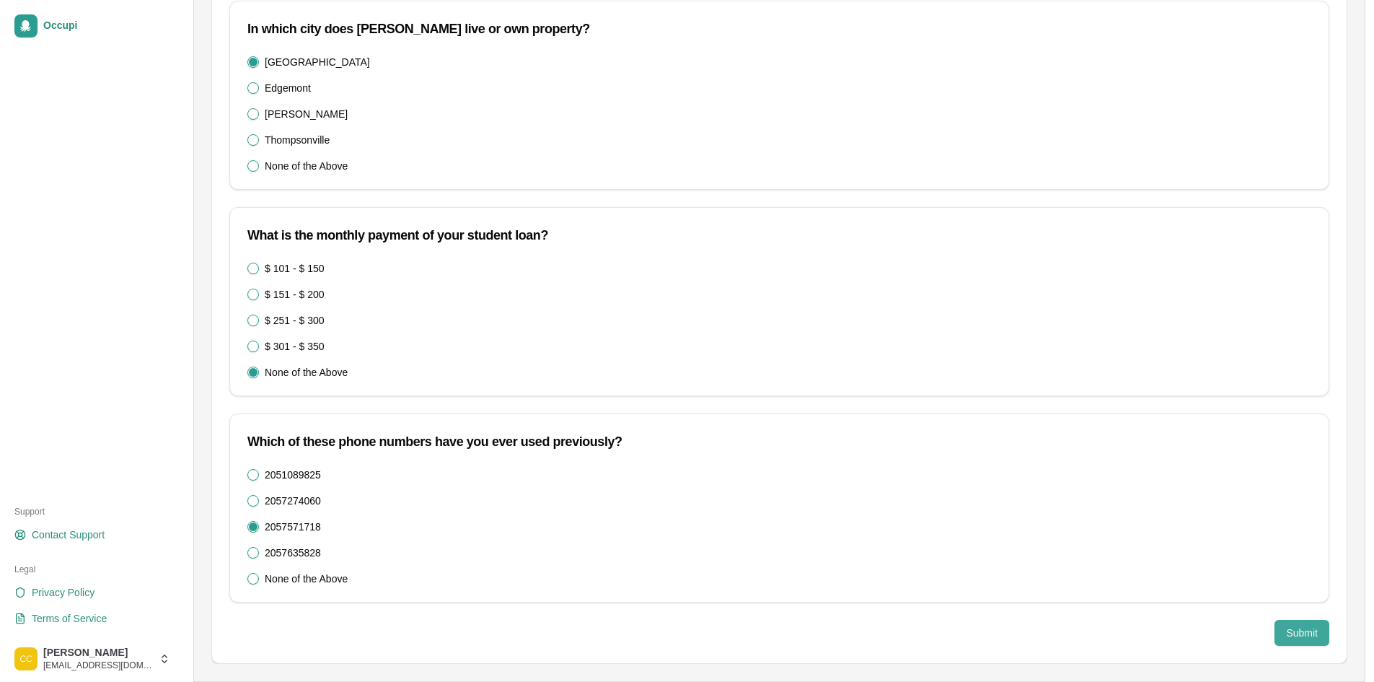
click at [1303, 640] on button "Submit" at bounding box center [1301, 633] width 55 height 26
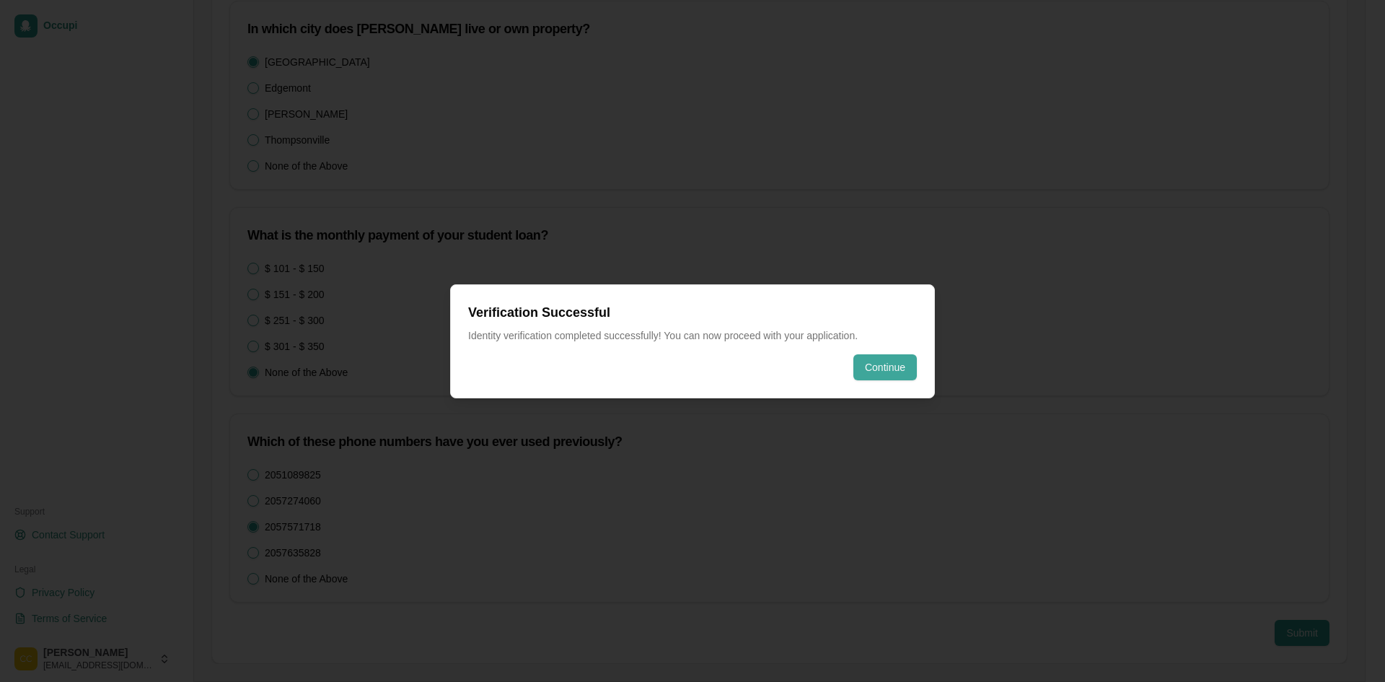
click at [878, 371] on button "Continue" at bounding box center [884, 367] width 63 height 26
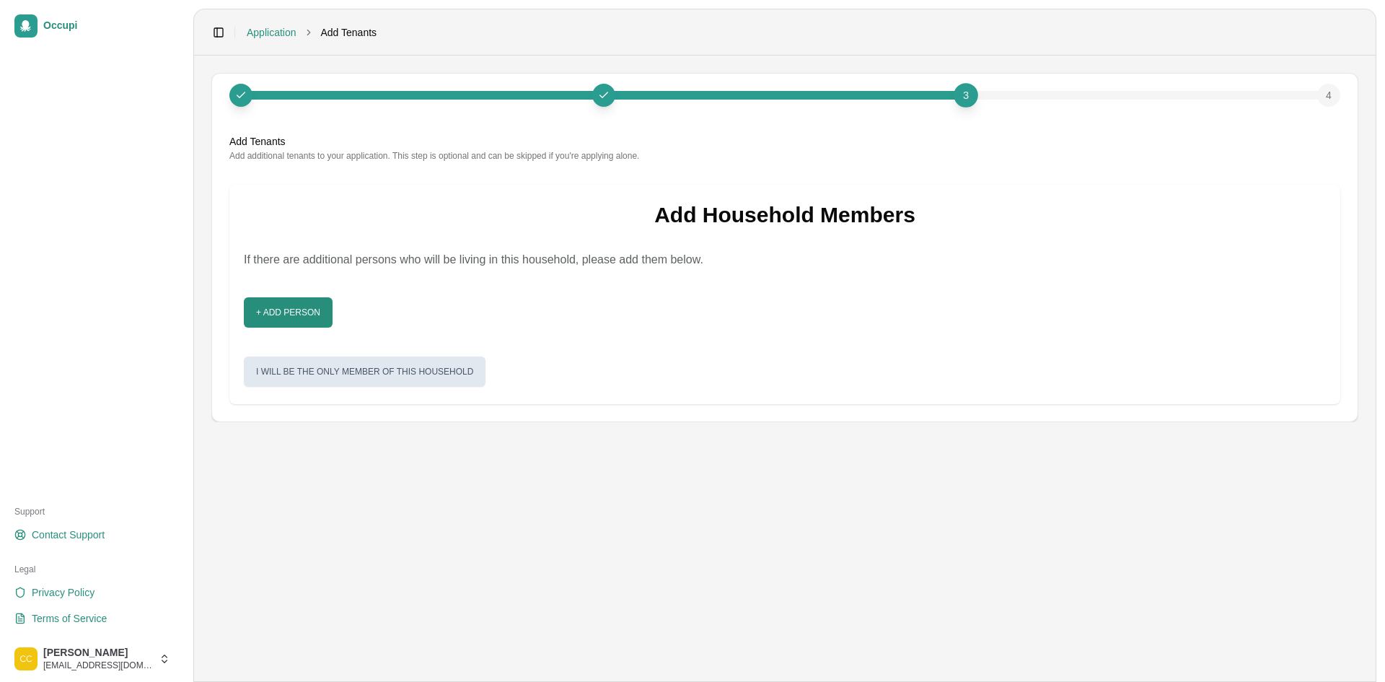
drag, startPoint x: 168, startPoint y: 303, endPoint x: 341, endPoint y: 302, distance: 173.1
click at [211, 303] on div "Occupi Support Contact Support Legal Privacy Policy Terms of Service Cameron Co…" at bounding box center [692, 341] width 1385 height 682
click at [345, 302] on div "+ Add Person" at bounding box center [778, 307] width 1093 height 42
click at [285, 299] on button "+ Add Person" at bounding box center [288, 312] width 89 height 30
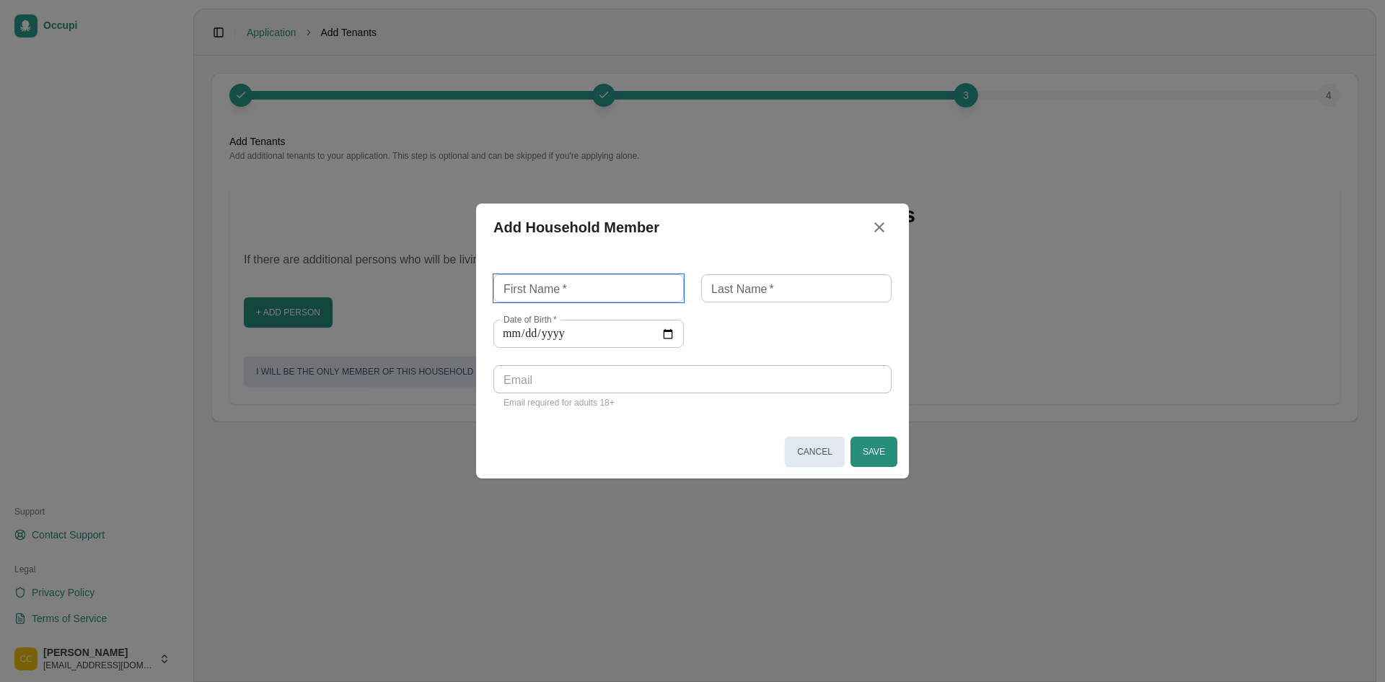
click at [581, 294] on input "First Name   *" at bounding box center [588, 288] width 190 height 28
type input "*******"
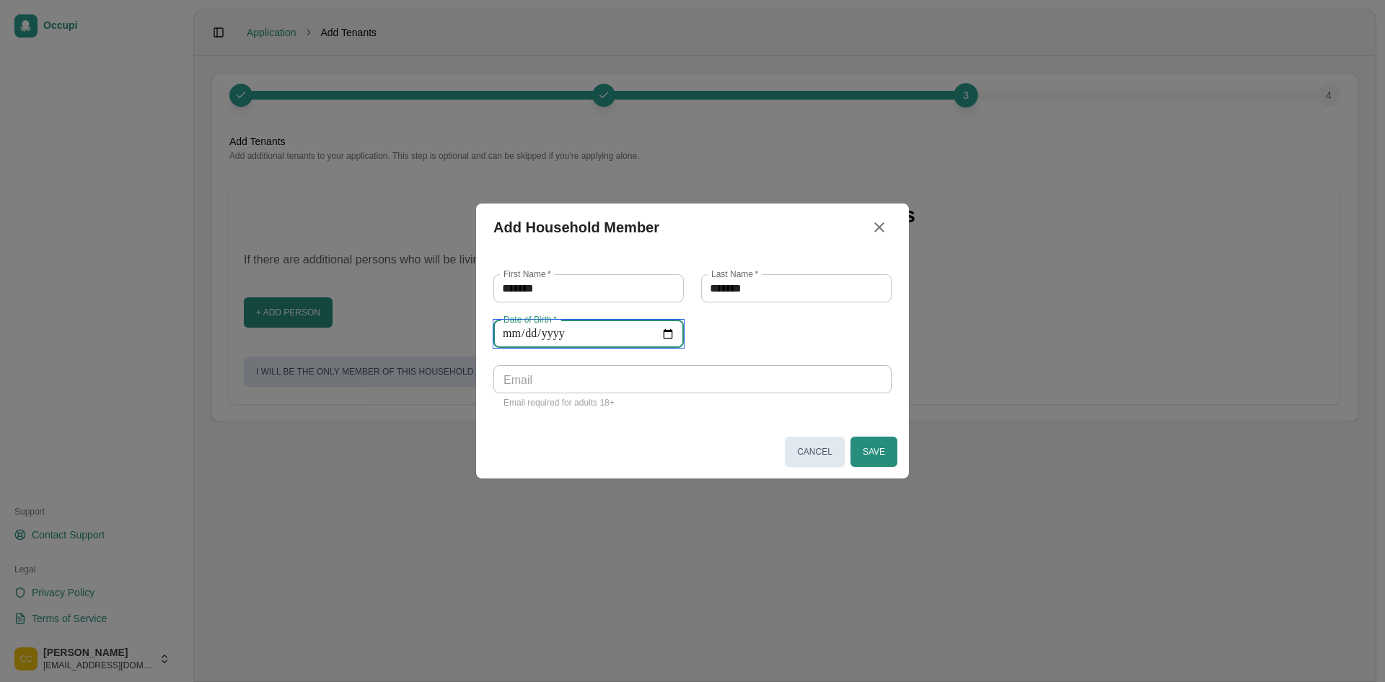
click at [497, 328] on input "Date of Birth   *" at bounding box center [588, 333] width 190 height 28
drag, startPoint x: 638, startPoint y: 296, endPoint x: 414, endPoint y: 278, distance: 224.2
click at [420, 278] on div "Add Household Member First Name   * ******* First Name   * Last Name   * ******…" at bounding box center [692, 341] width 1385 height 682
click at [665, 278] on input "*******" at bounding box center [588, 288] width 190 height 28
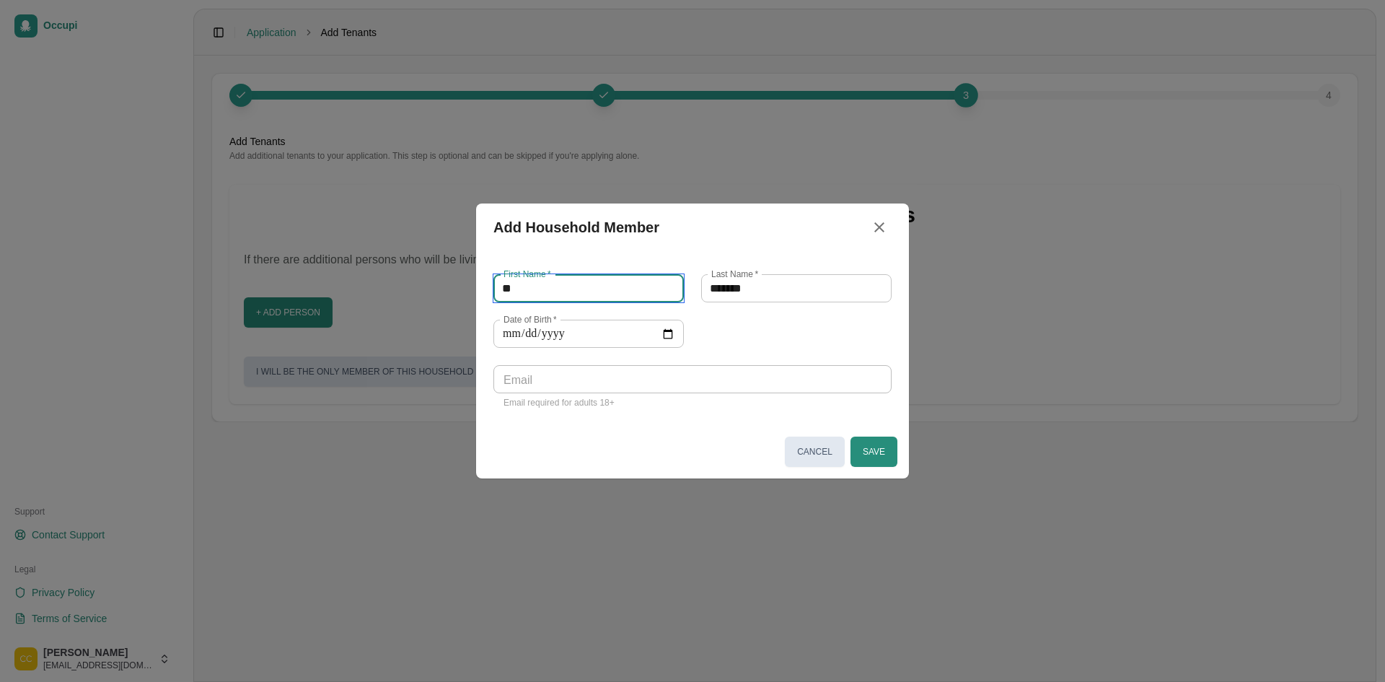
type input "*"
type input "***"
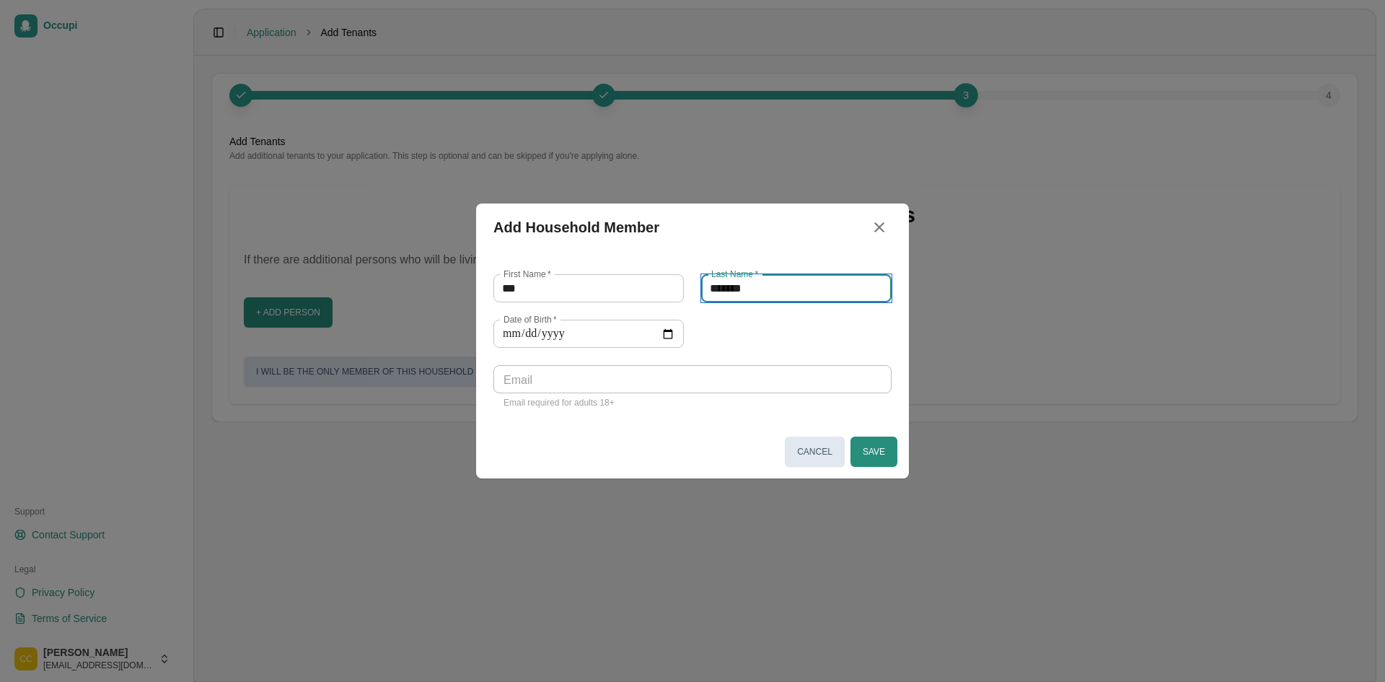
click at [813, 283] on input "*******" at bounding box center [796, 288] width 190 height 28
drag, startPoint x: 794, startPoint y: 284, endPoint x: 476, endPoint y: 299, distance: 318.4
click at [476, 299] on div "First Name   * *** First Name   * Last Name   * ******* Last Name   * Date of B…" at bounding box center [683, 334] width 415 height 154
type input "******"
click at [516, 319] on label "Date of Birth   *" at bounding box center [529, 319] width 53 height 12
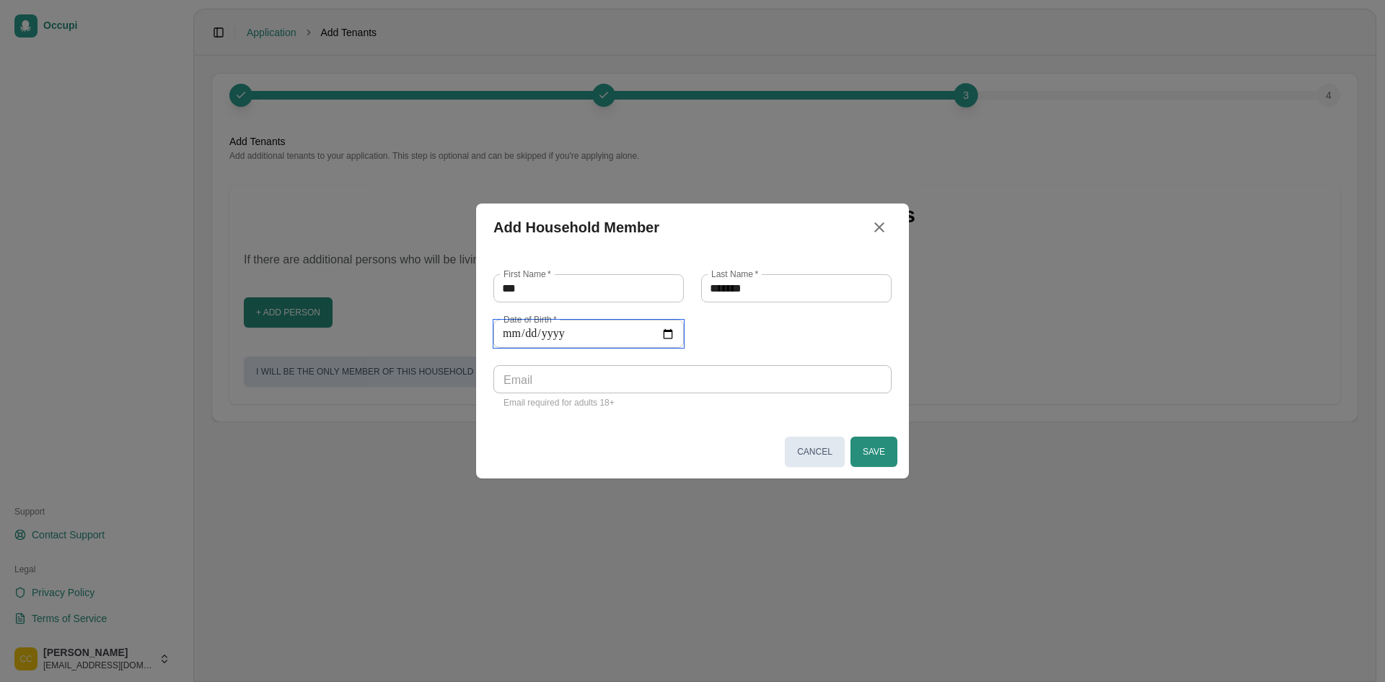
click at [516, 319] on input "Date of Birth   *" at bounding box center [588, 333] width 190 height 28
click at [509, 340] on input "Date of Birth   *" at bounding box center [588, 333] width 190 height 28
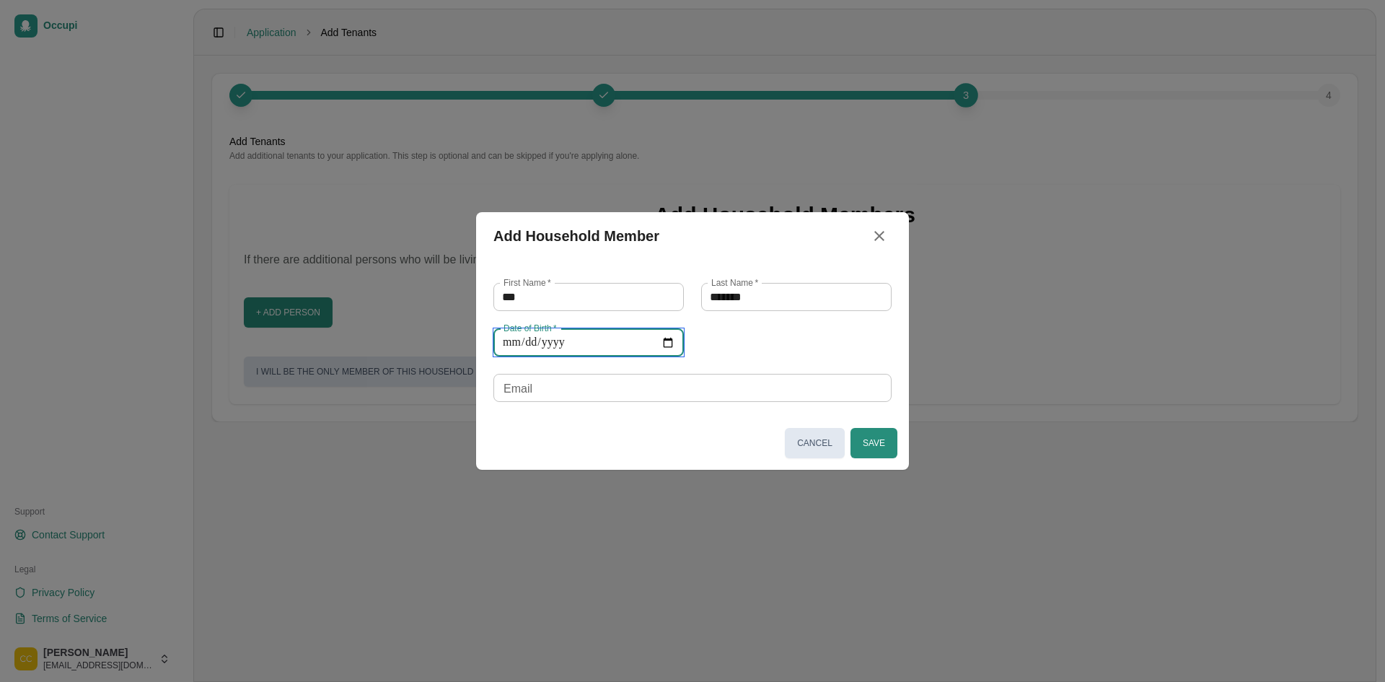
type input "**********"
click at [877, 354] on div "**********" at bounding box center [683, 333] width 415 height 136
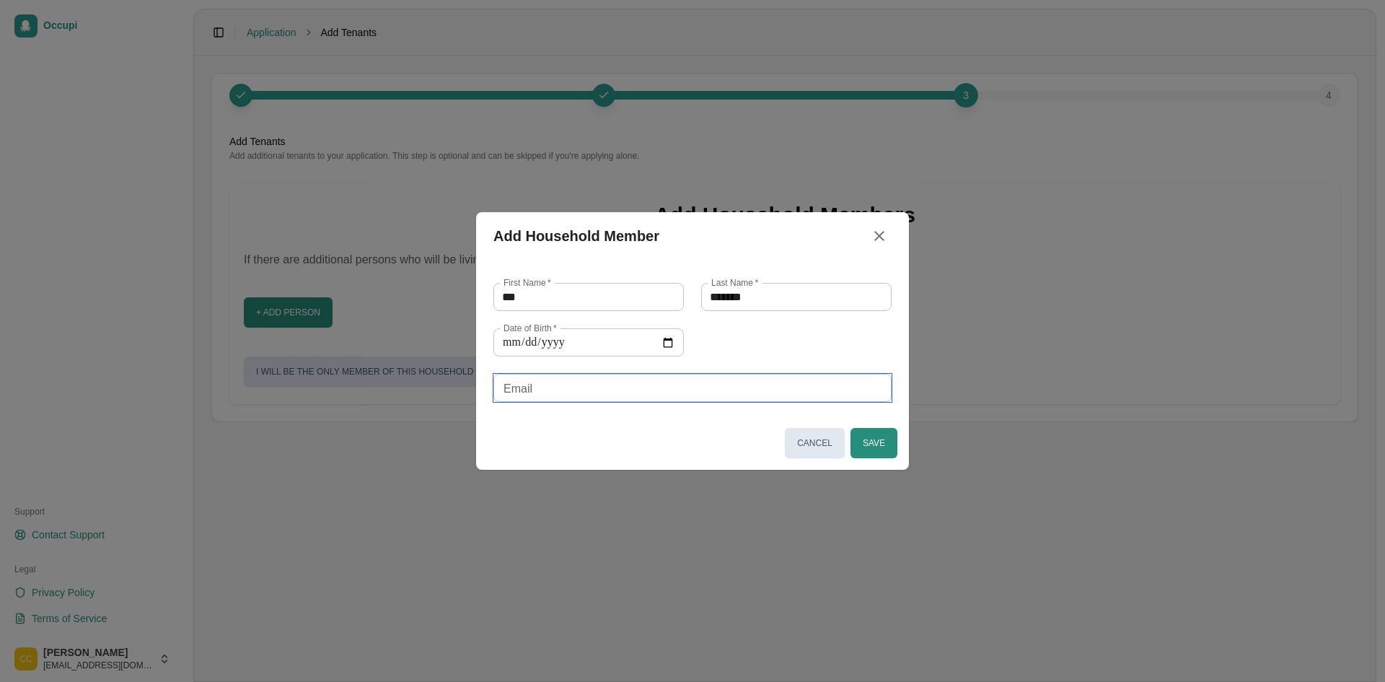
click at [589, 399] on input "Email" at bounding box center [692, 388] width 398 height 28
type input "*"
type input "**********"
click at [608, 456] on div "Cancel Save" at bounding box center [692, 442] width 433 height 53
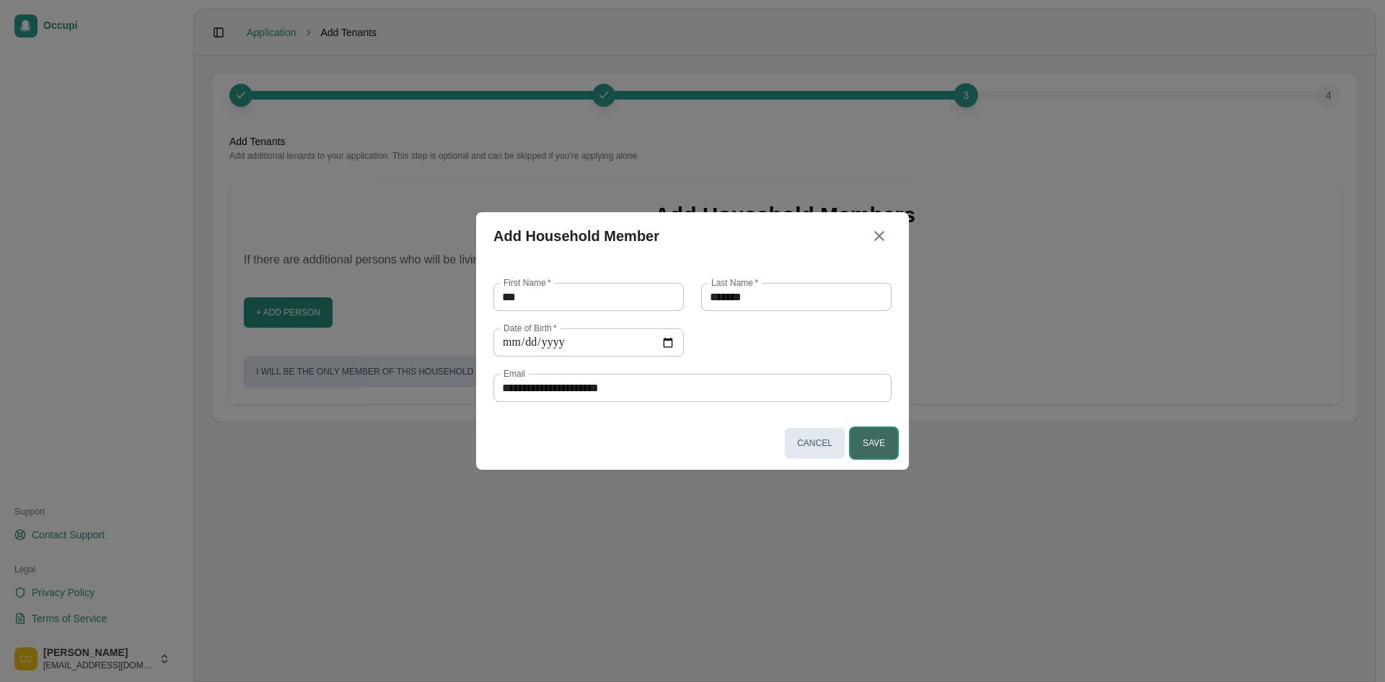
click at [879, 448] on button "Save" at bounding box center [873, 443] width 47 height 30
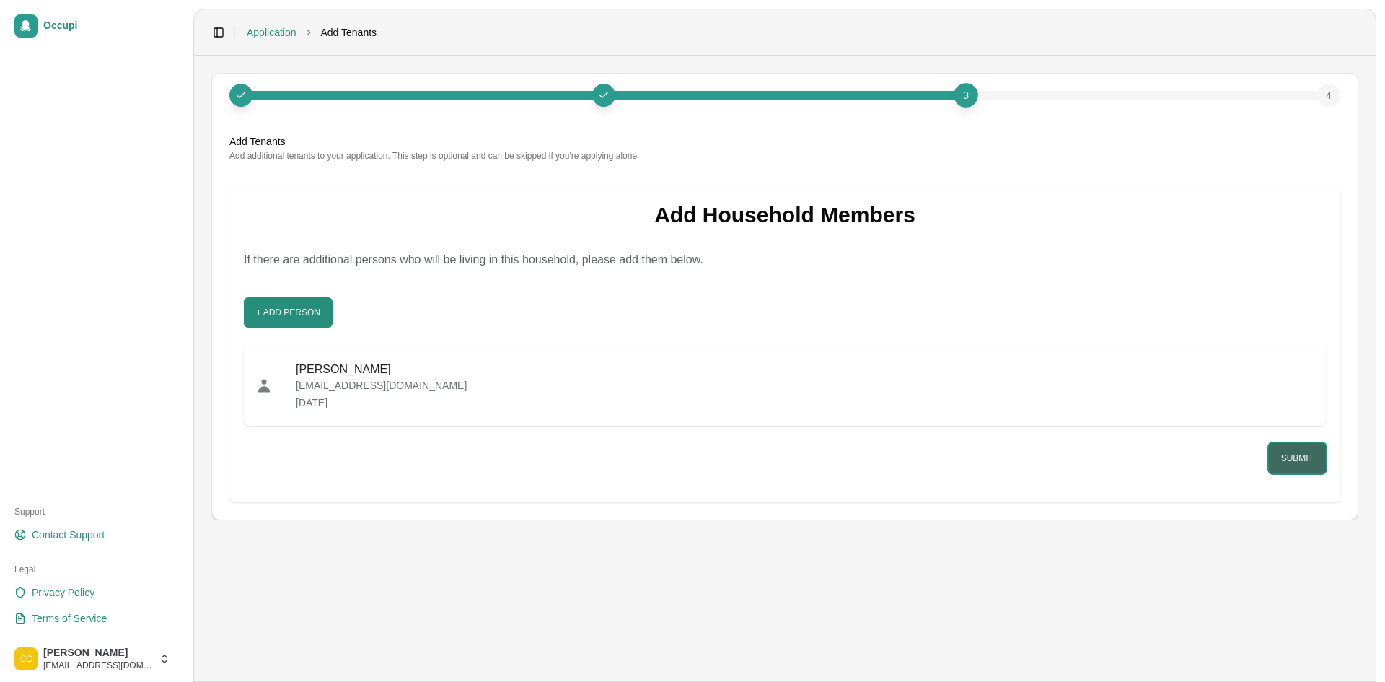
click at [1287, 451] on button "Submit" at bounding box center [1297, 458] width 57 height 30
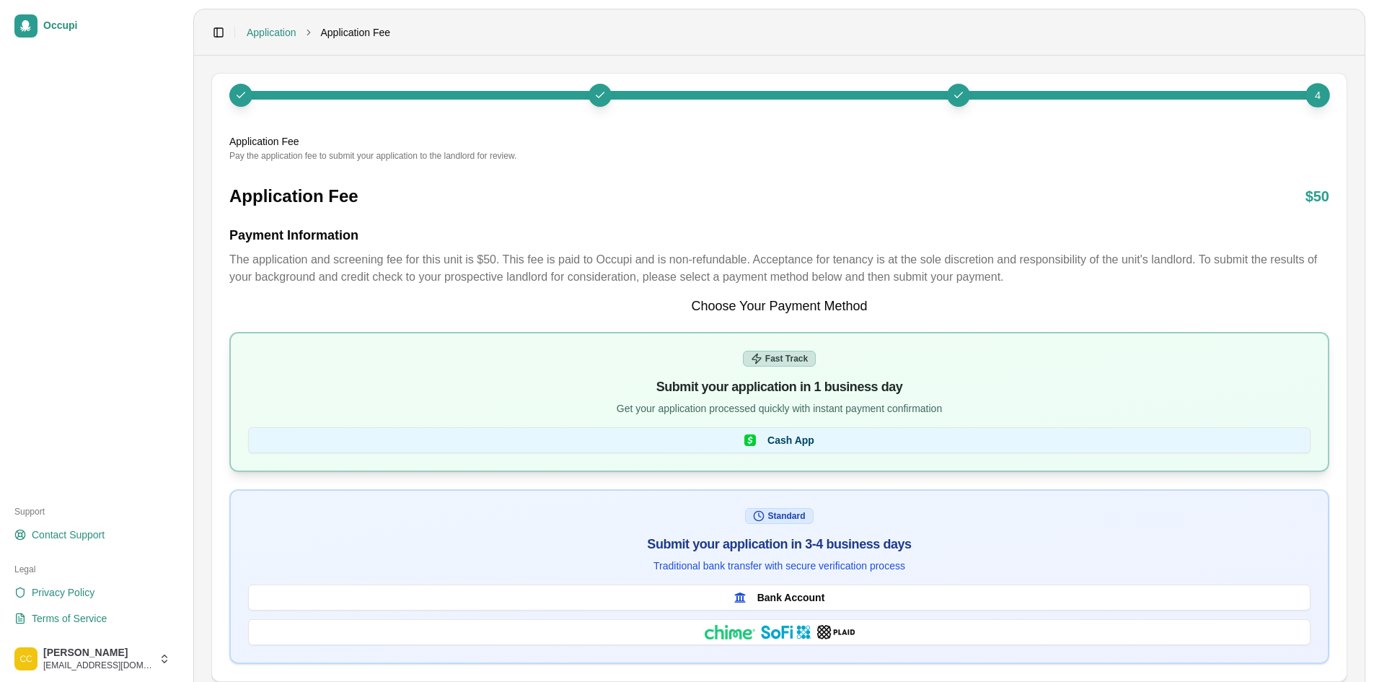
click at [988, 446] on button "Cash App" at bounding box center [779, 440] width 1062 height 26
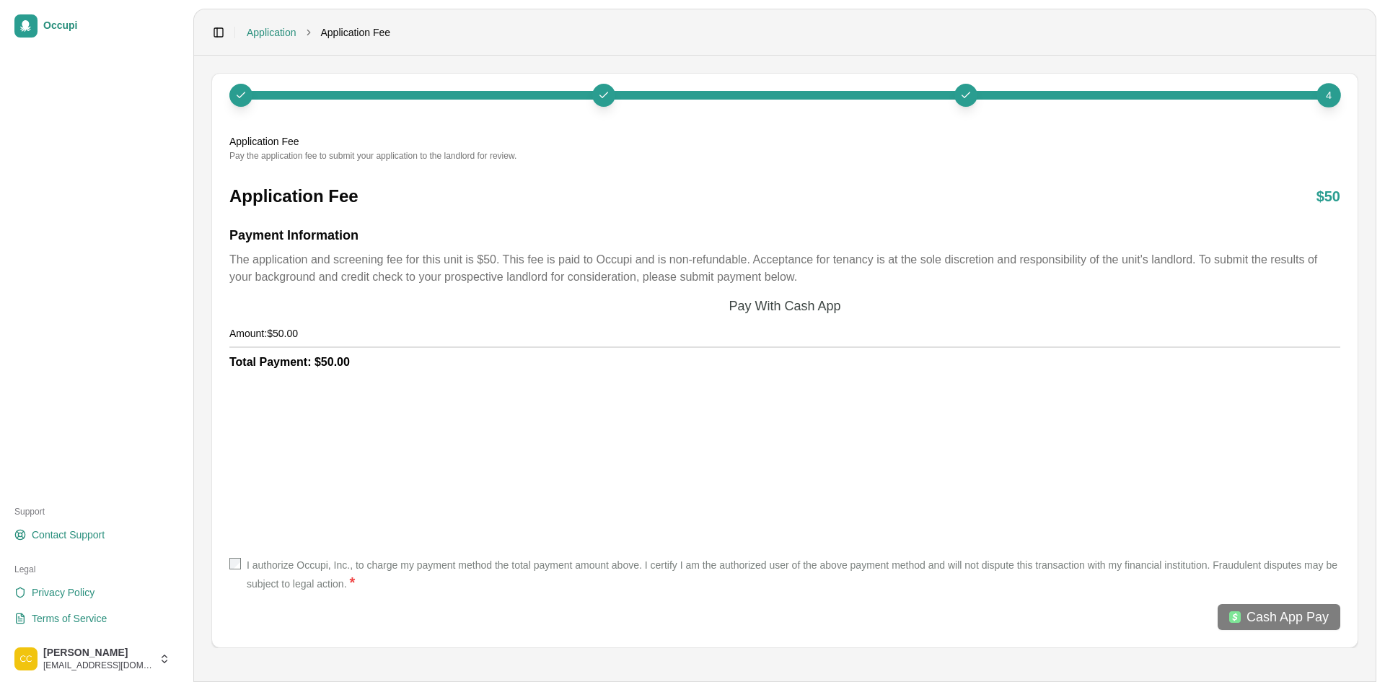
click at [239, 553] on div "I authorize Occupi, Inc., to charge my payment method the total payment amount …" at bounding box center [784, 591] width 1111 height 78
click at [1276, 607] on button "Cash App Pay" at bounding box center [1278, 617] width 123 height 26
